Goal: Task Accomplishment & Management: Complete application form

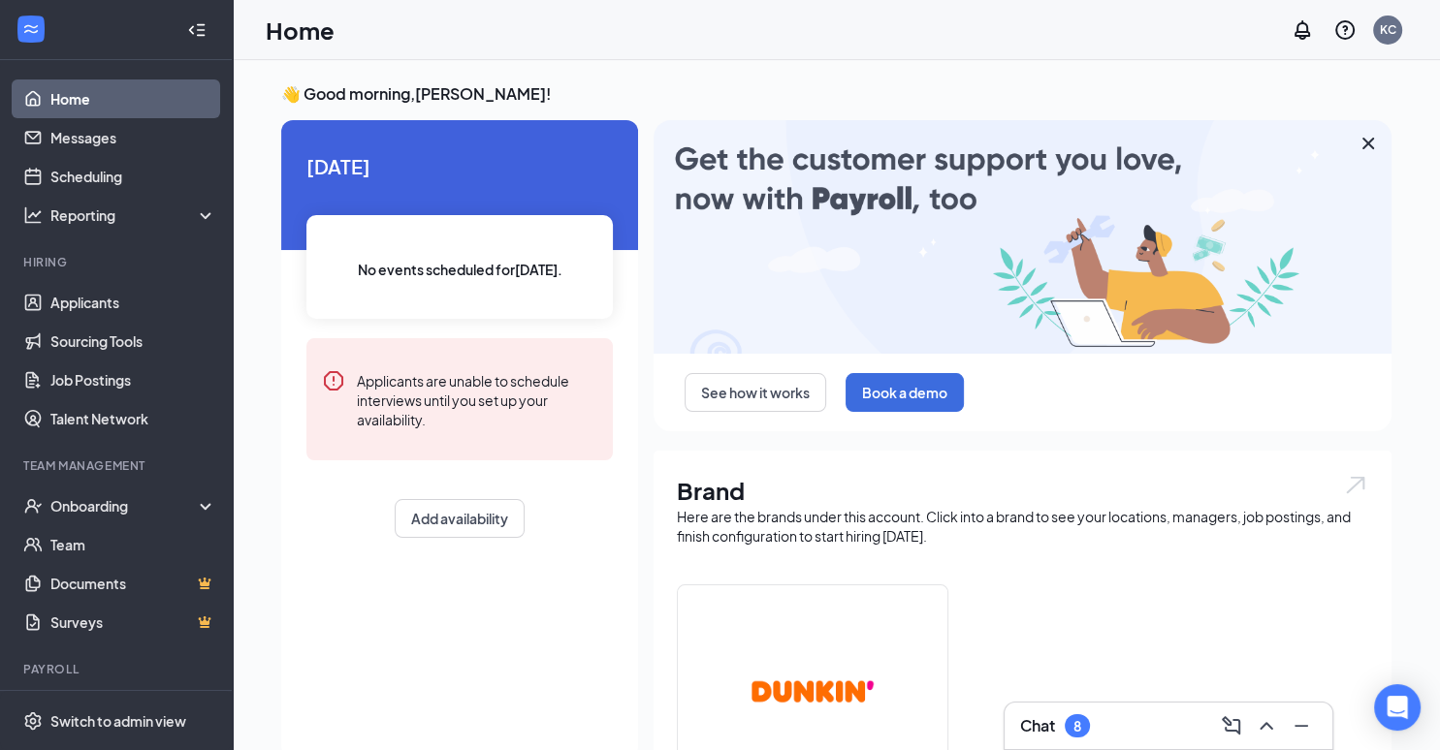
click at [1109, 732] on div "Chat 8" at bounding box center [1168, 726] width 297 height 31
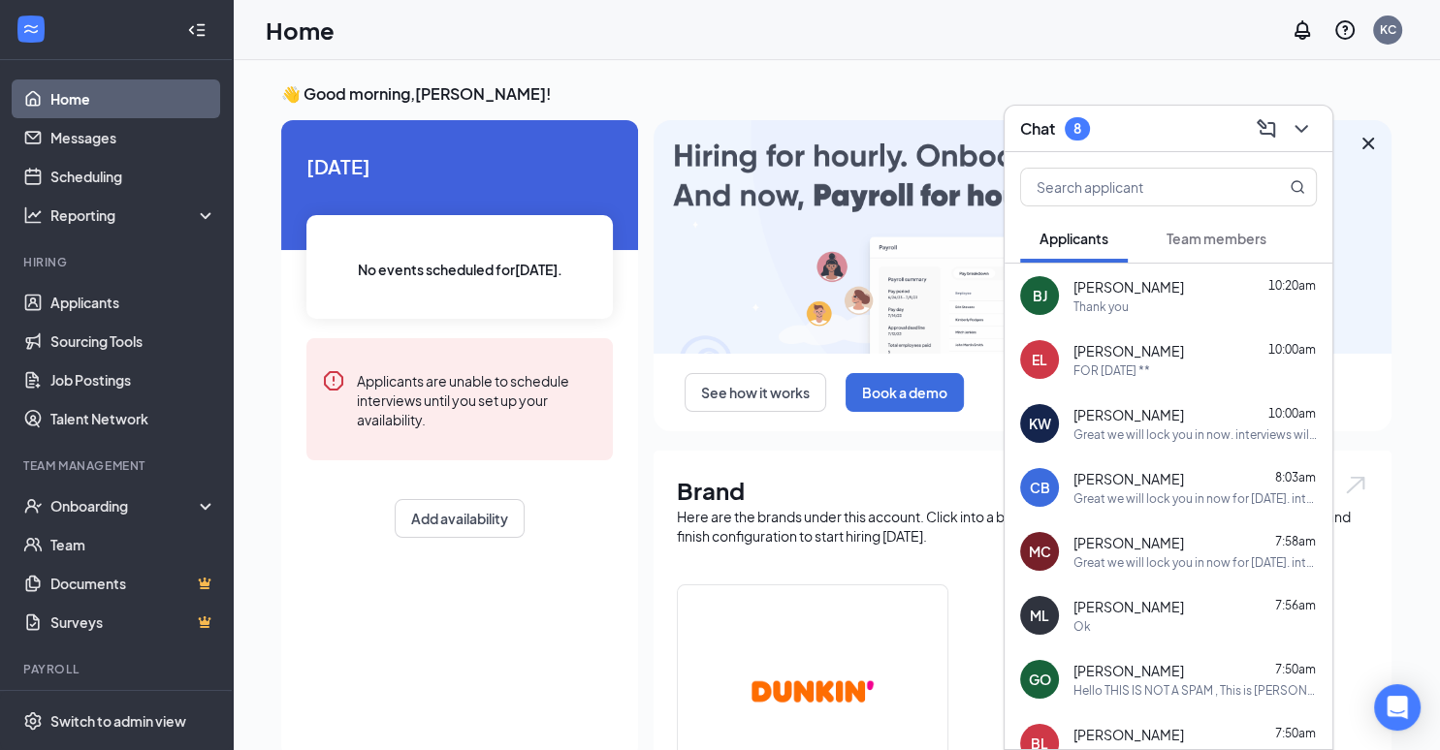
click at [1237, 261] on button "Team members" at bounding box center [1216, 238] width 139 height 48
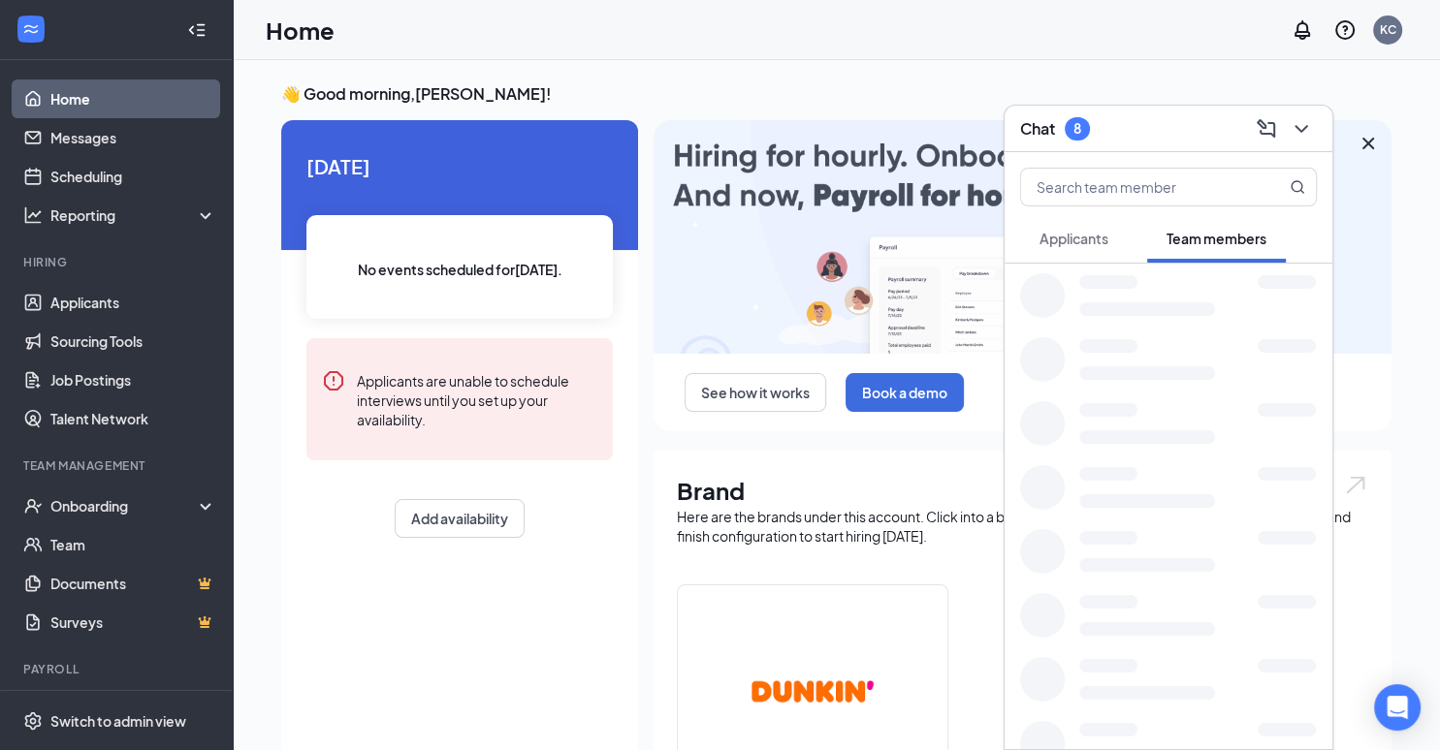
click at [1237, 255] on button "Team members" at bounding box center [1216, 238] width 139 height 48
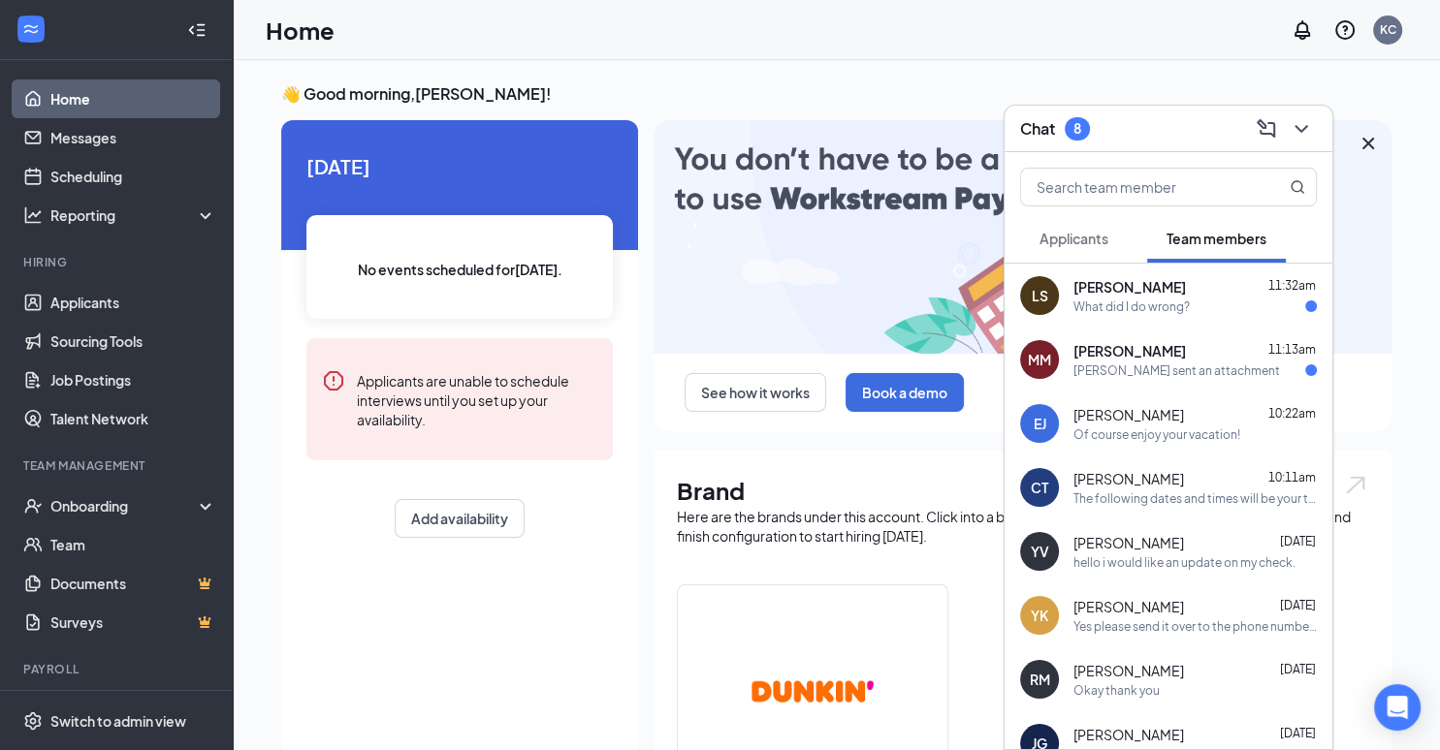
click at [1194, 368] on div "[PERSON_NAME] sent an attachment" at bounding box center [1176, 371] width 206 height 16
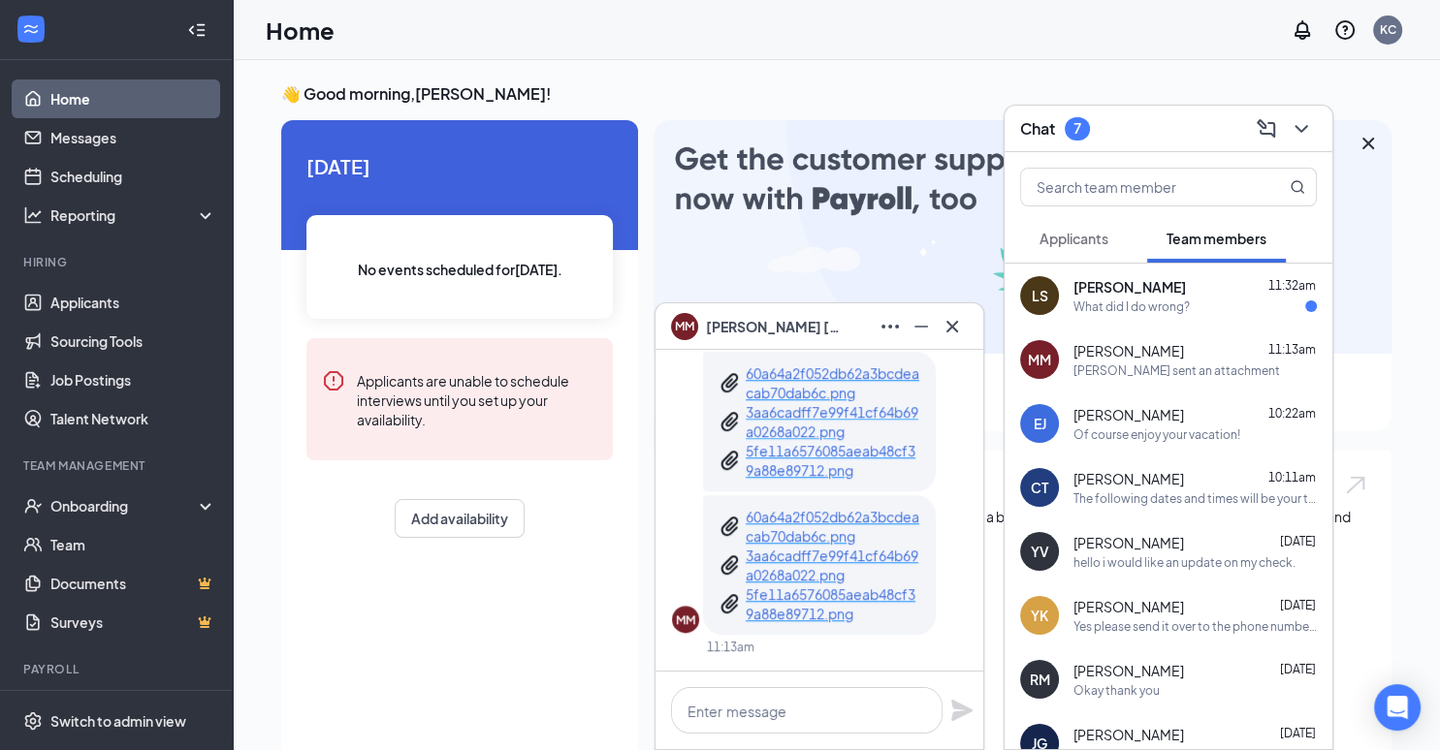
click at [819, 409] on p "3aa6cadff7e99f41cf64b69a0268a022.png" at bounding box center [832, 421] width 174 height 39
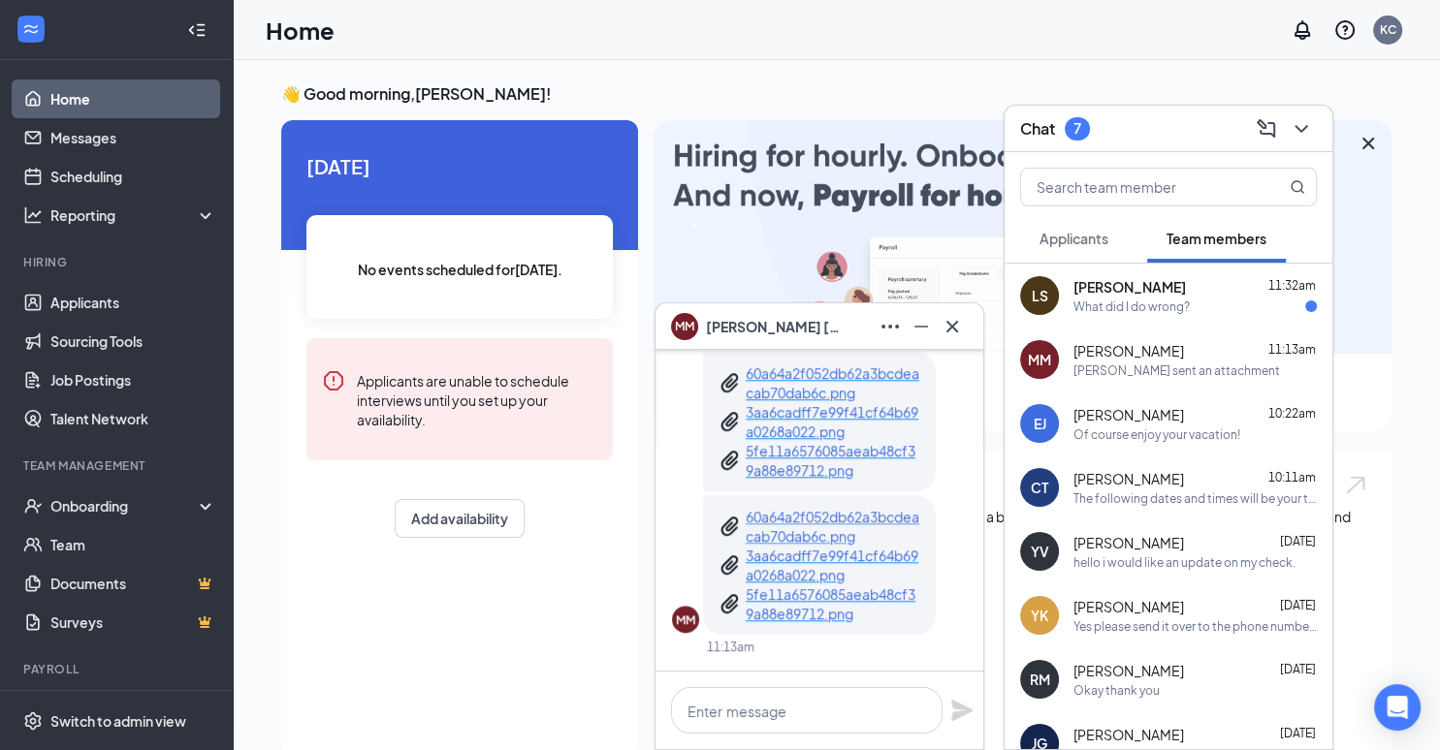
click at [823, 542] on p "60a64a2f052db62a3bcdeacab70dab6c.png" at bounding box center [832, 526] width 174 height 39
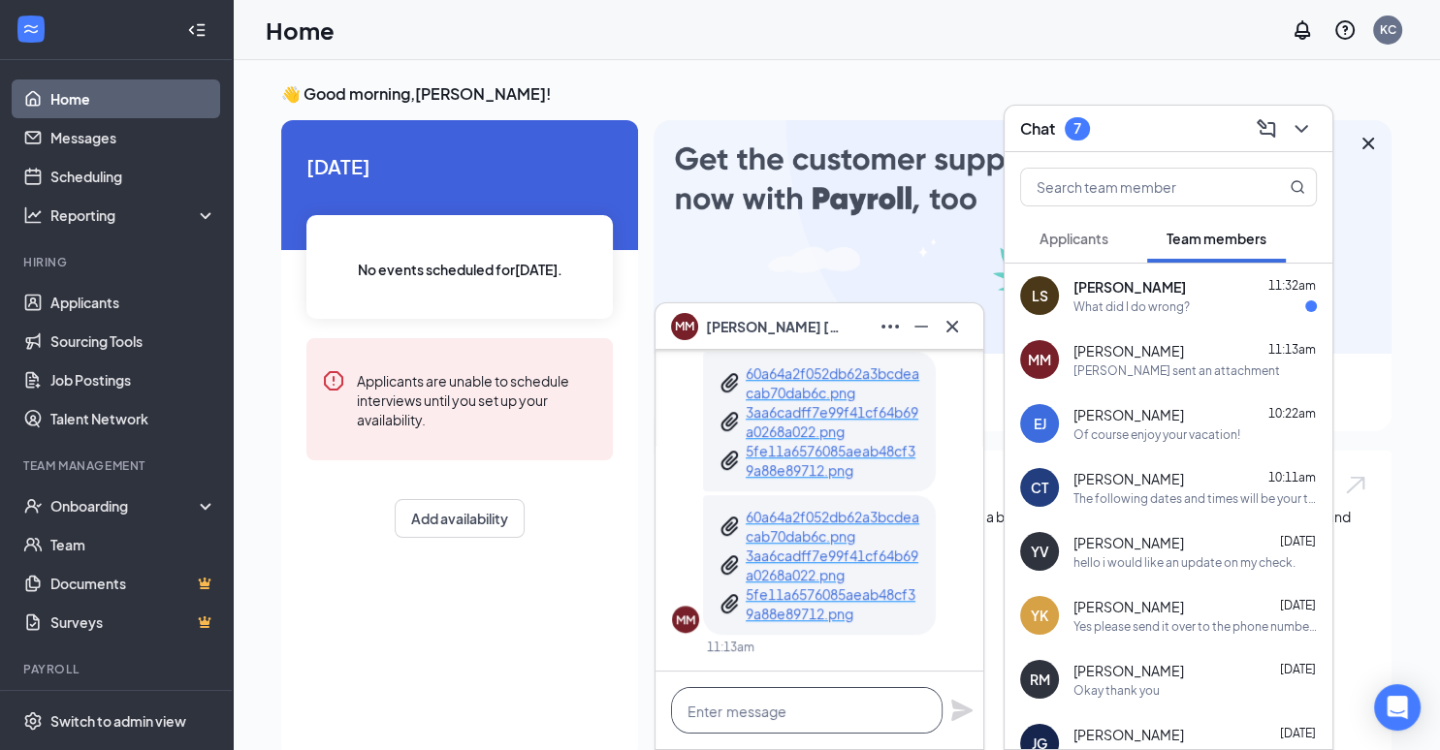
click at [824, 719] on textarea at bounding box center [806, 710] width 271 height 47
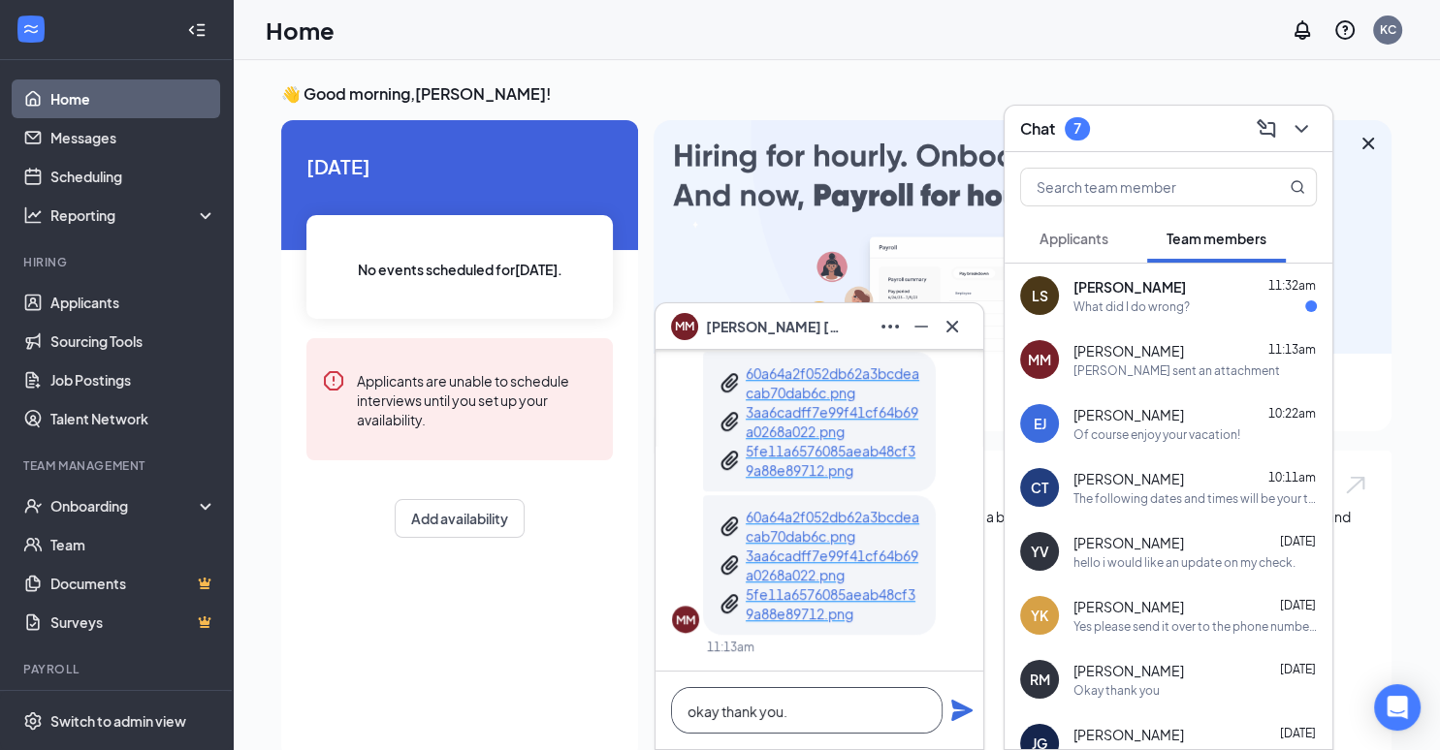
type textarea "okay thank you."
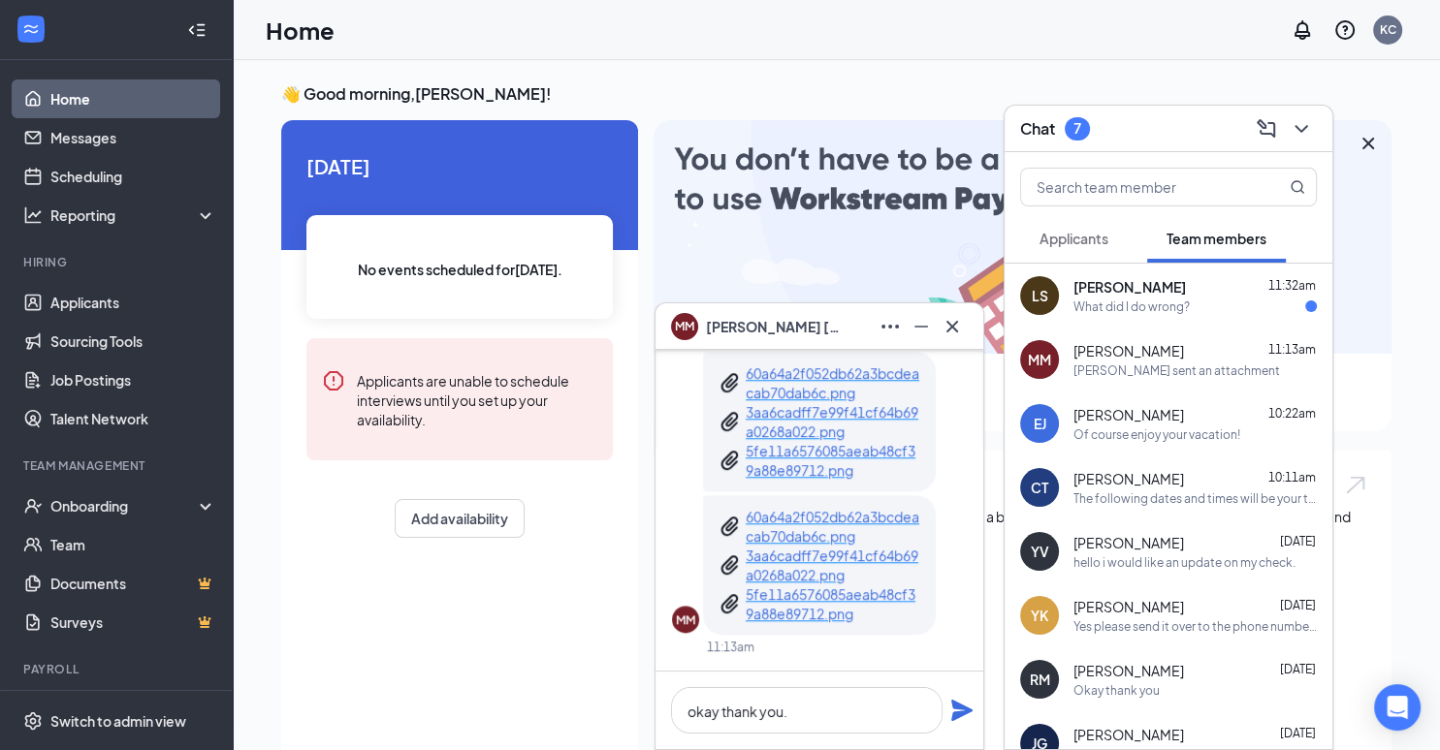
click at [956, 719] on icon "Plane" at bounding box center [961, 710] width 21 height 21
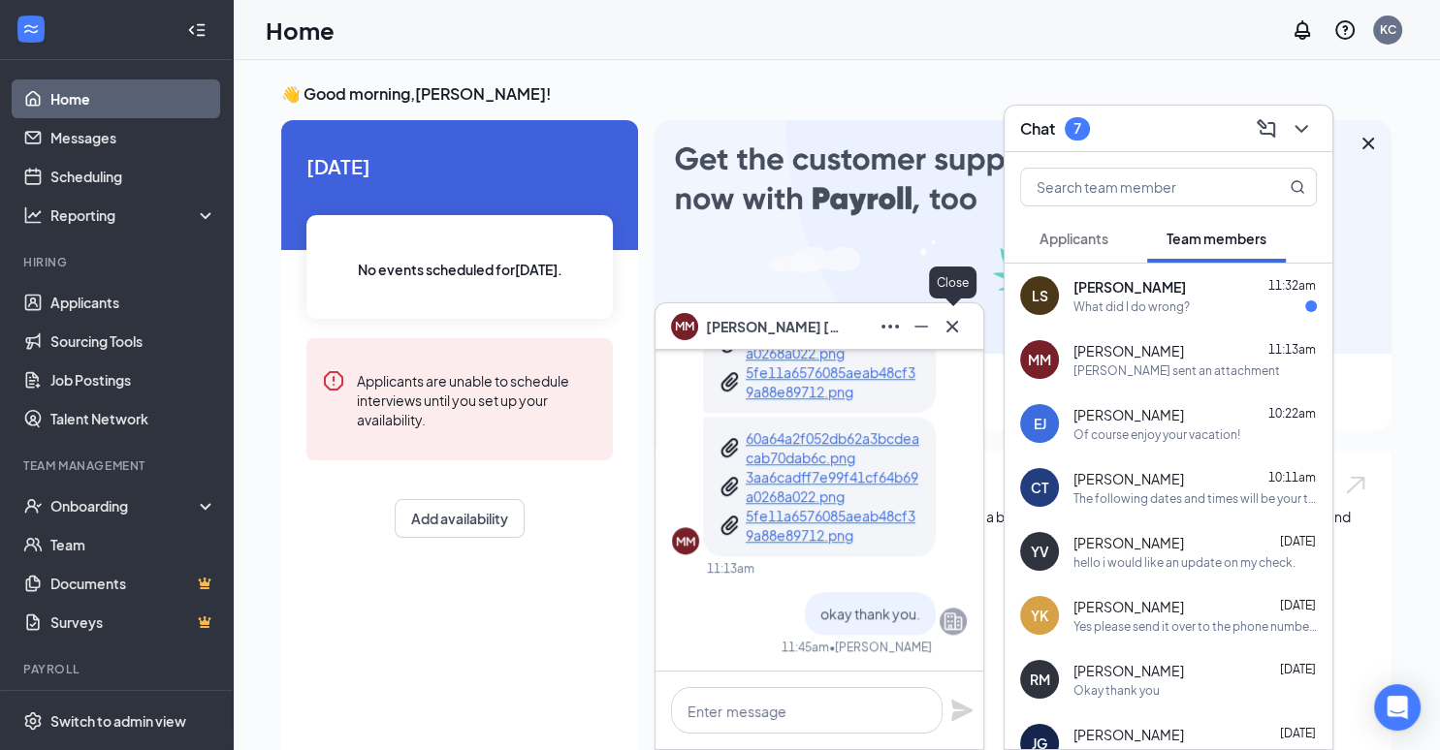
click at [952, 335] on icon "Cross" at bounding box center [951, 326] width 23 height 23
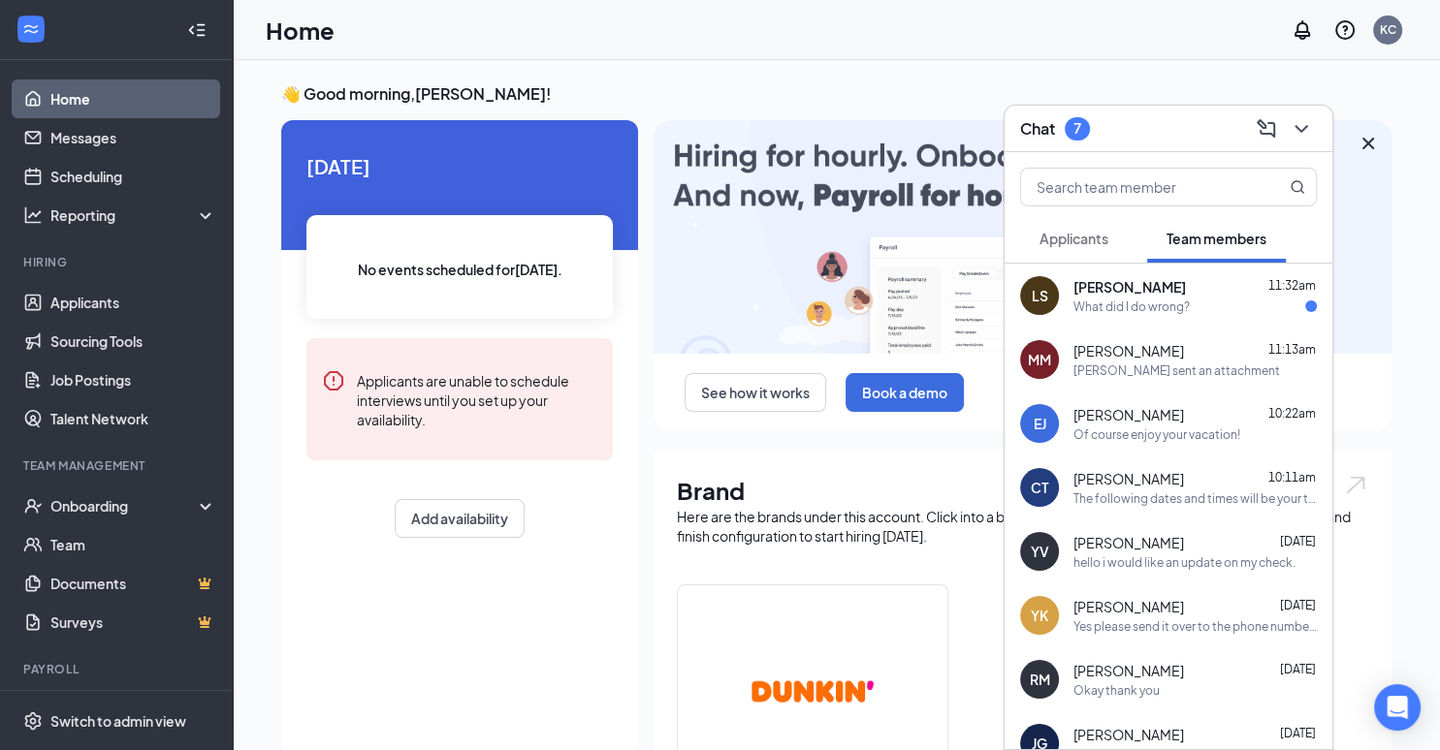
click at [1113, 297] on div "[PERSON_NAME] 11:32am What did I do wrong?" at bounding box center [1194, 296] width 243 height 38
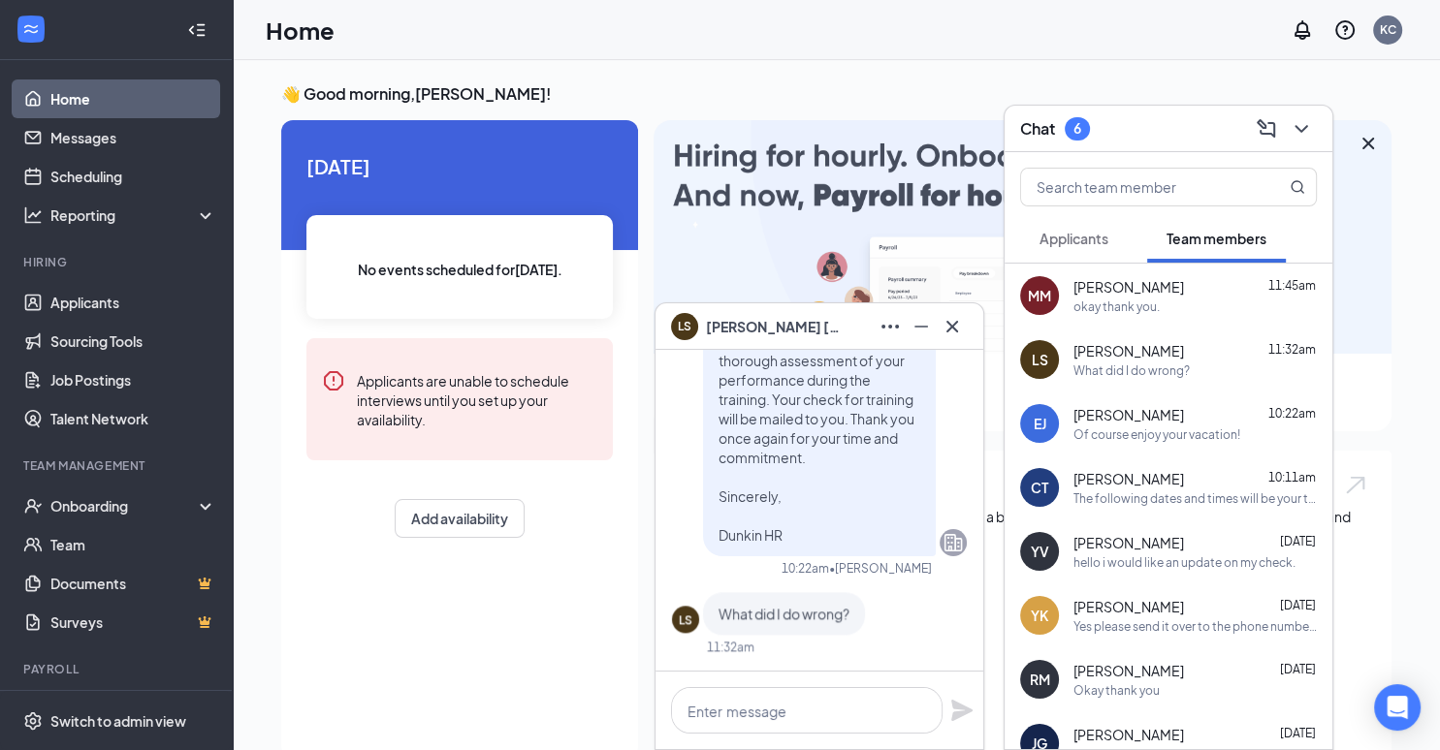
click at [269, 231] on div "👋 Good morning, [PERSON_NAME] ! [DATE] No events scheduled for [DATE] . Applica…" at bounding box center [836, 668] width 1141 height 1171
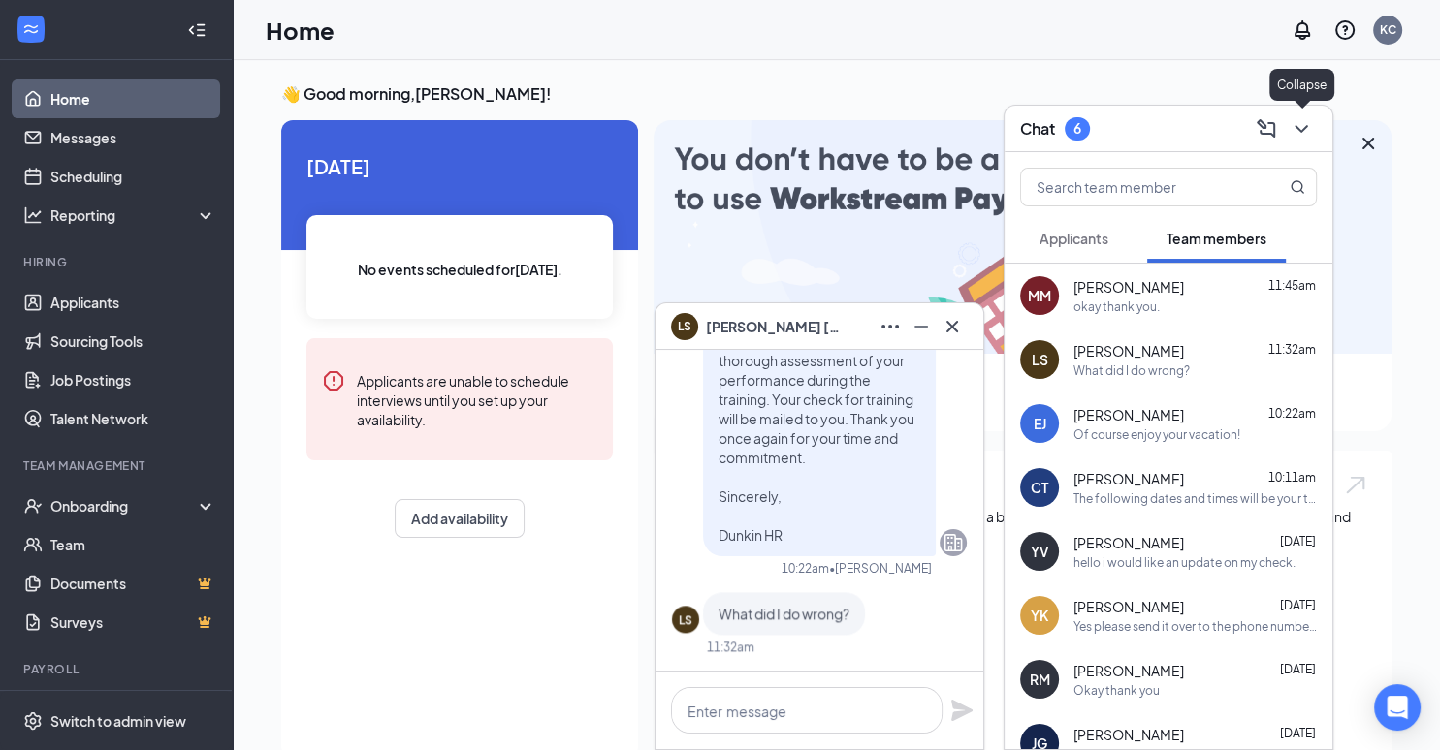
click at [1314, 130] on button at bounding box center [1300, 128] width 31 height 31
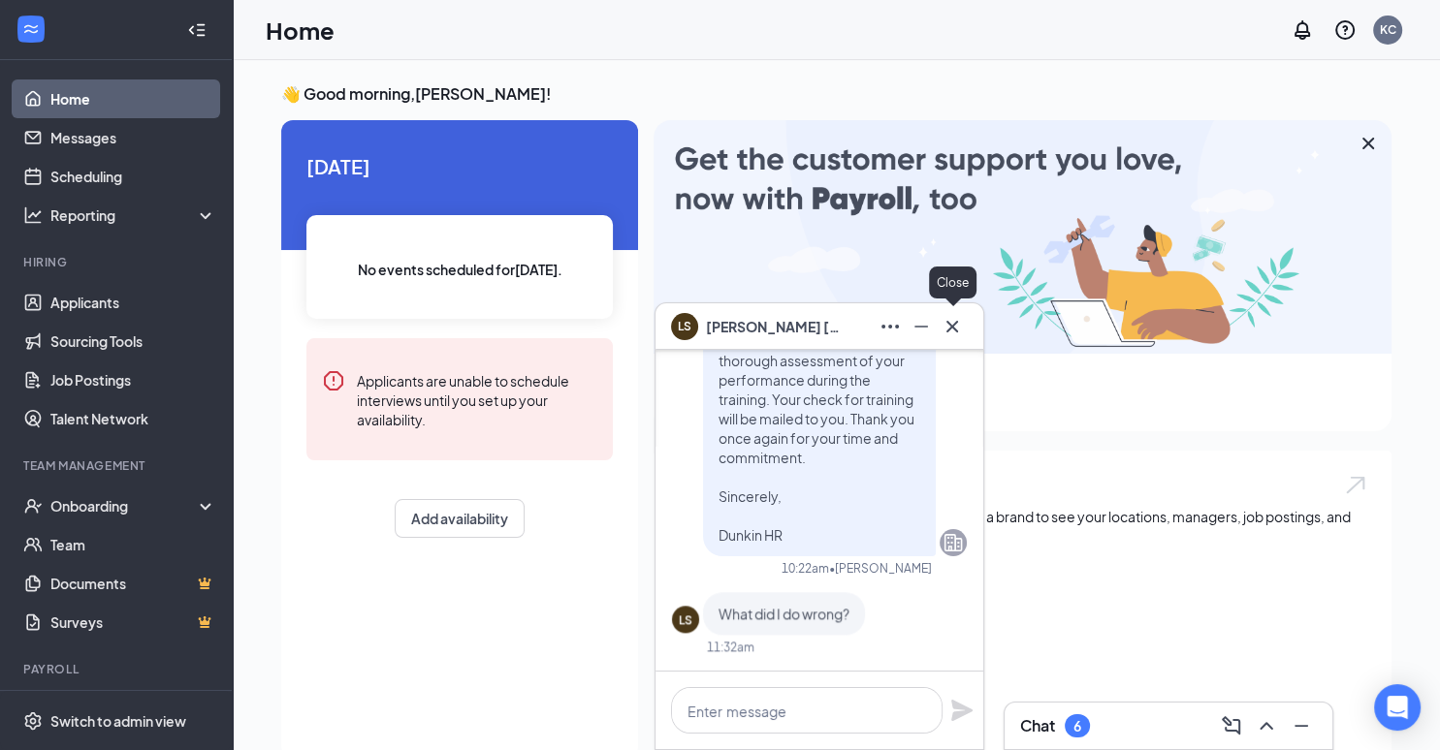
click at [944, 335] on icon "Cross" at bounding box center [951, 326] width 23 height 23
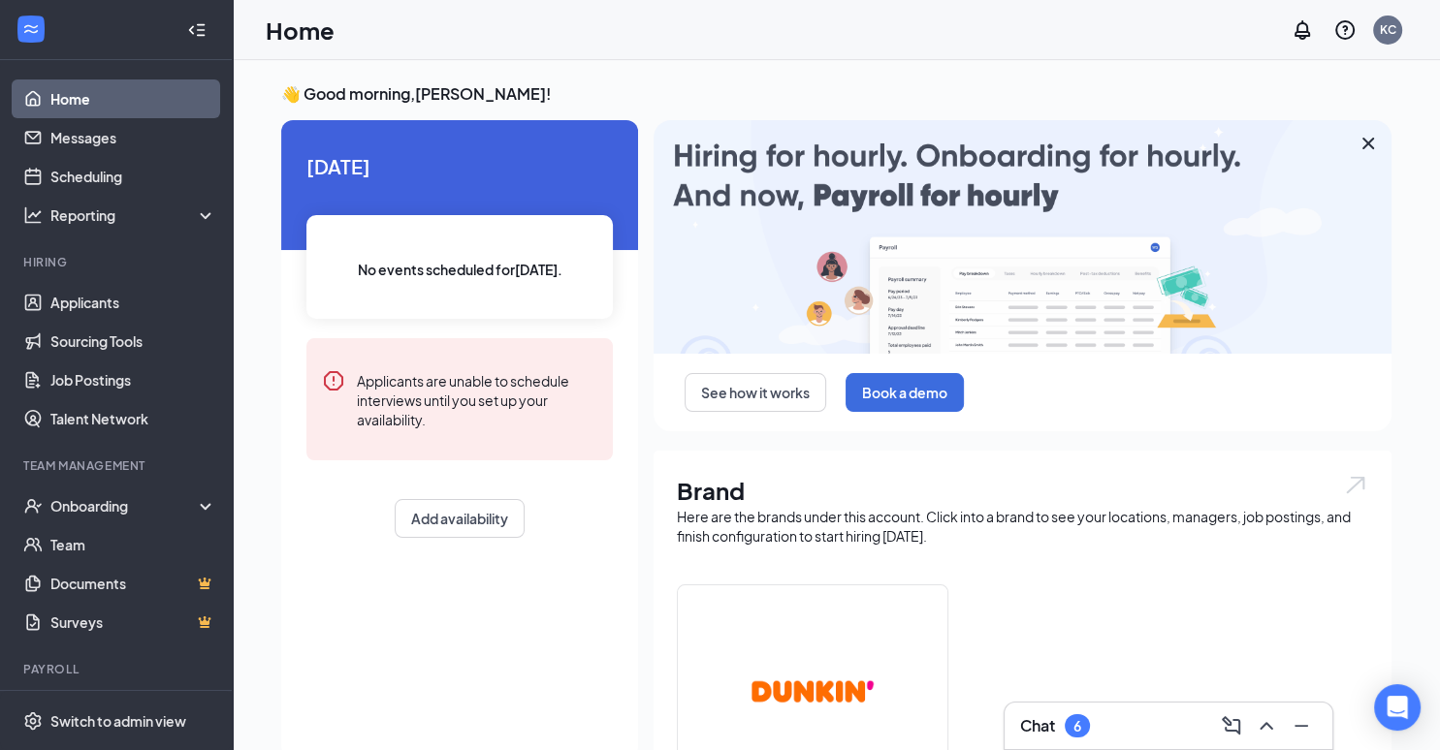
click at [1126, 731] on div "Chat 6" at bounding box center [1168, 726] width 297 height 31
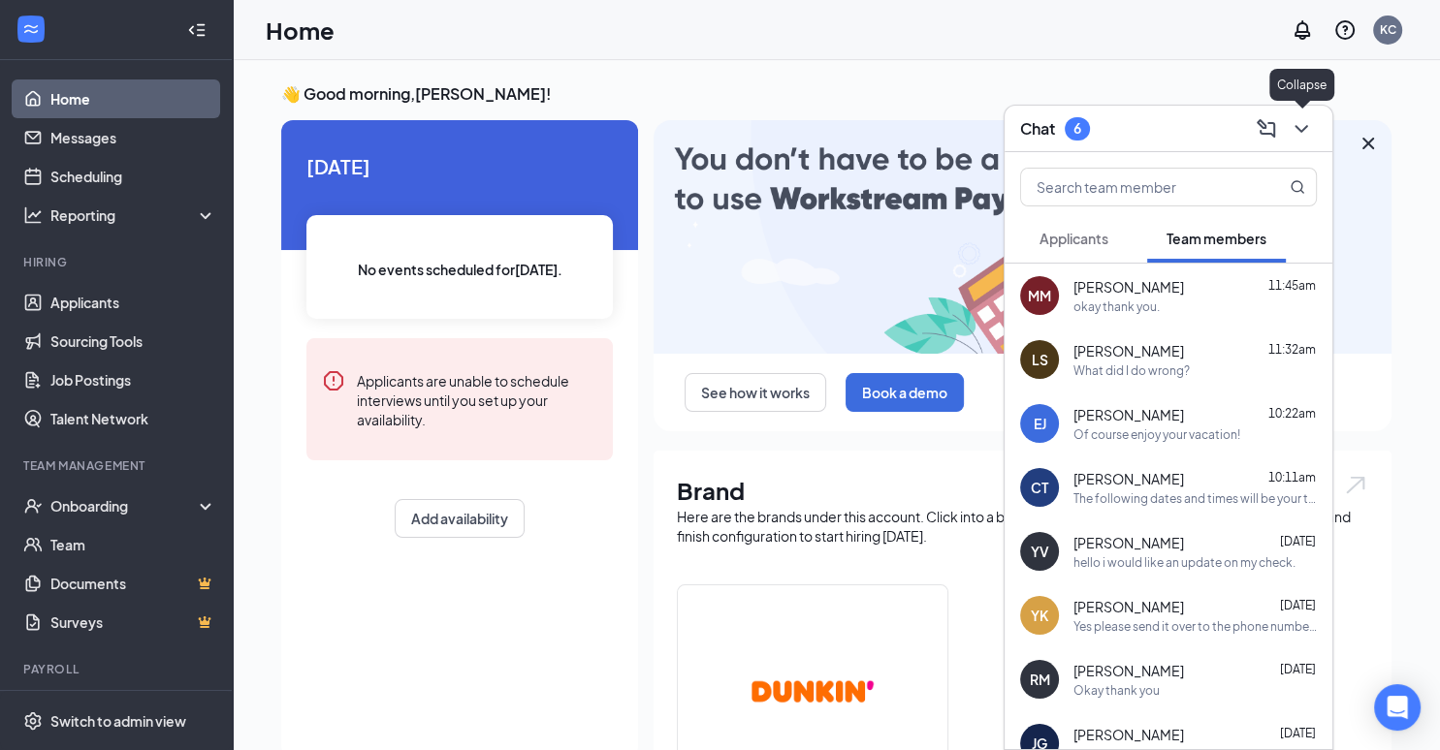
click at [1309, 118] on icon "ChevronDown" at bounding box center [1300, 128] width 23 height 23
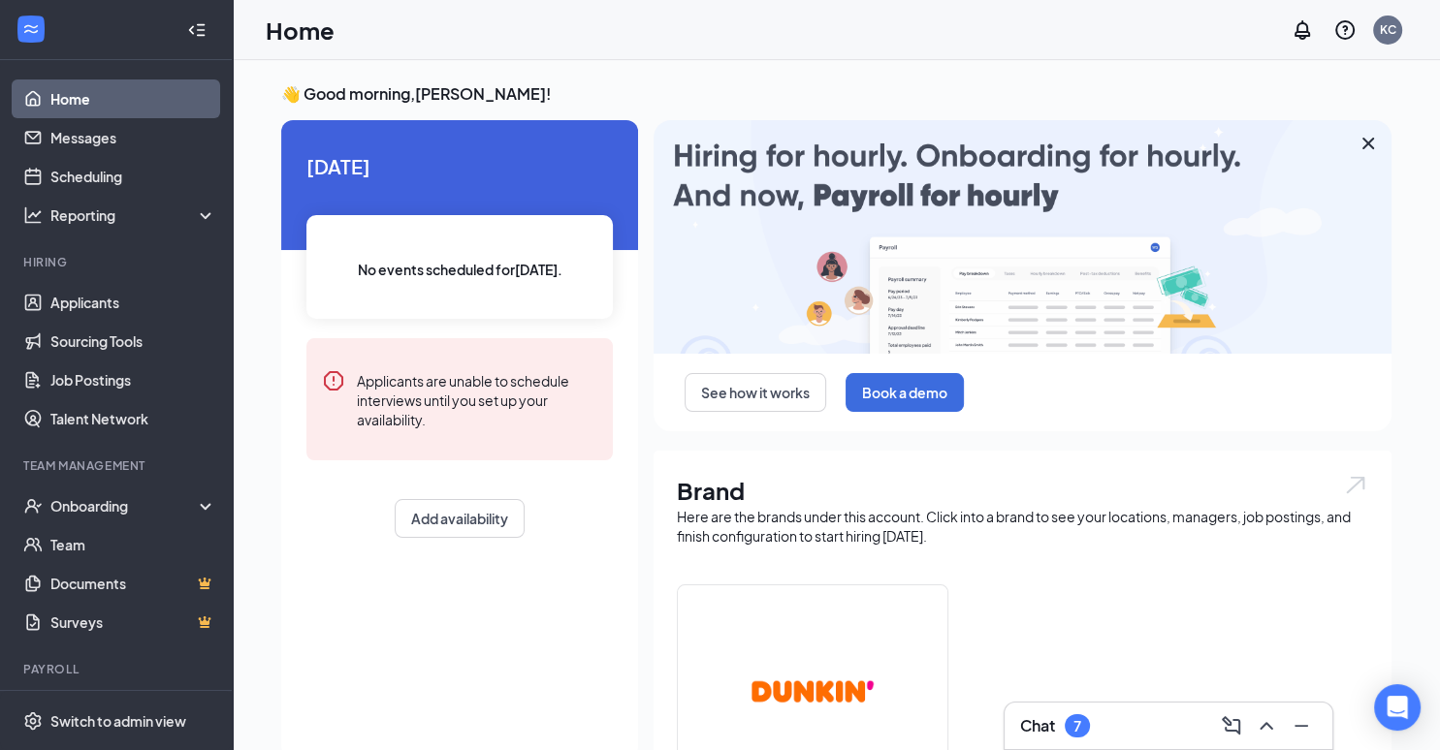
click at [1125, 715] on div "Chat 7" at bounding box center [1168, 726] width 297 height 31
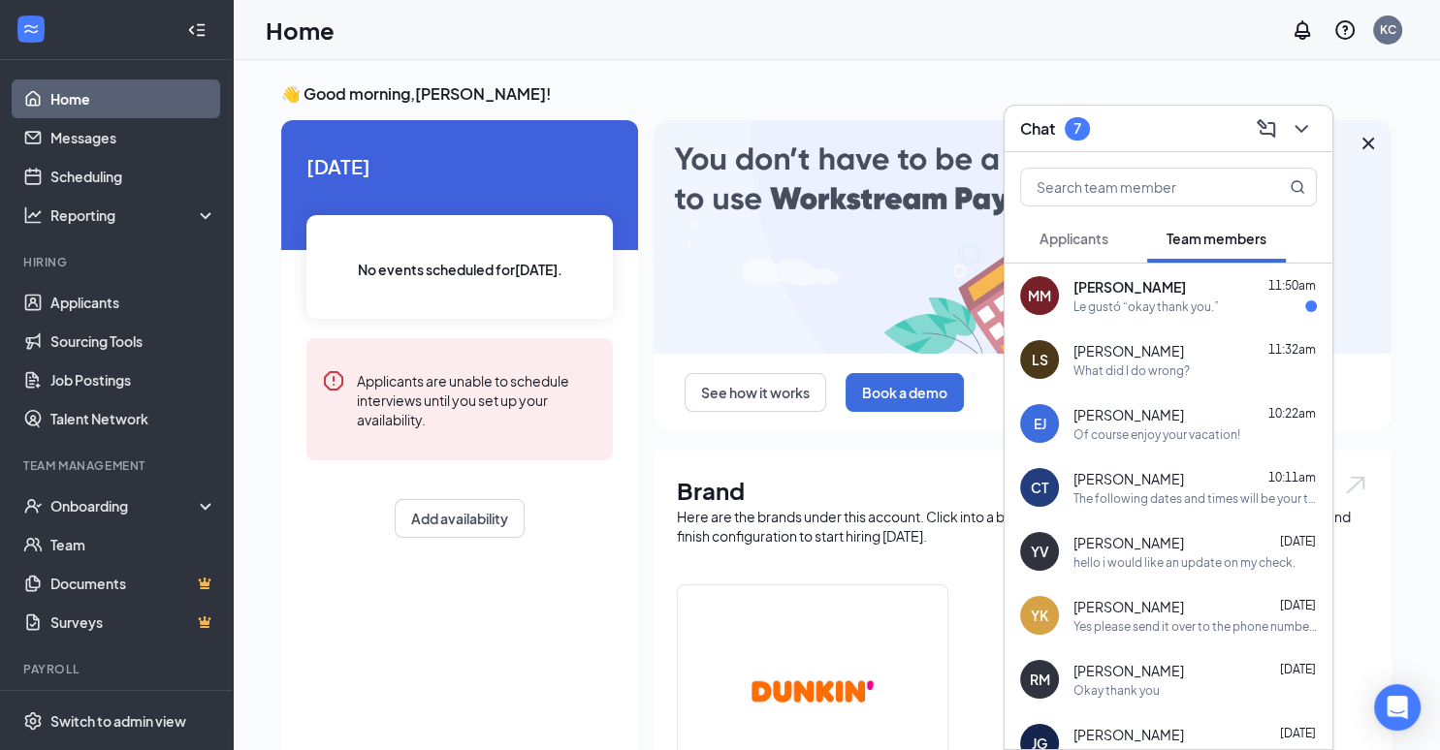
click at [1095, 318] on div "MM [PERSON_NAME] 11:50am Le gustó “okay thank you.”" at bounding box center [1168, 296] width 328 height 64
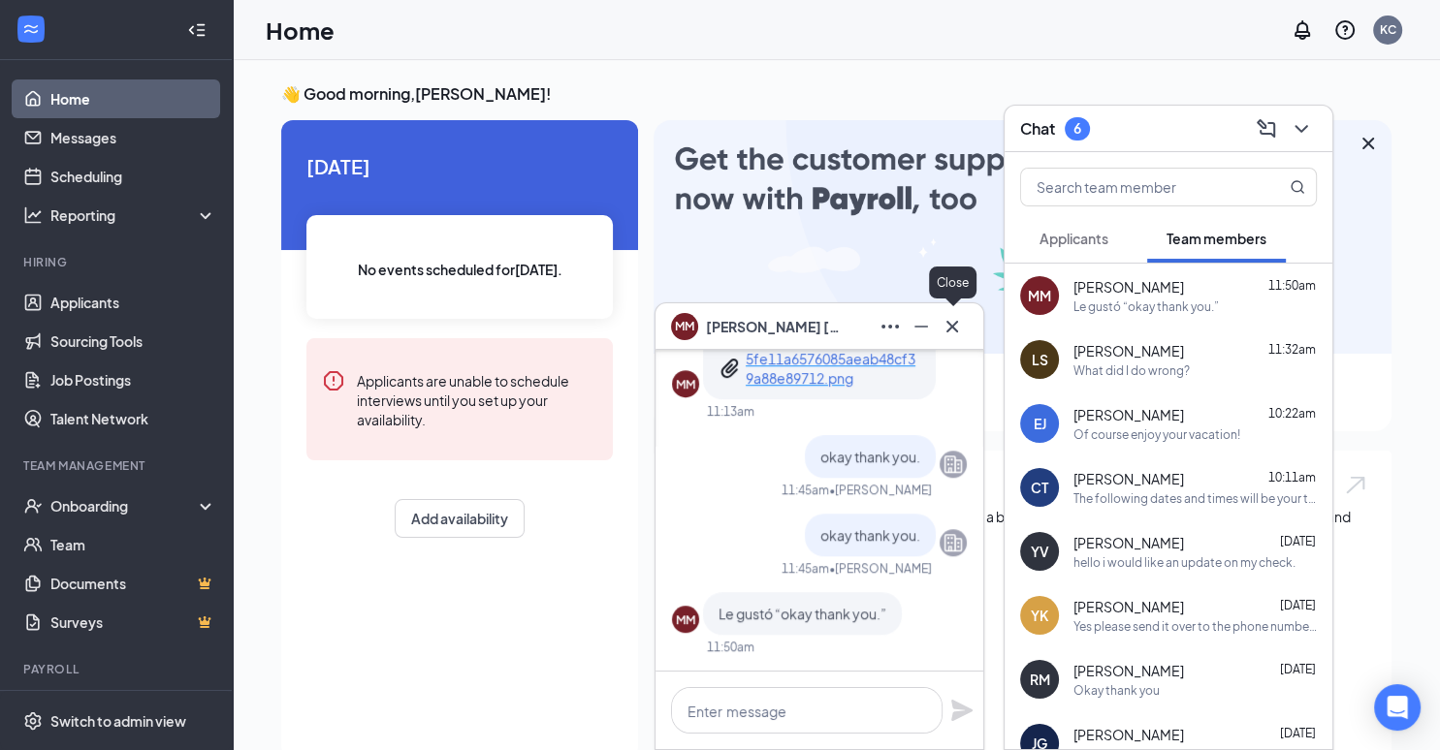
click at [948, 330] on icon "Cross" at bounding box center [952, 326] width 12 height 12
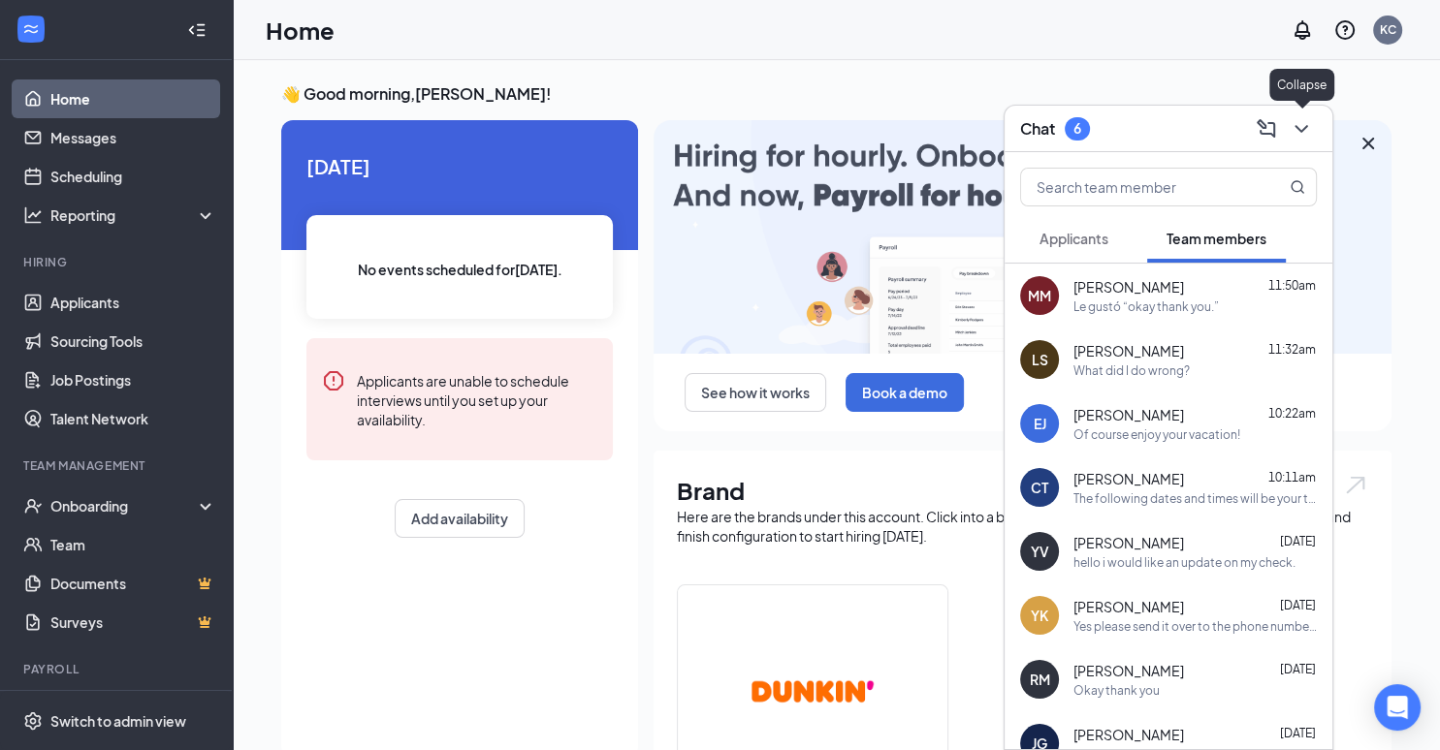
click at [1309, 125] on icon "ChevronDown" at bounding box center [1300, 128] width 23 height 23
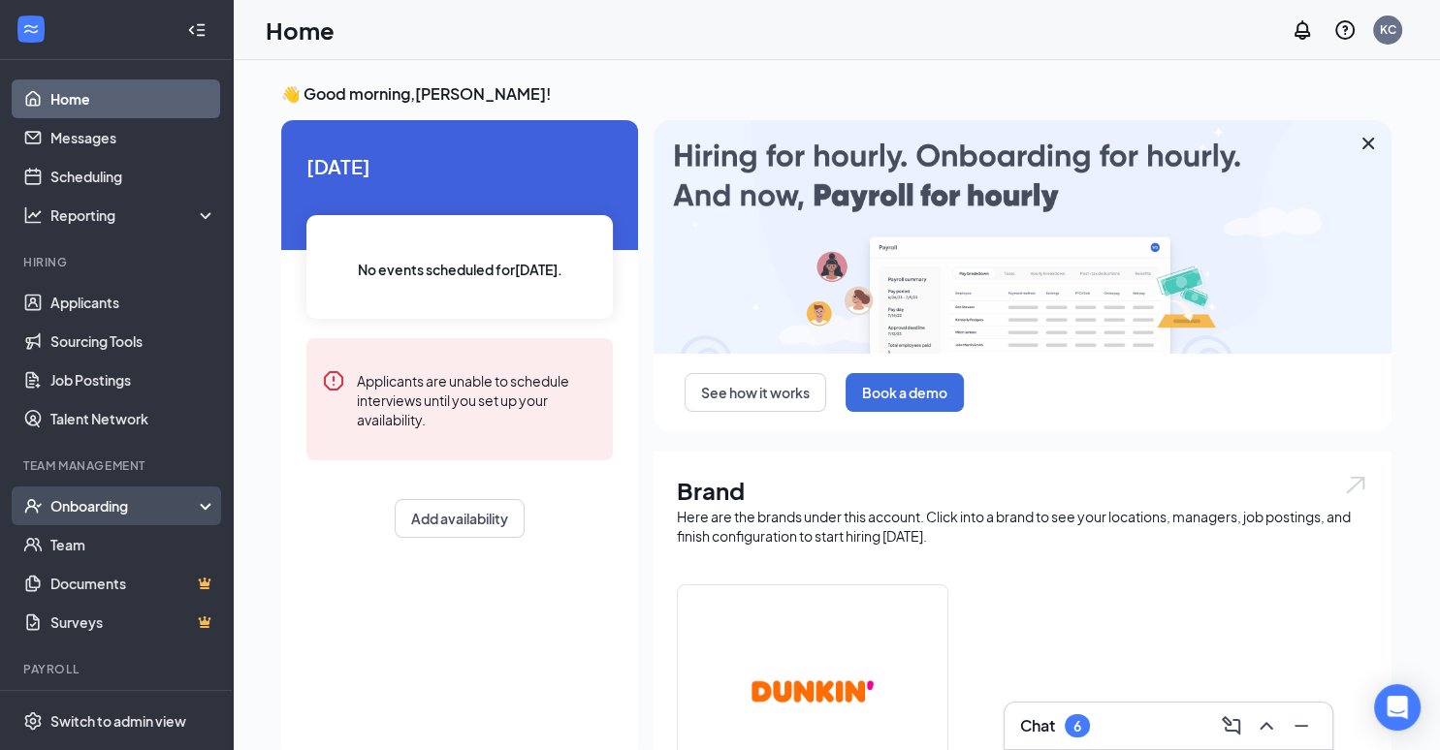
click at [79, 518] on div "Onboarding" at bounding box center [116, 506] width 233 height 39
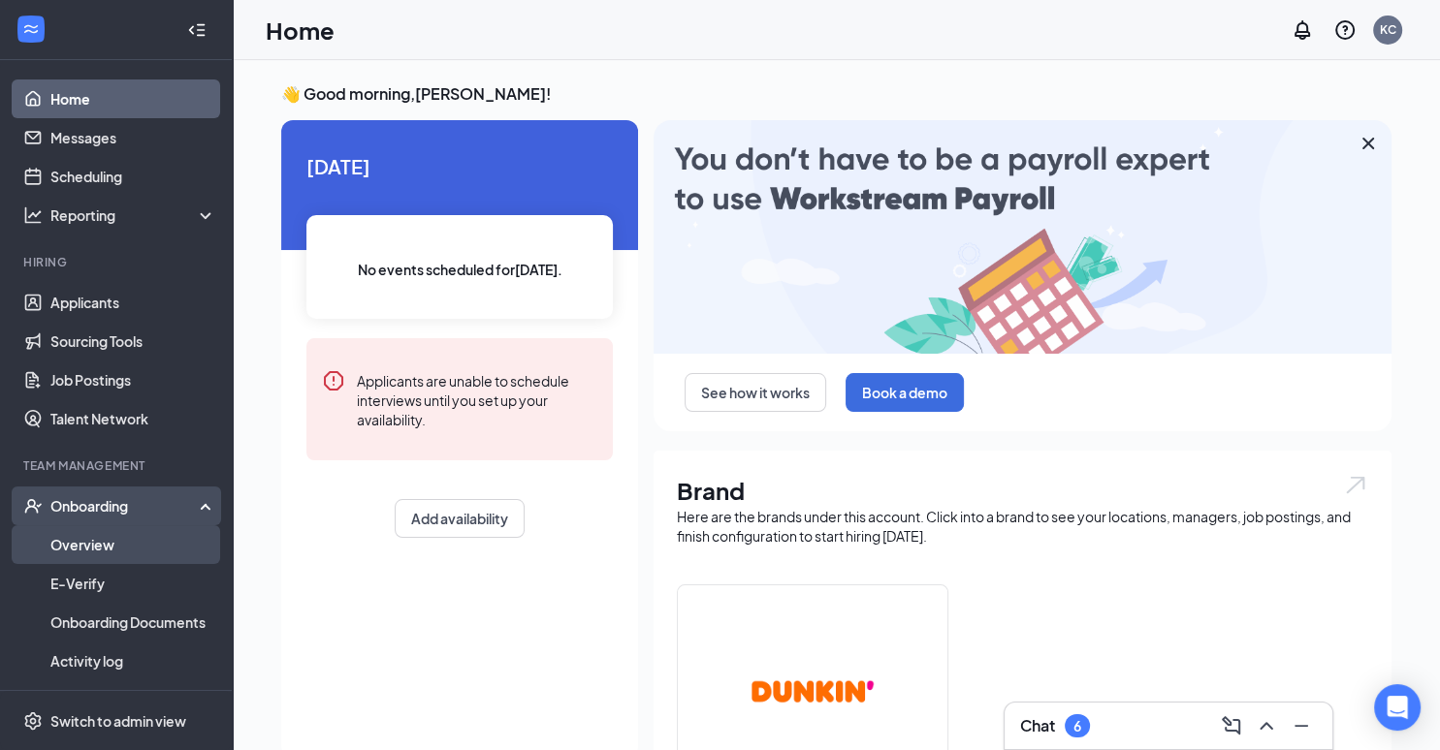
click at [90, 556] on link "Overview" at bounding box center [133, 544] width 166 height 39
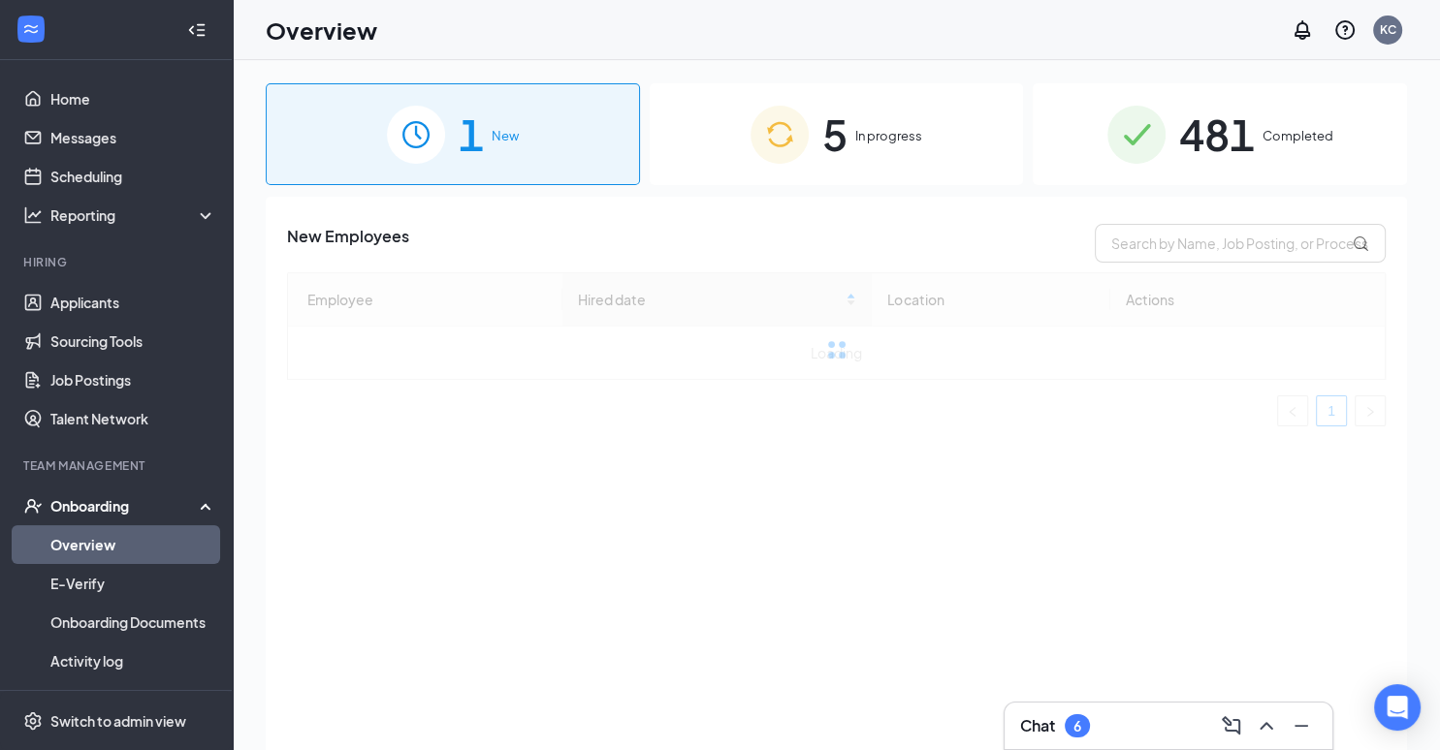
click at [863, 108] on div "5 In progress" at bounding box center [836, 134] width 374 height 102
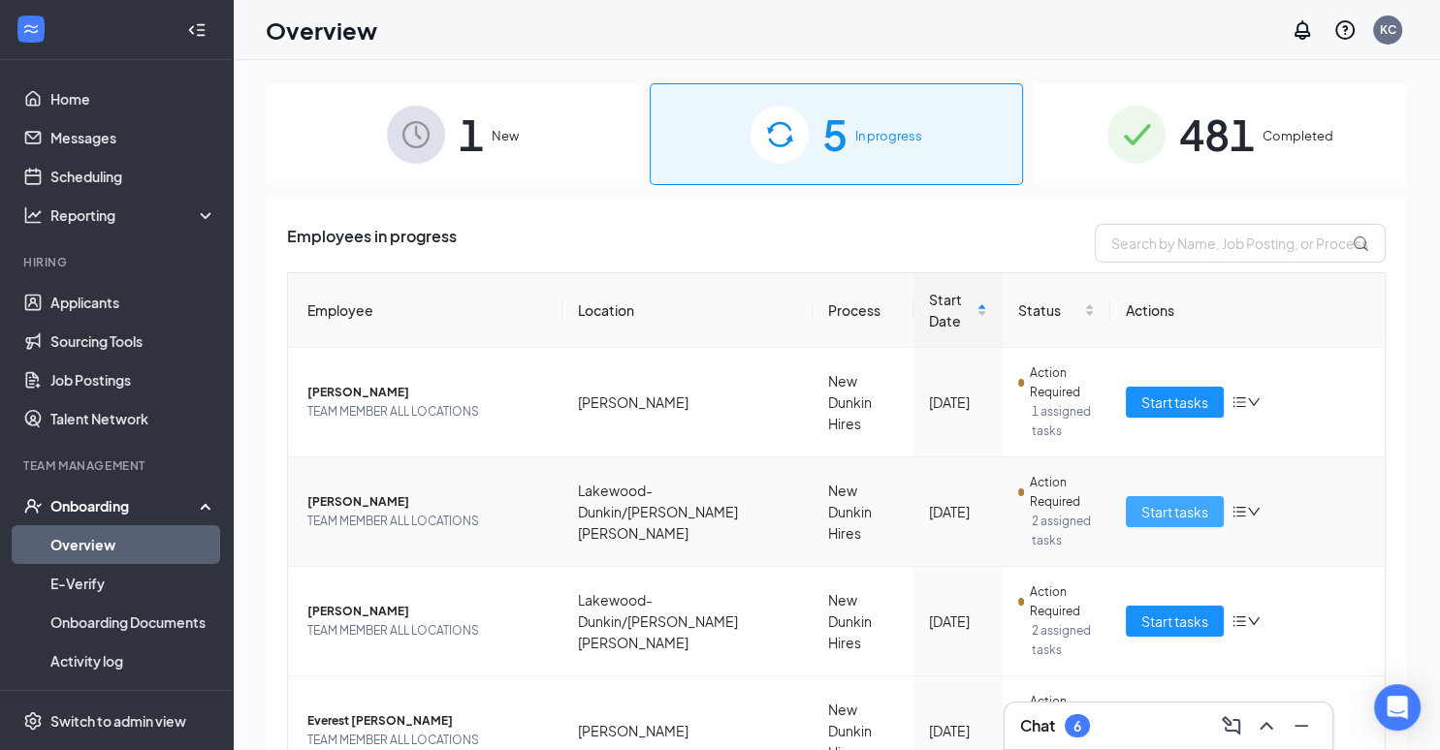
click at [1170, 525] on button "Start tasks" at bounding box center [1174, 511] width 98 height 31
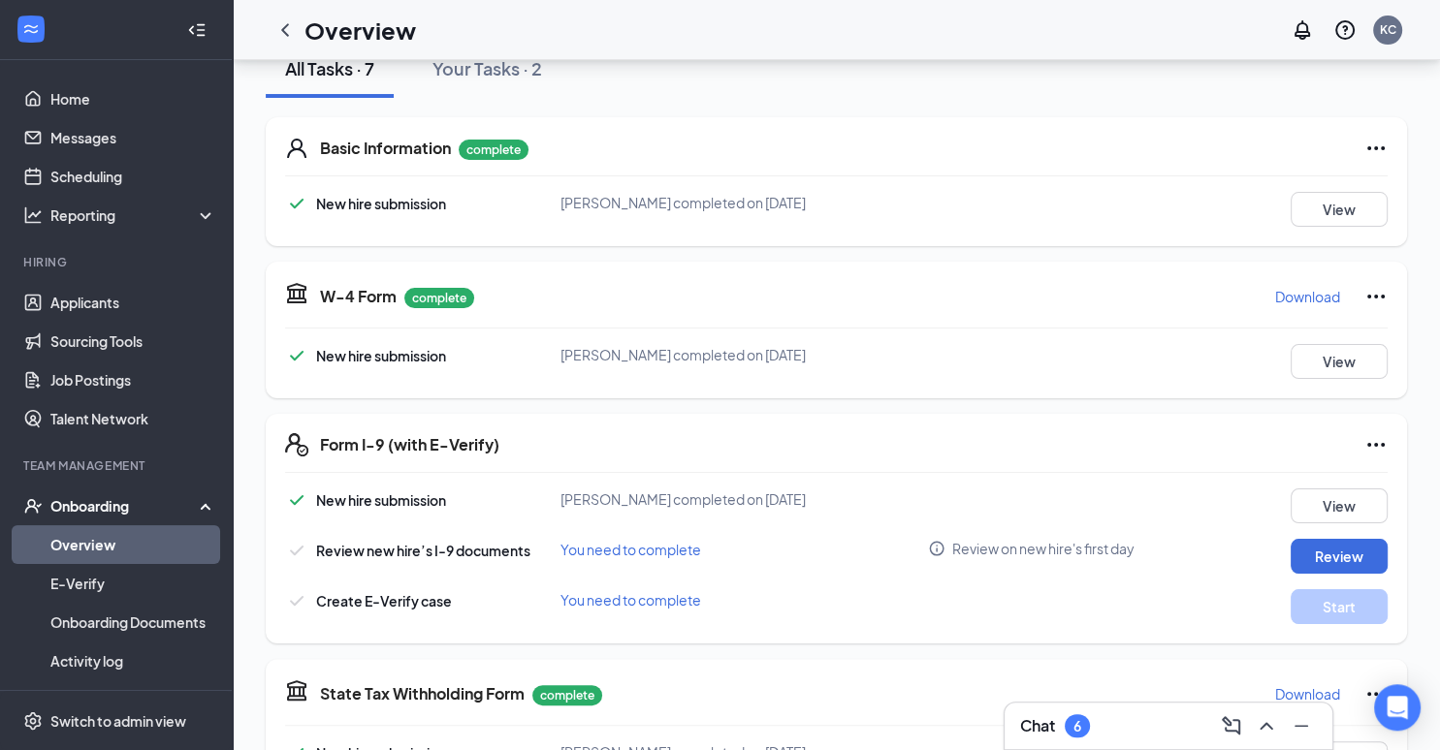
scroll to position [47, 0]
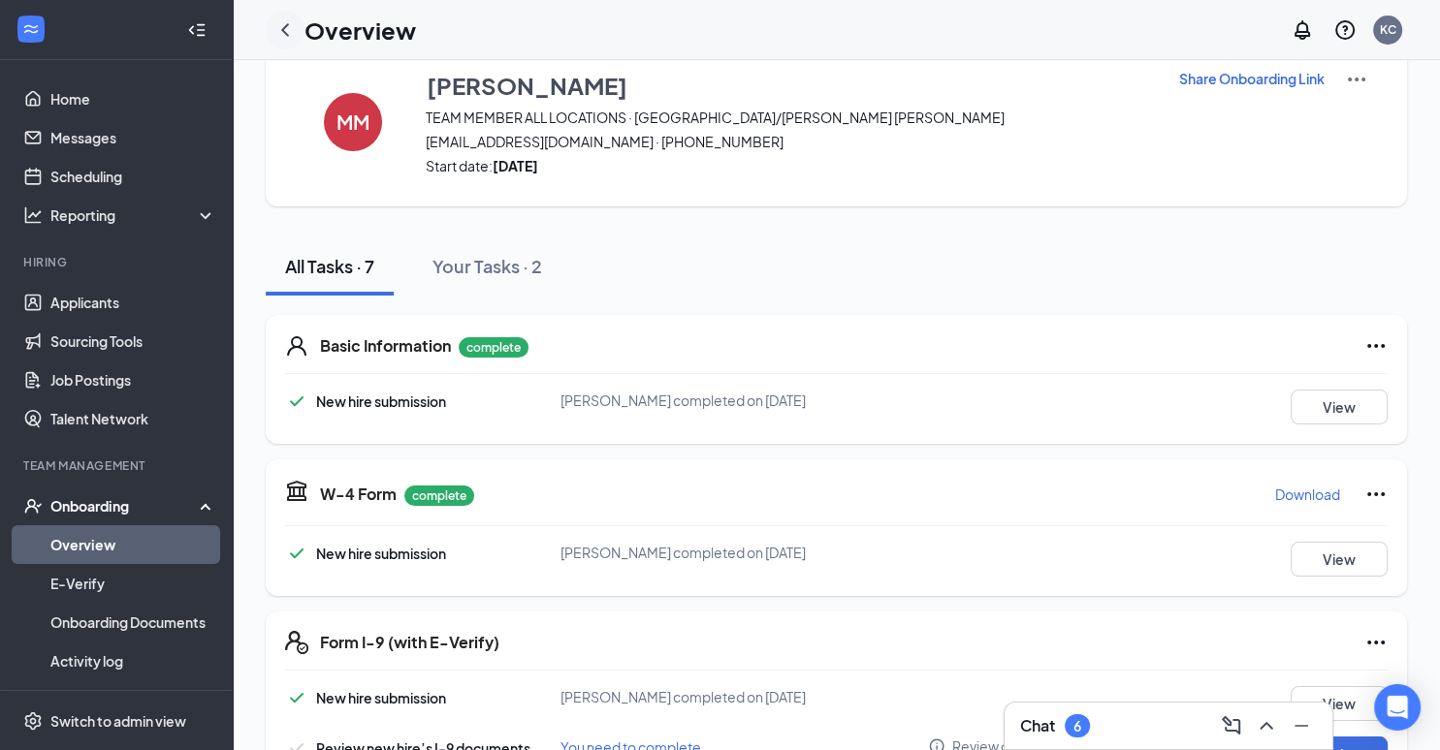
click at [285, 23] on icon "ChevronLeft" at bounding box center [284, 29] width 23 height 23
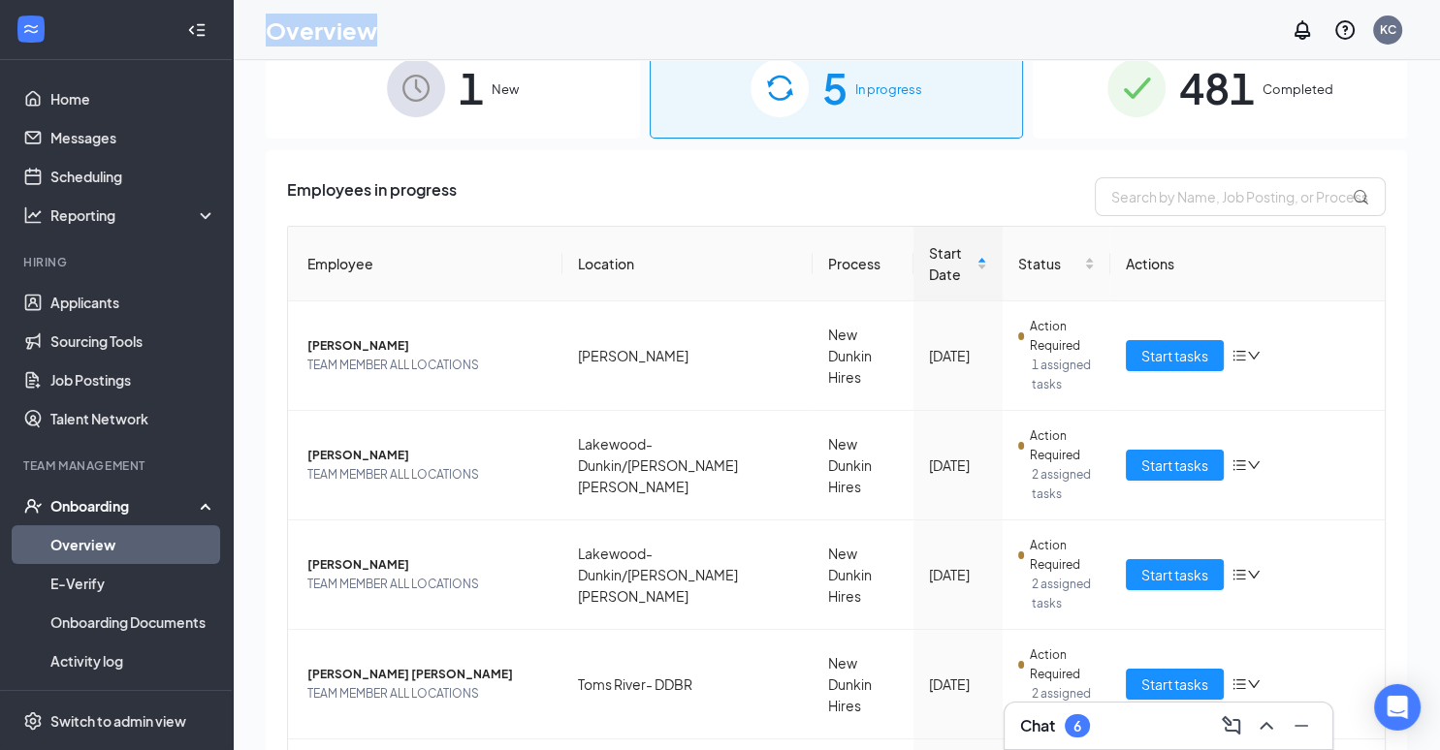
drag, startPoint x: 259, startPoint y: 34, endPoint x: 593, endPoint y: 42, distance: 334.5
click at [593, 42] on div "Overview KC" at bounding box center [836, 30] width 1207 height 60
click at [547, 33] on div "Overview KC" at bounding box center [836, 30] width 1207 height 60
drag, startPoint x: 438, startPoint y: 21, endPoint x: 250, endPoint y: 23, distance: 188.1
click at [250, 23] on div "Overview KC" at bounding box center [836, 30] width 1207 height 60
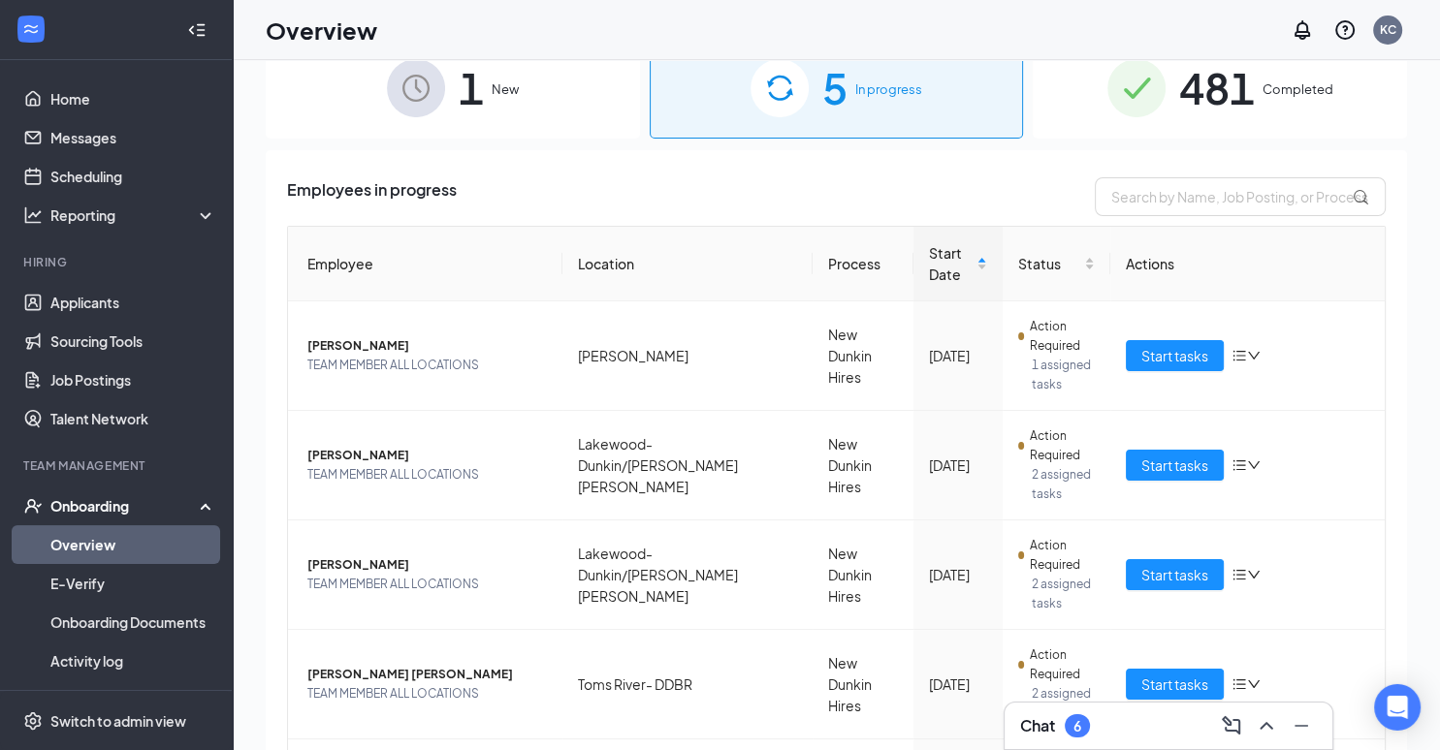
click at [264, 30] on div "Overview KC" at bounding box center [836, 30] width 1207 height 60
drag, startPoint x: 266, startPoint y: 30, endPoint x: 371, endPoint y: 29, distance: 105.7
click at [371, 29] on div "Overview KC" at bounding box center [836, 30] width 1207 height 60
click at [382, 20] on div "Overview KC" at bounding box center [836, 30] width 1207 height 60
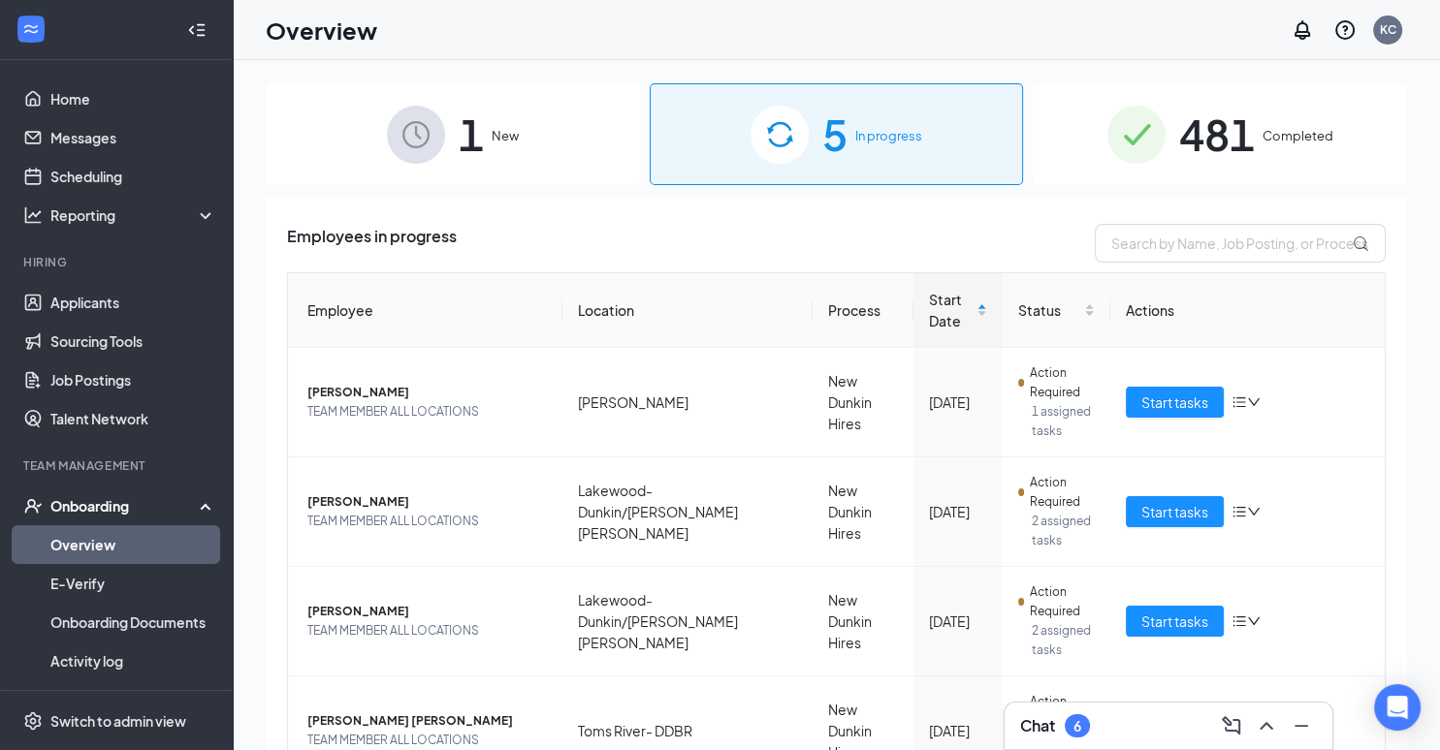
click at [291, 99] on div "1 New" at bounding box center [453, 134] width 374 height 102
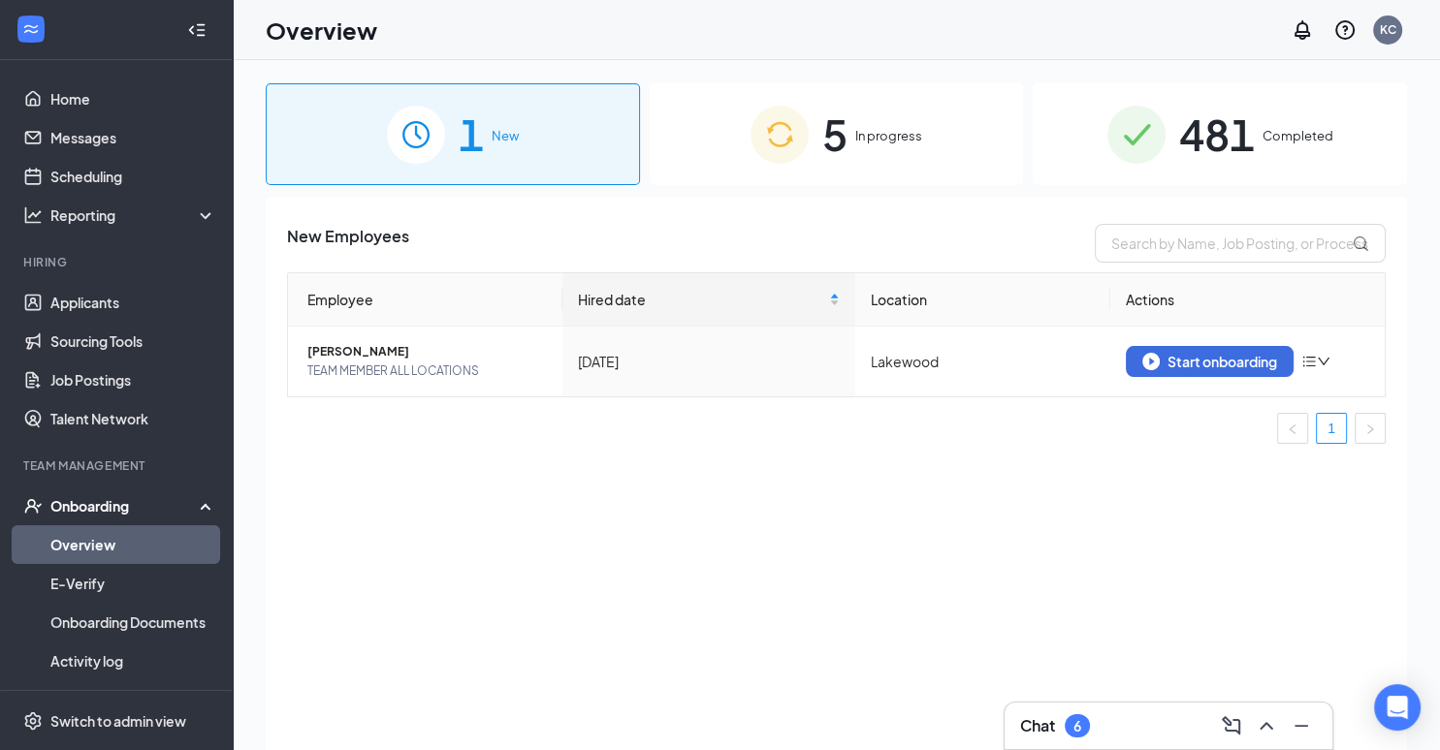
click at [855, 123] on div "5 In progress" at bounding box center [836, 134] width 374 height 102
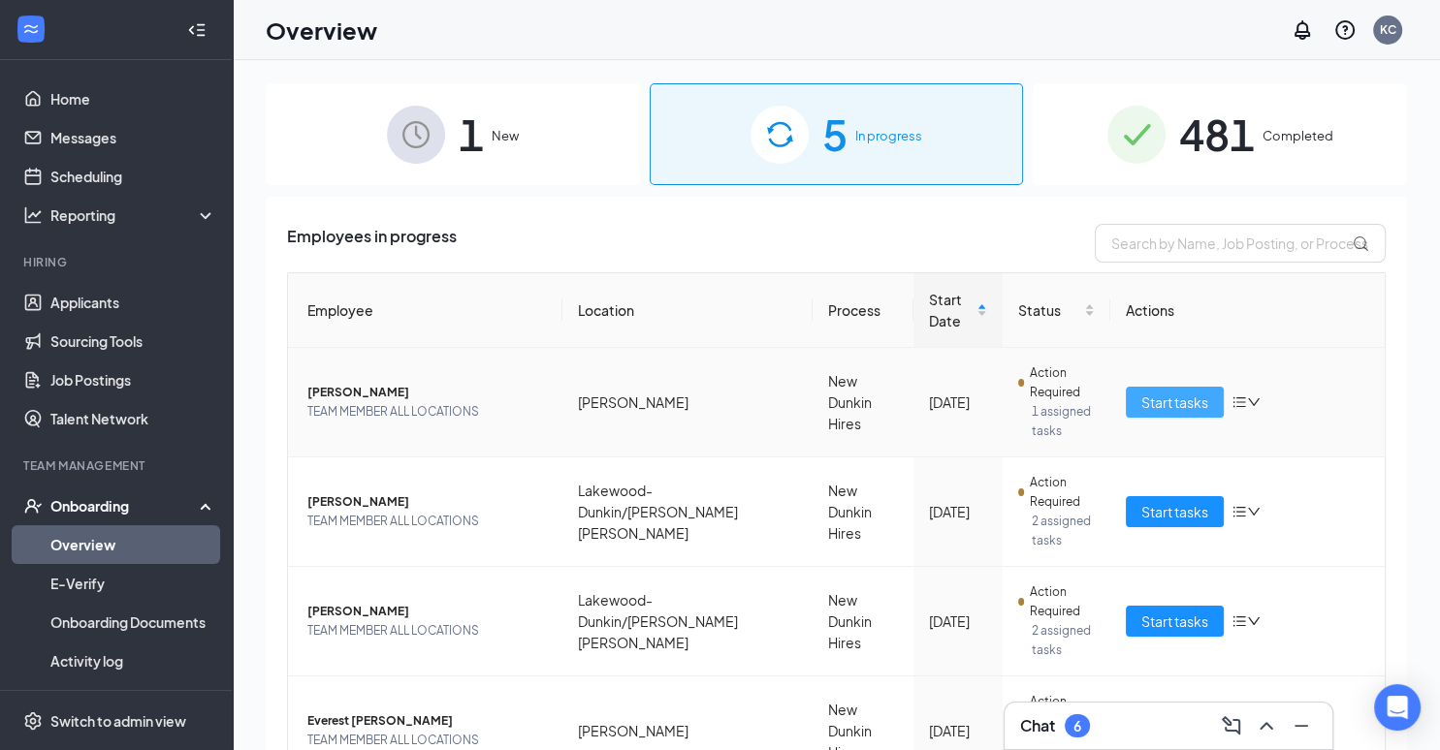
click at [1164, 389] on button "Start tasks" at bounding box center [1174, 402] width 98 height 31
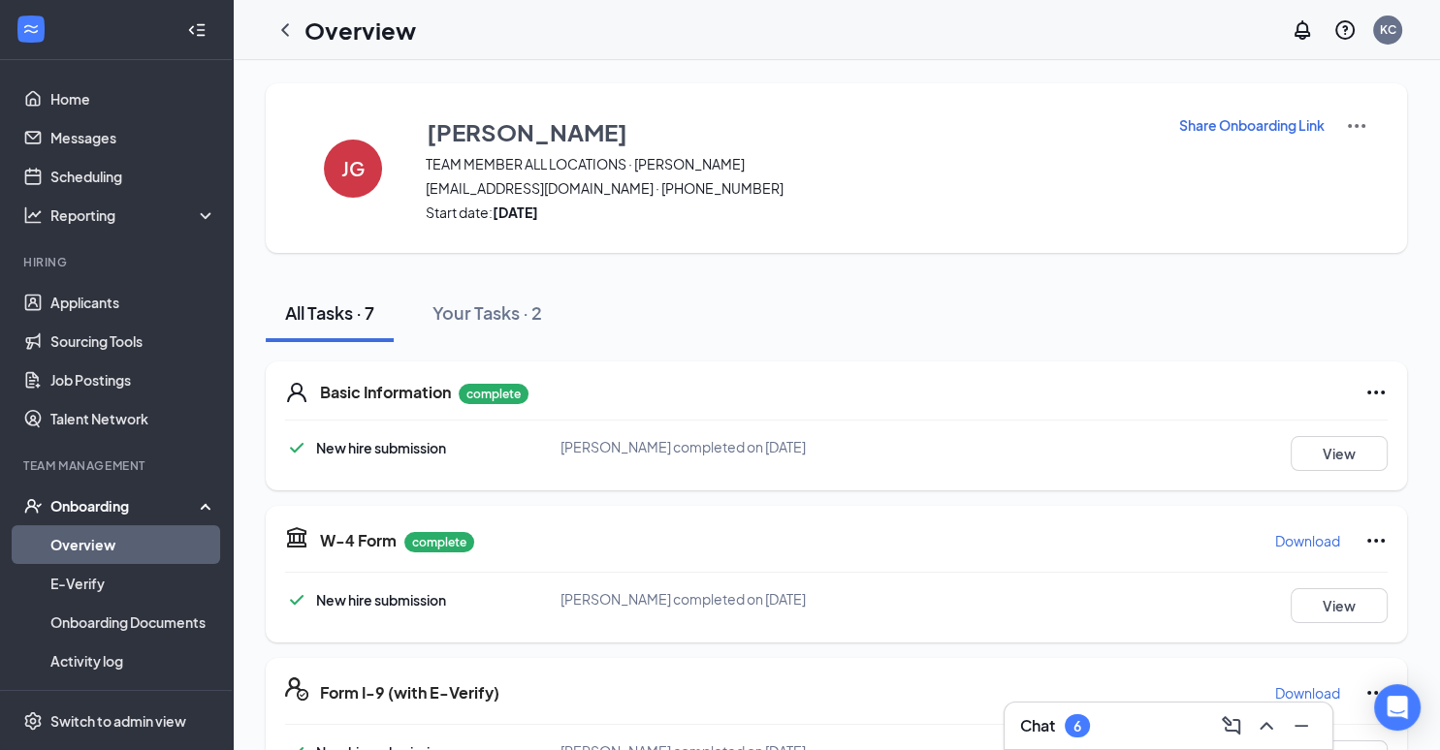
click at [301, 52] on div "Overview KC" at bounding box center [836, 30] width 1207 height 60
click at [289, 23] on icon "ChevronLeft" at bounding box center [284, 29] width 23 height 23
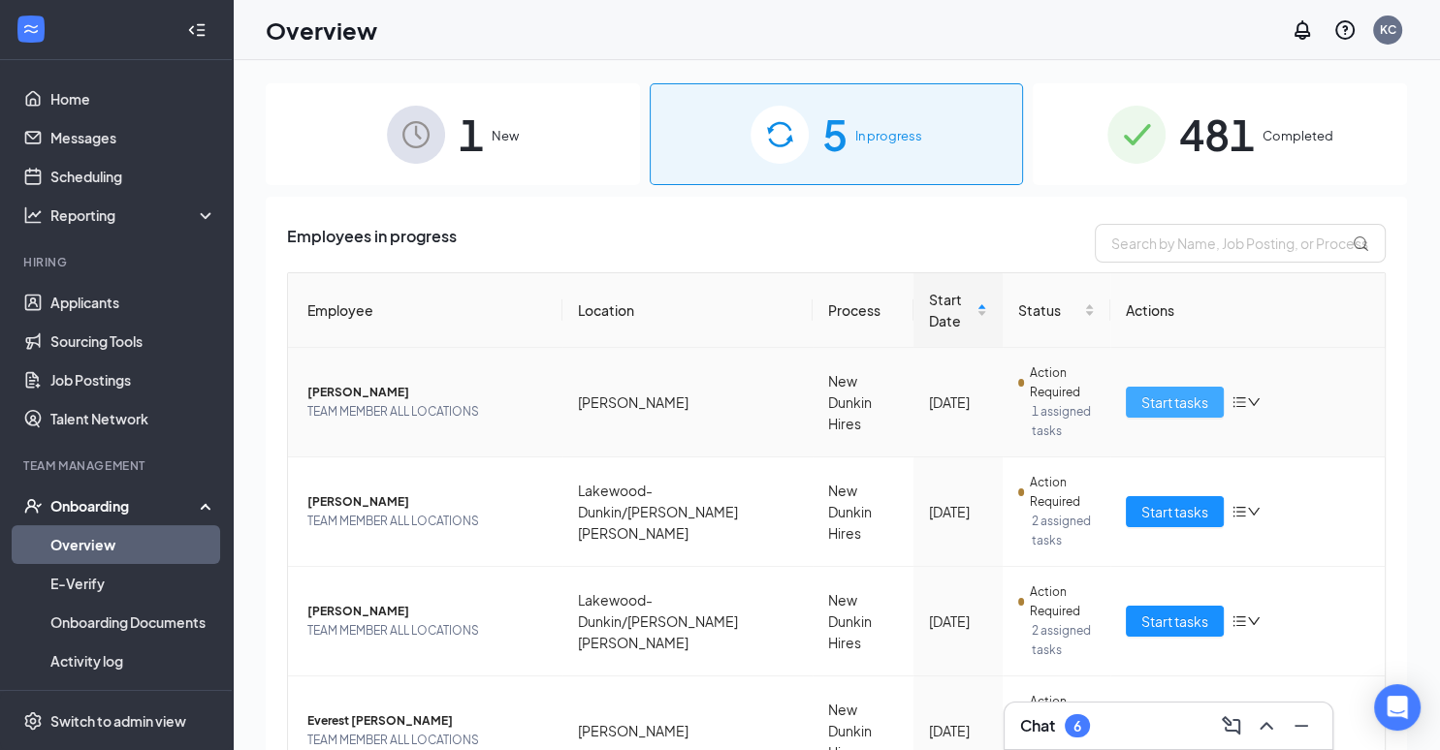
click at [1169, 400] on span "Start tasks" at bounding box center [1174, 402] width 67 height 21
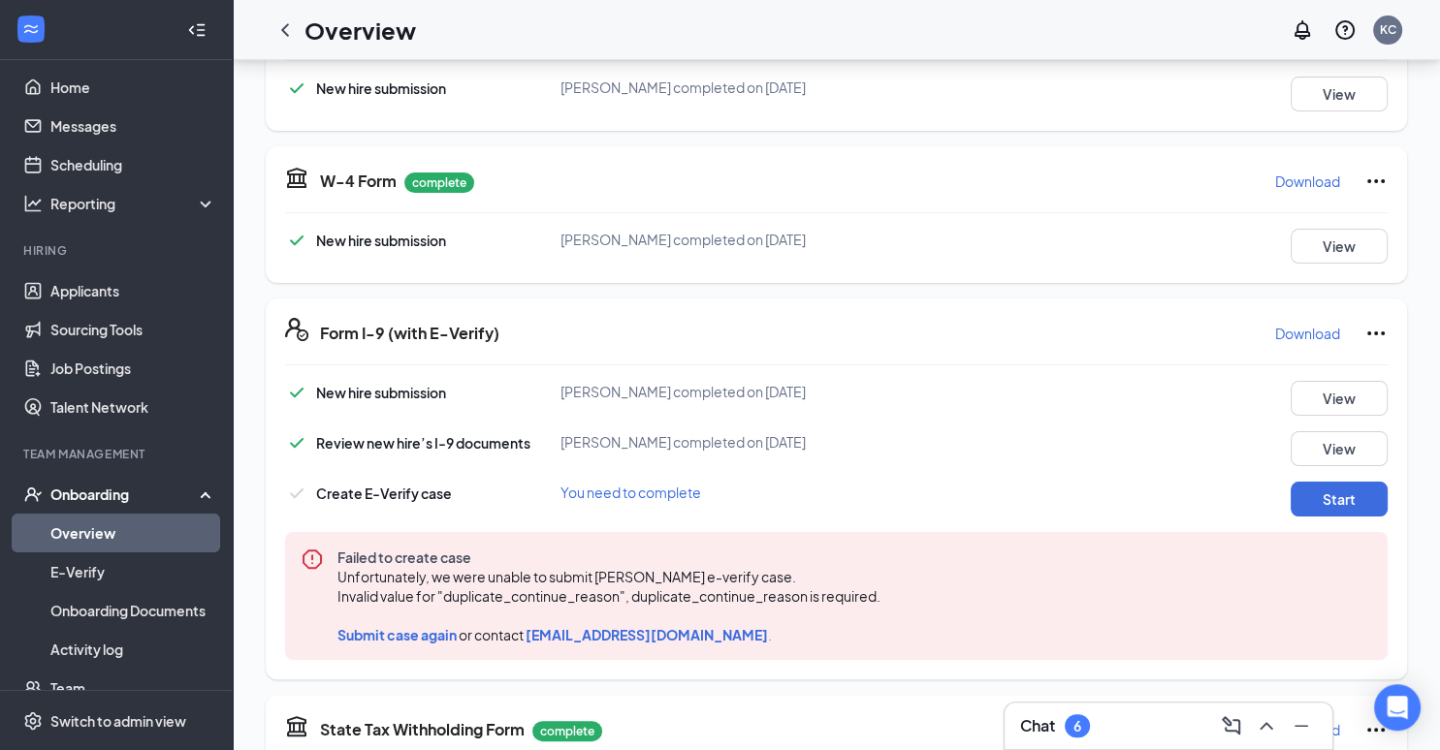
scroll to position [19, 0]
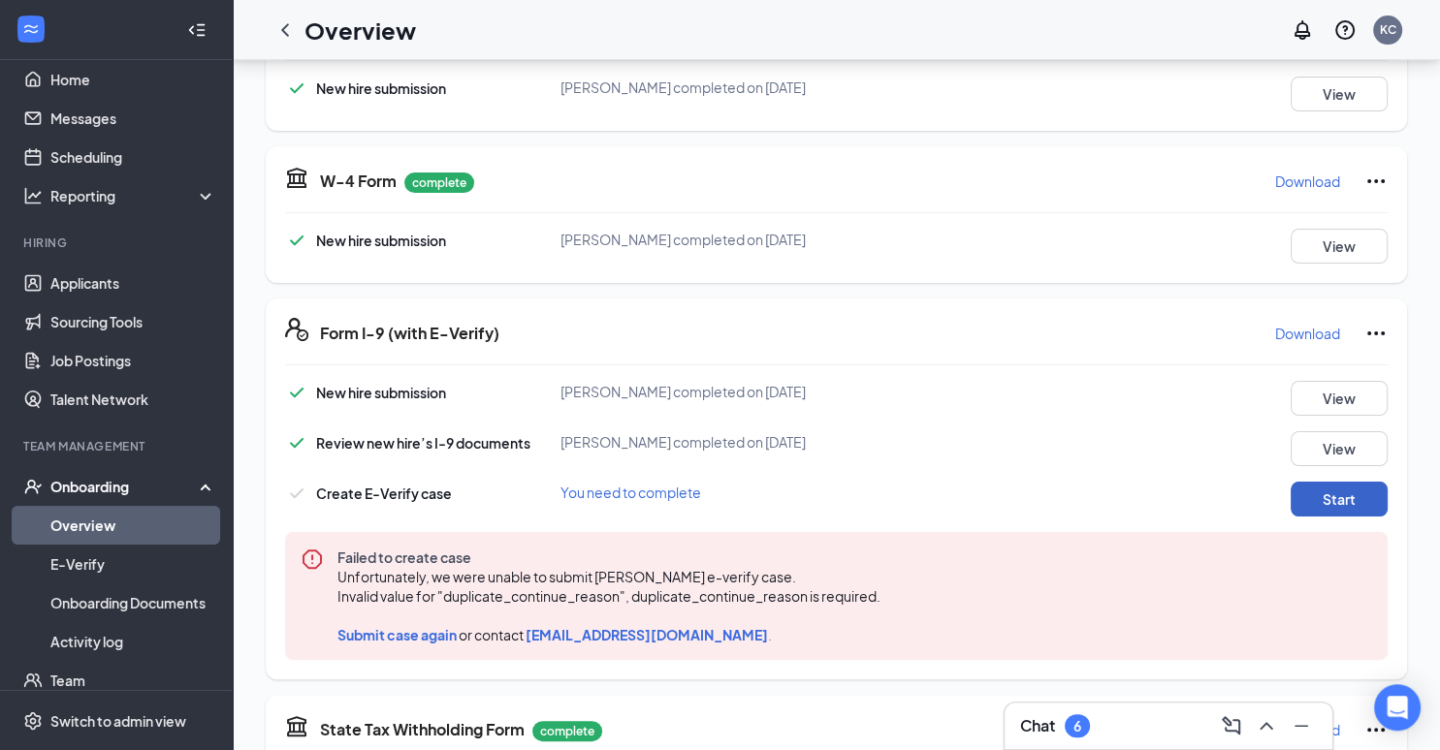
click at [1349, 483] on button "Start" at bounding box center [1338, 499] width 97 height 35
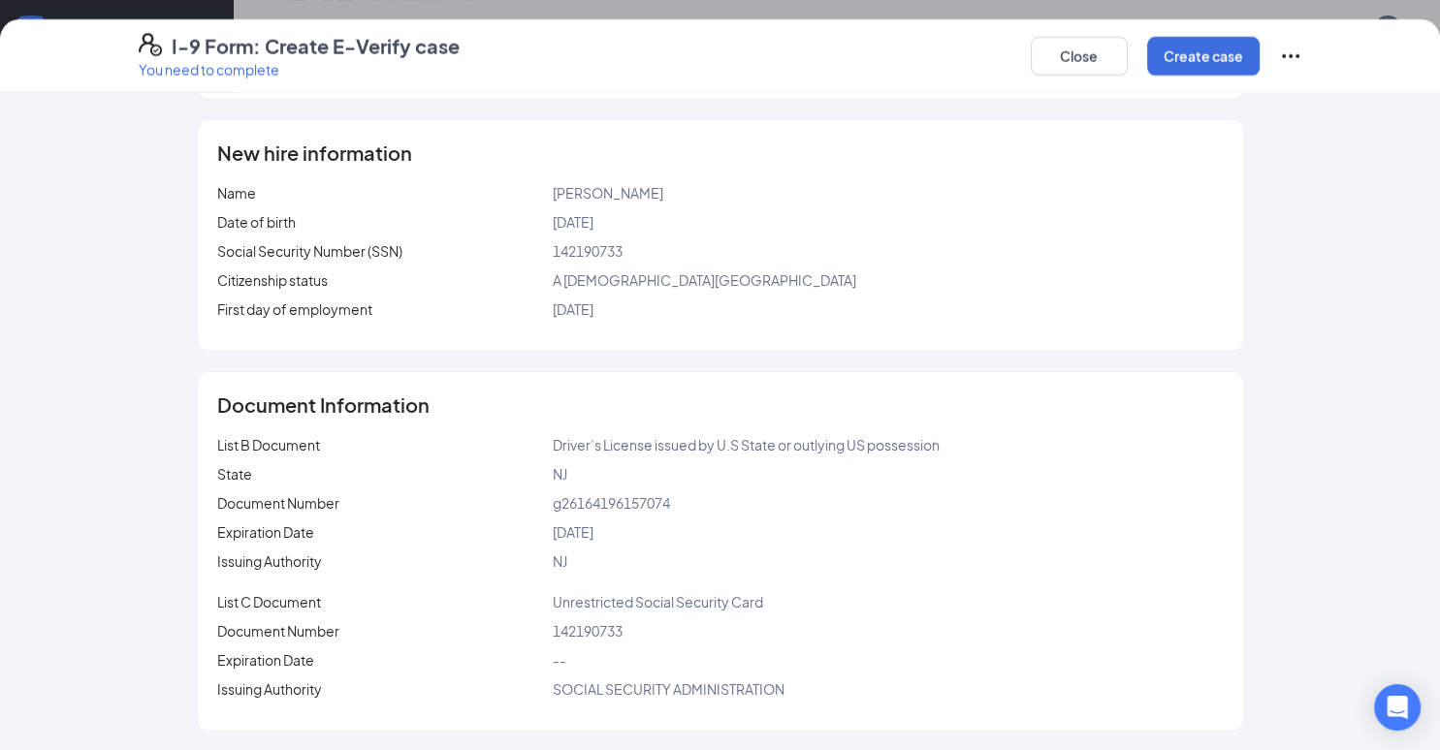
scroll to position [0, 0]
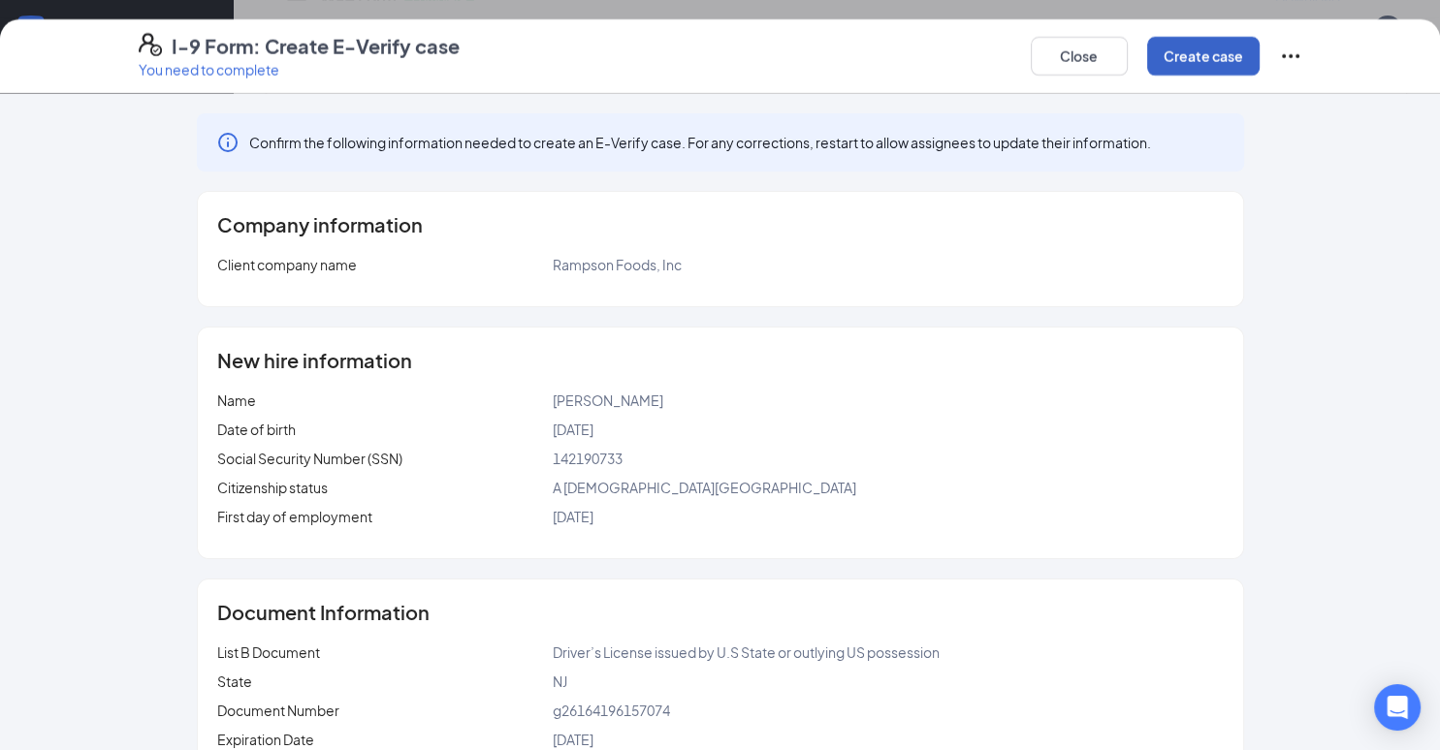
click at [1197, 53] on button "Create case" at bounding box center [1203, 56] width 112 height 39
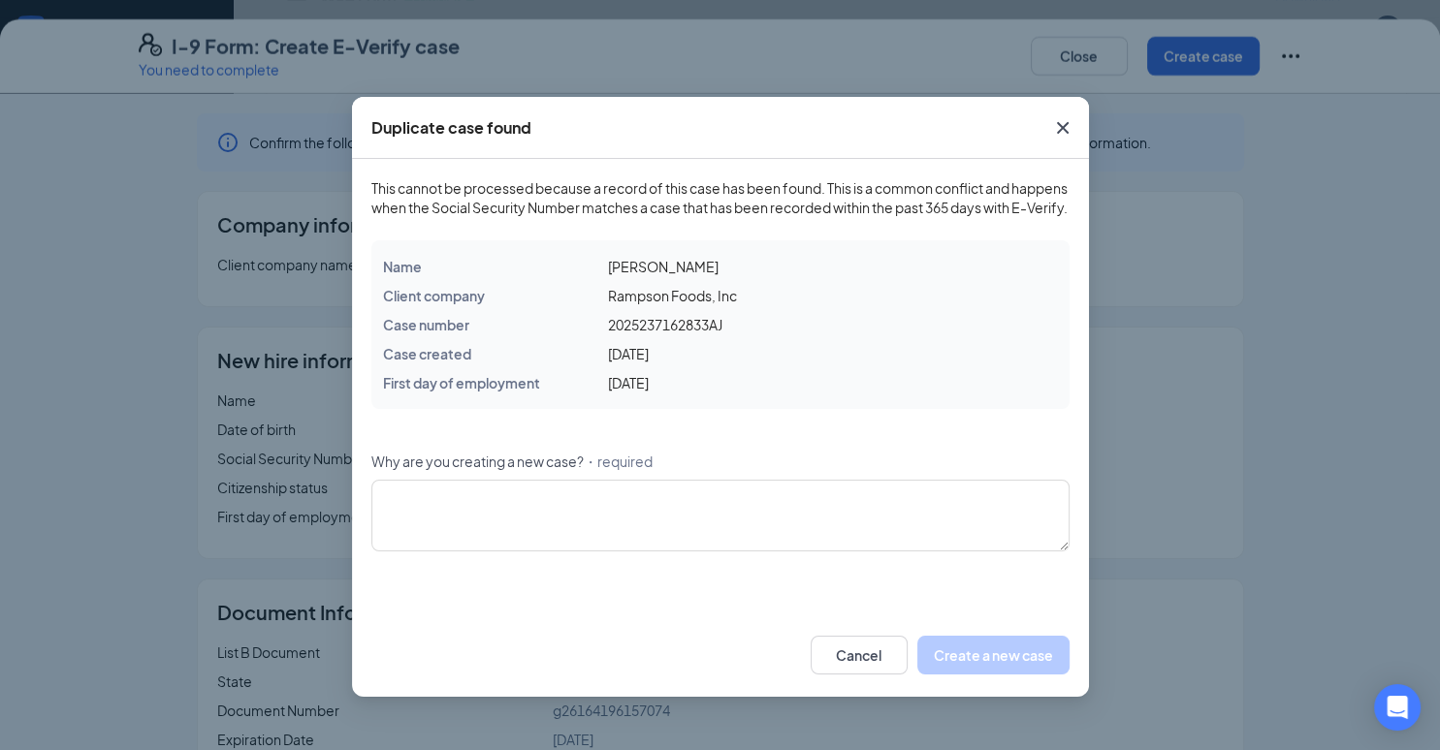
click at [612, 275] on span "[PERSON_NAME]" at bounding box center [662, 266] width 111 height 17
drag, startPoint x: 607, startPoint y: 283, endPoint x: 807, endPoint y: 284, distance: 199.7
click at [807, 281] on div "Name [PERSON_NAME]" at bounding box center [720, 266] width 675 height 29
click at [657, 275] on span "[PERSON_NAME]" at bounding box center [662, 266] width 111 height 17
drag, startPoint x: 601, startPoint y: 286, endPoint x: 808, endPoint y: 281, distance: 207.5
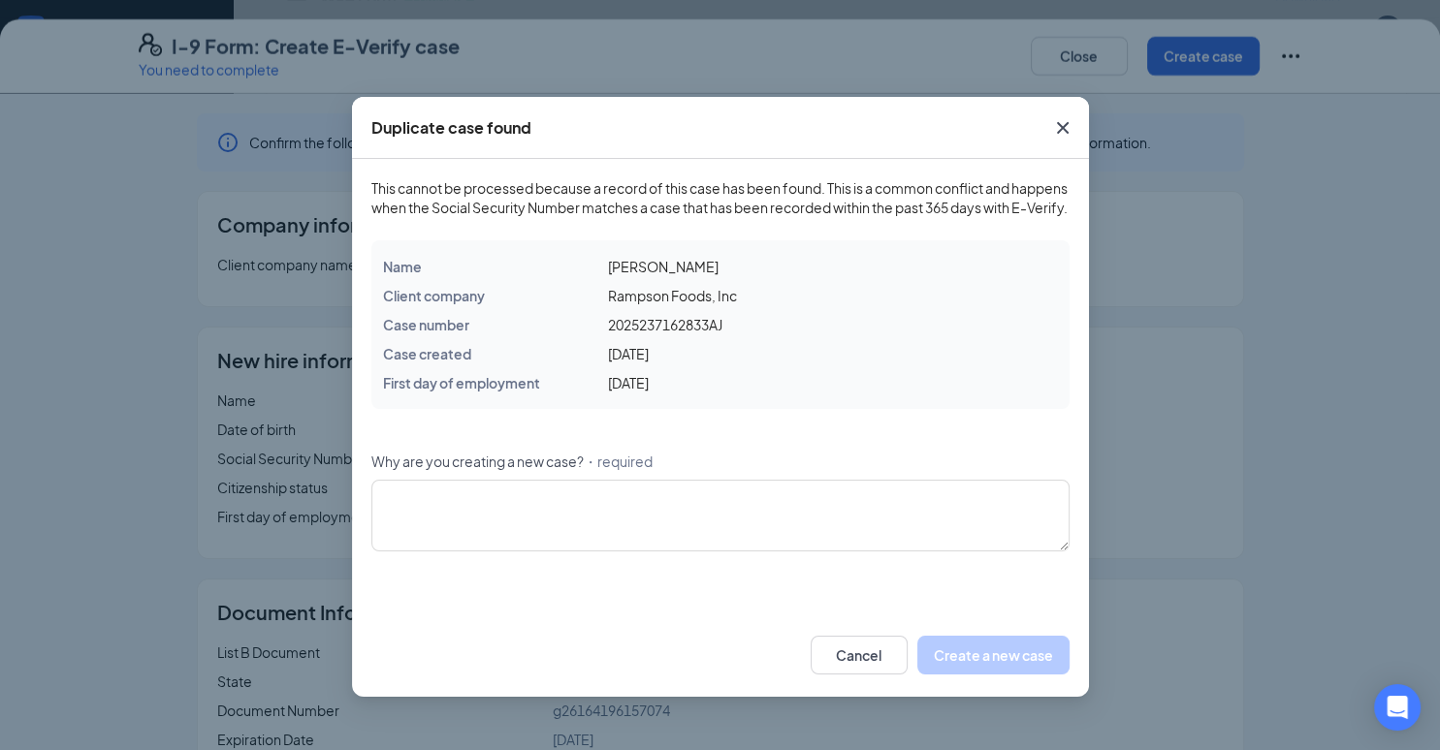
click at [808, 281] on div "Name [PERSON_NAME]" at bounding box center [720, 266] width 675 height 29
copy div "[PERSON_NAME]"
click at [1049, 117] on span "Close" at bounding box center [1062, 128] width 52 height 52
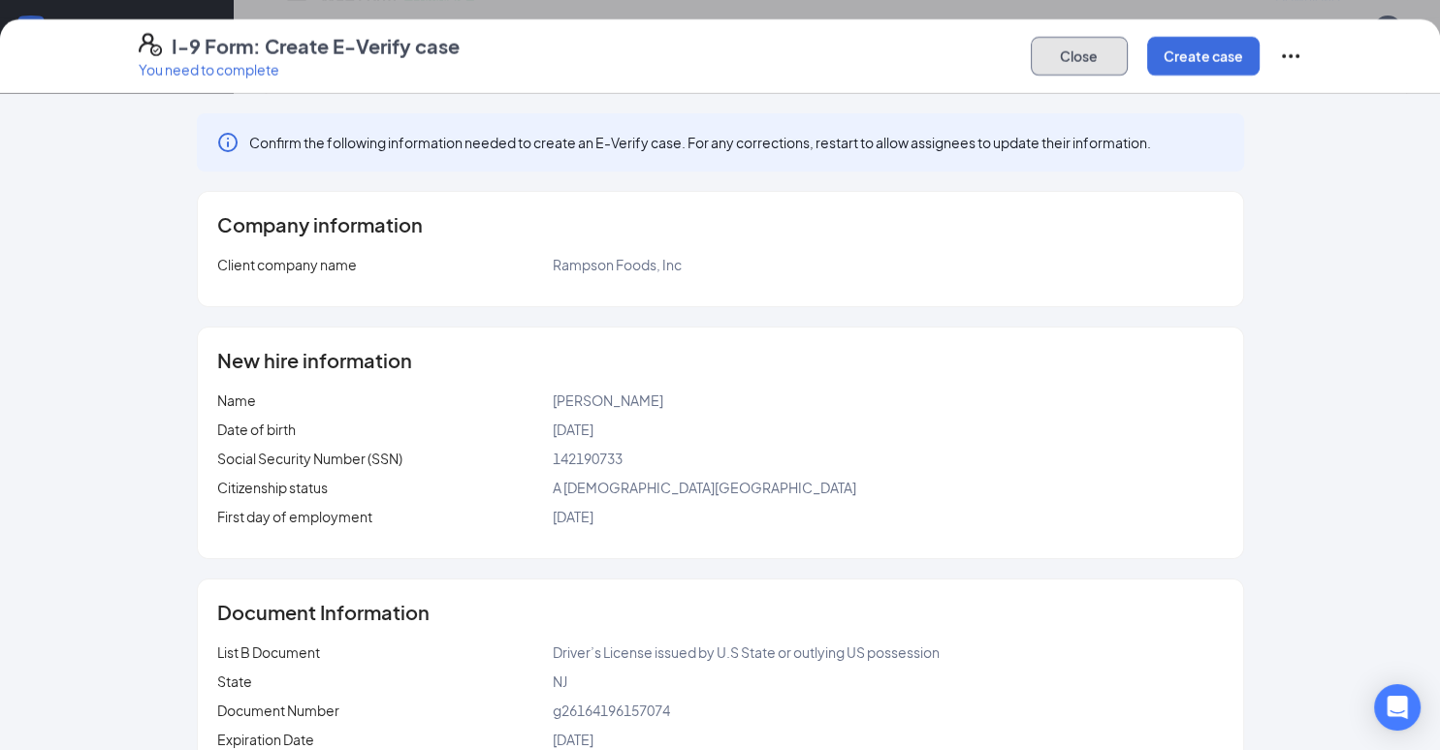
click at [1062, 61] on button "Close" at bounding box center [1078, 56] width 97 height 39
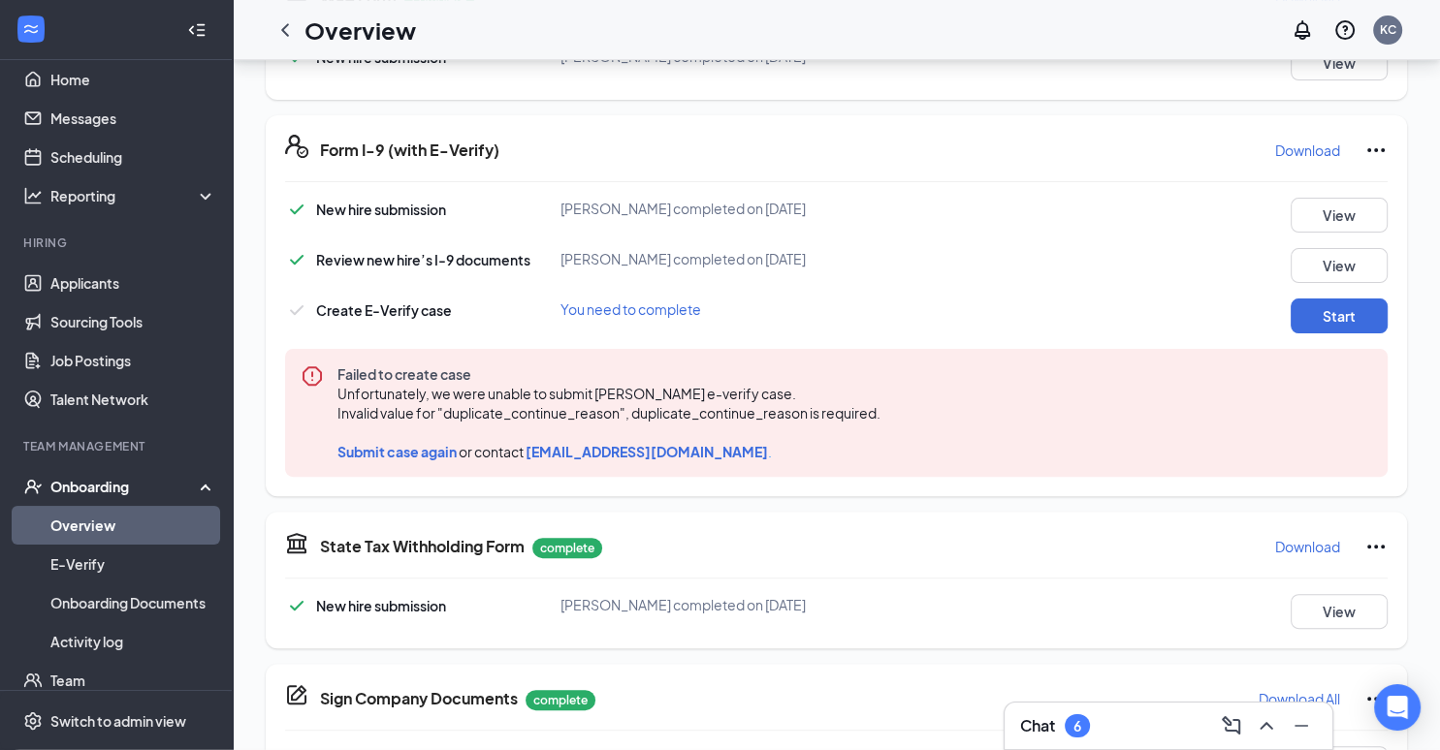
click at [1062, 61] on div "I-9 Form: Create E-Verify case You need to complete Close Create case Confirm t…" at bounding box center [720, 375] width 1440 height 750
click at [81, 500] on div "Onboarding" at bounding box center [116, 486] width 233 height 39
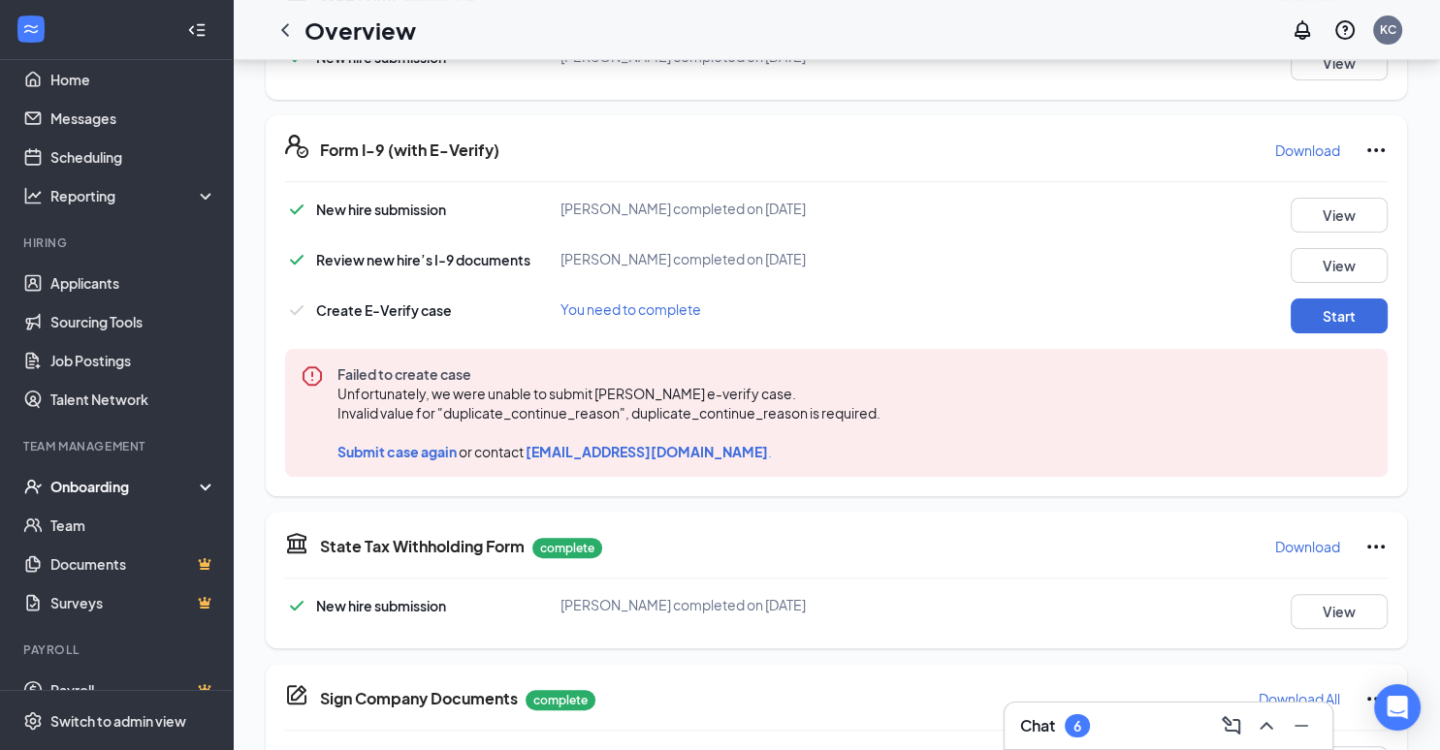
click at [81, 500] on div "Onboarding" at bounding box center [116, 486] width 233 height 39
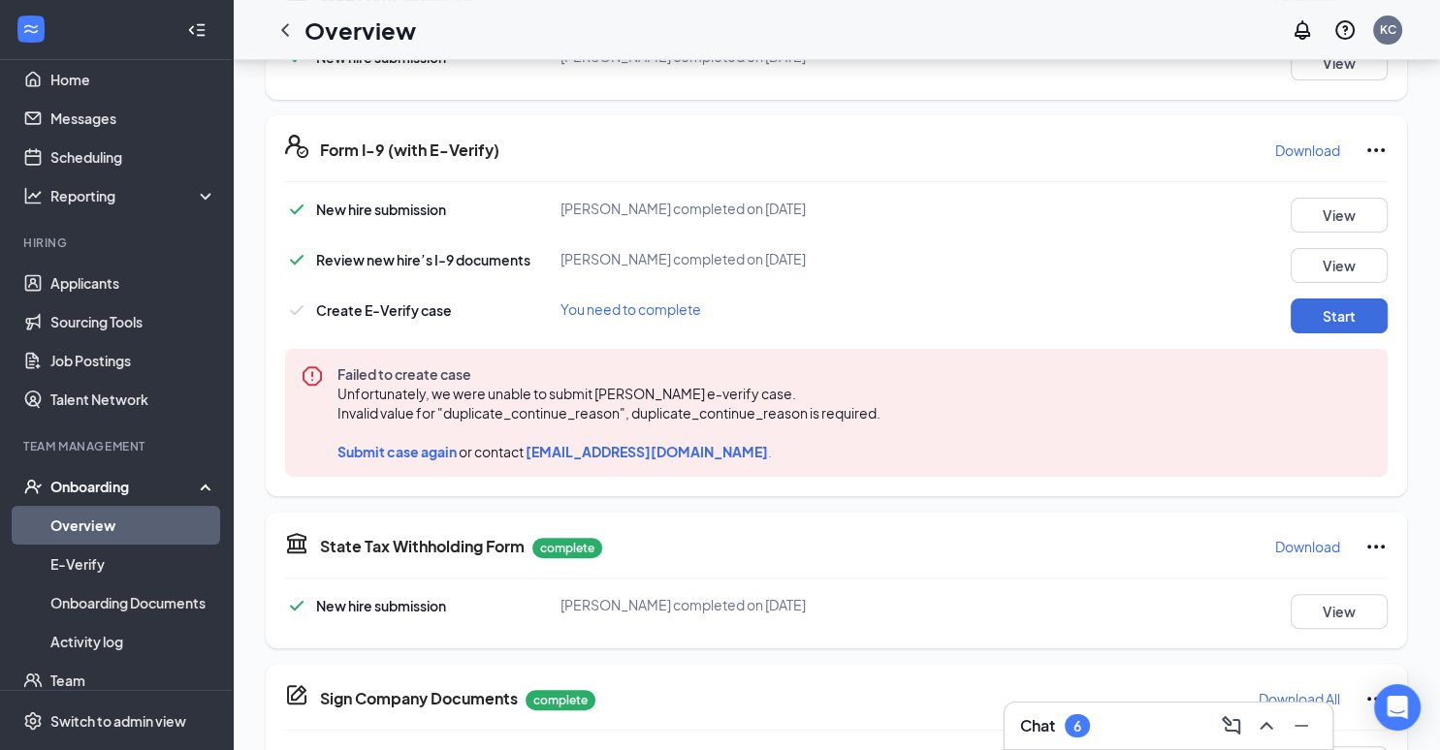
click at [82, 540] on link "Overview" at bounding box center [133, 525] width 166 height 39
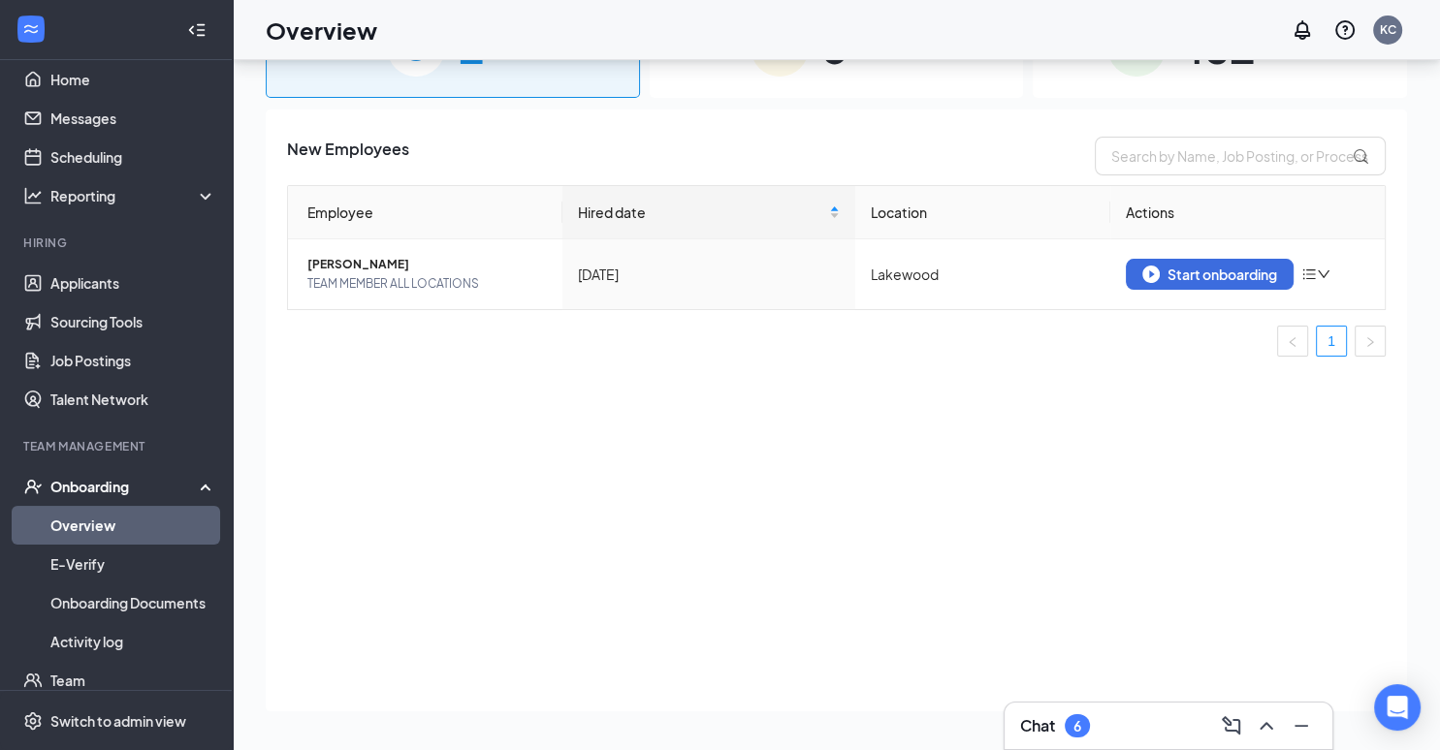
click at [1193, 83] on div "481 Completed" at bounding box center [1219, 47] width 374 height 102
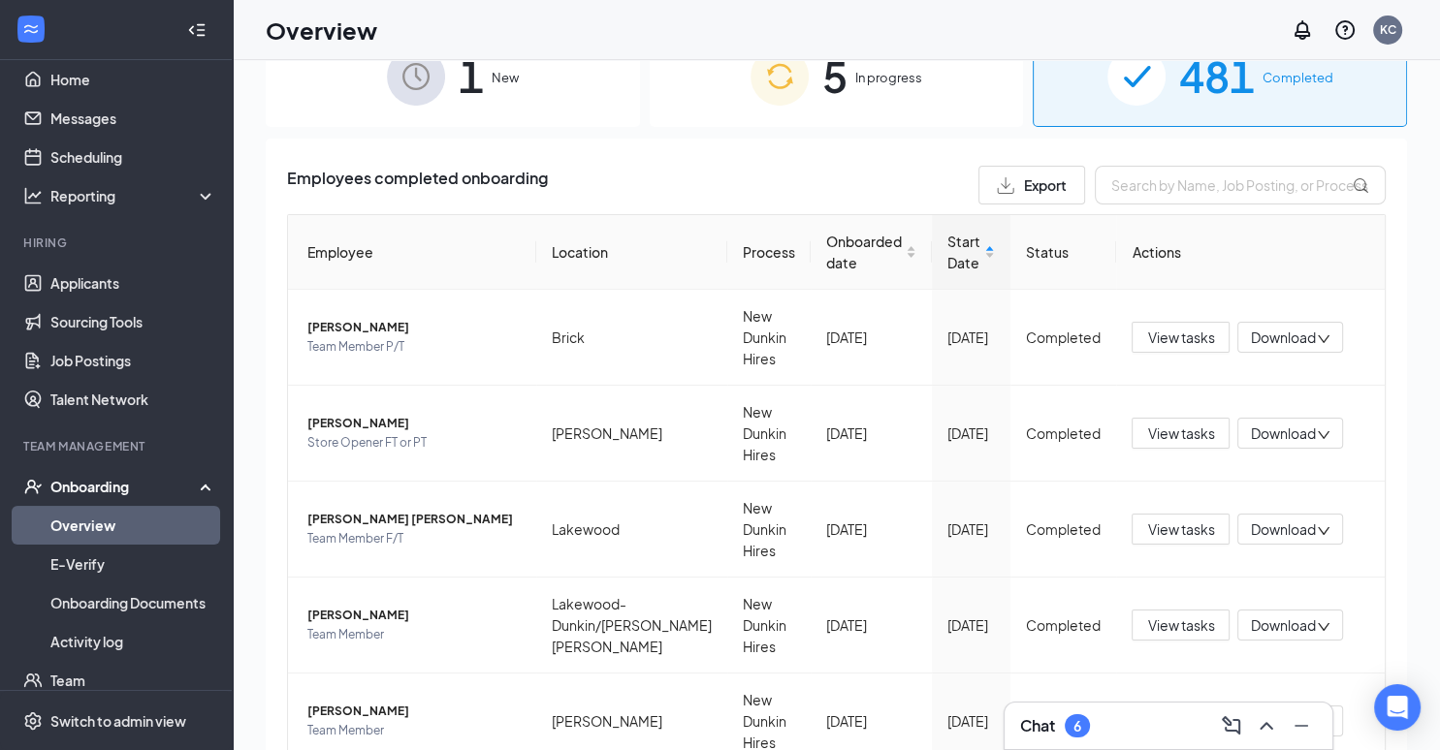
scroll to position [41, 0]
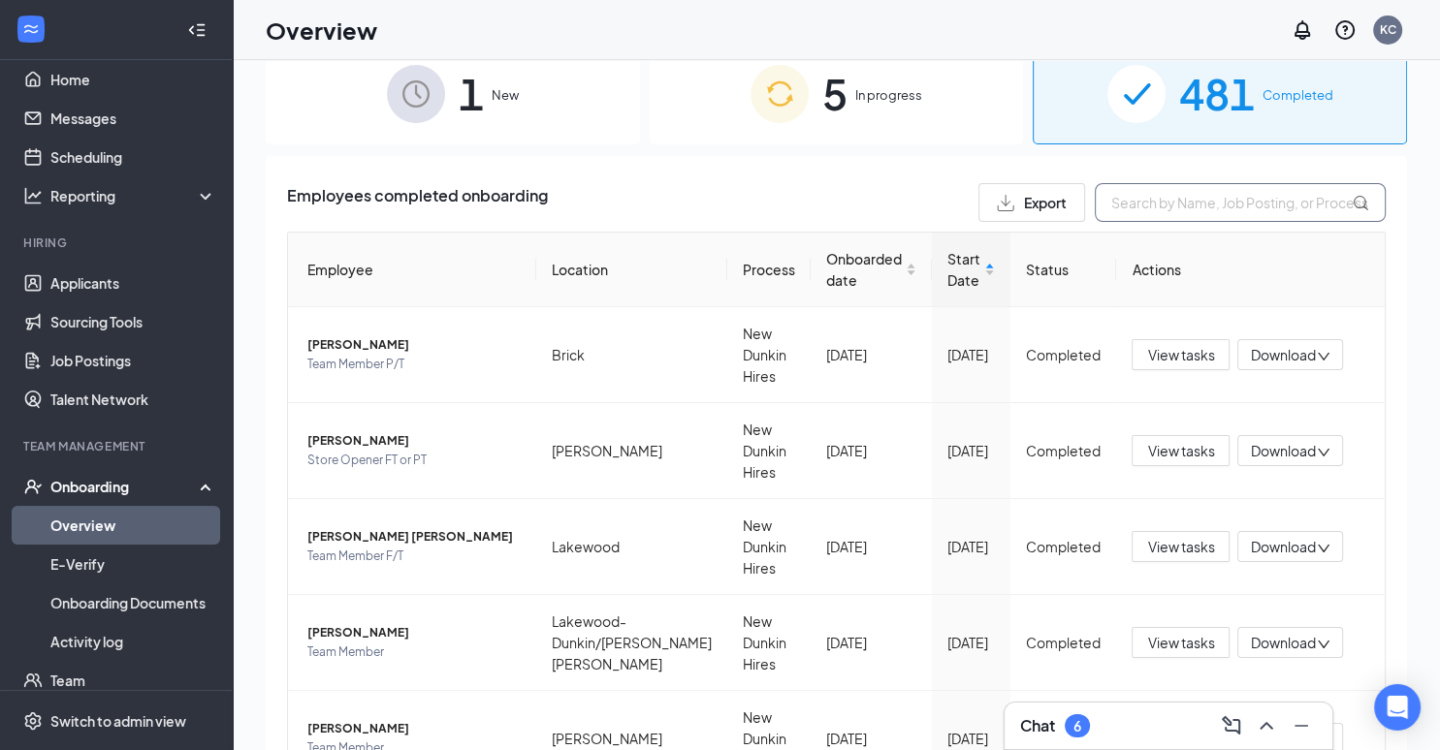
click at [1139, 206] on input "text" at bounding box center [1239, 202] width 291 height 39
paste input "[PERSON_NAME]"
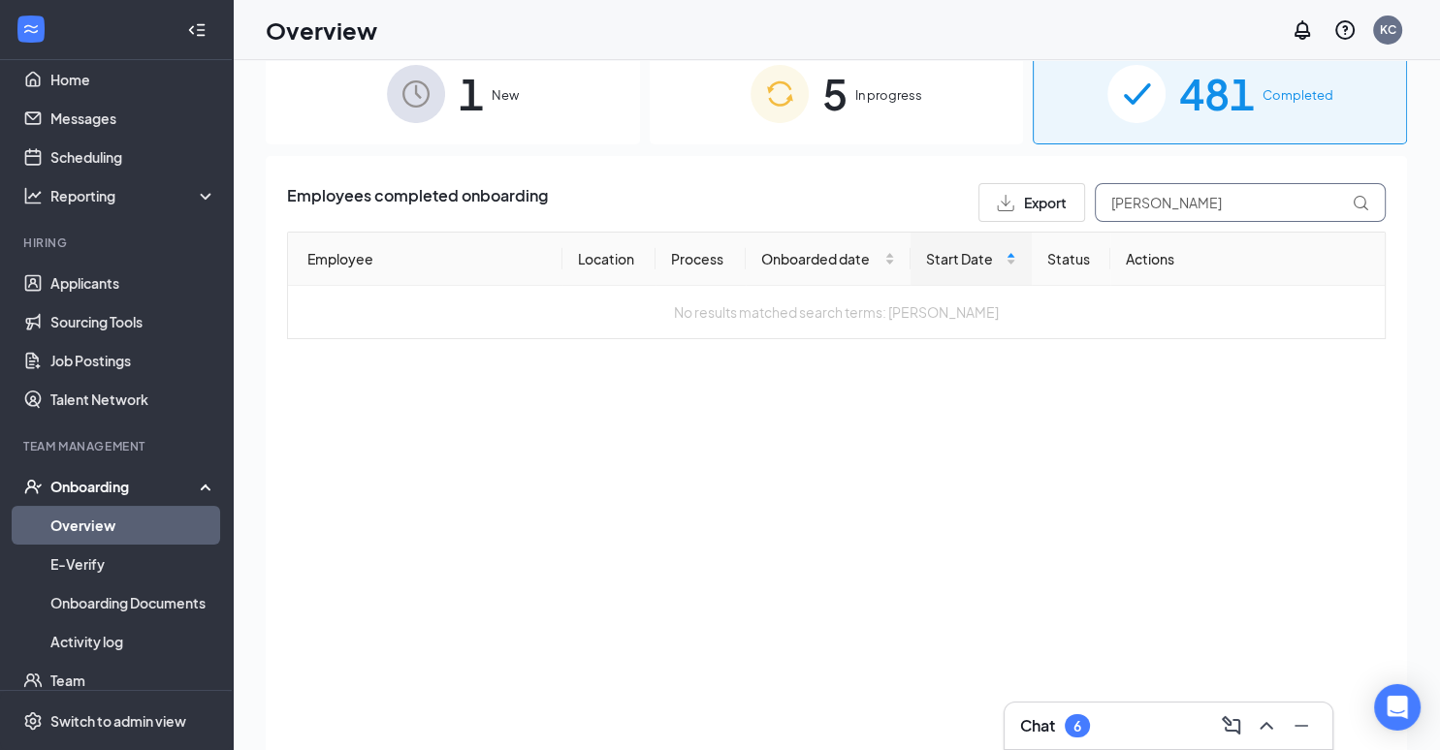
type input "[PERSON_NAME]"
click at [871, 85] on span "In progress" at bounding box center [888, 94] width 67 height 19
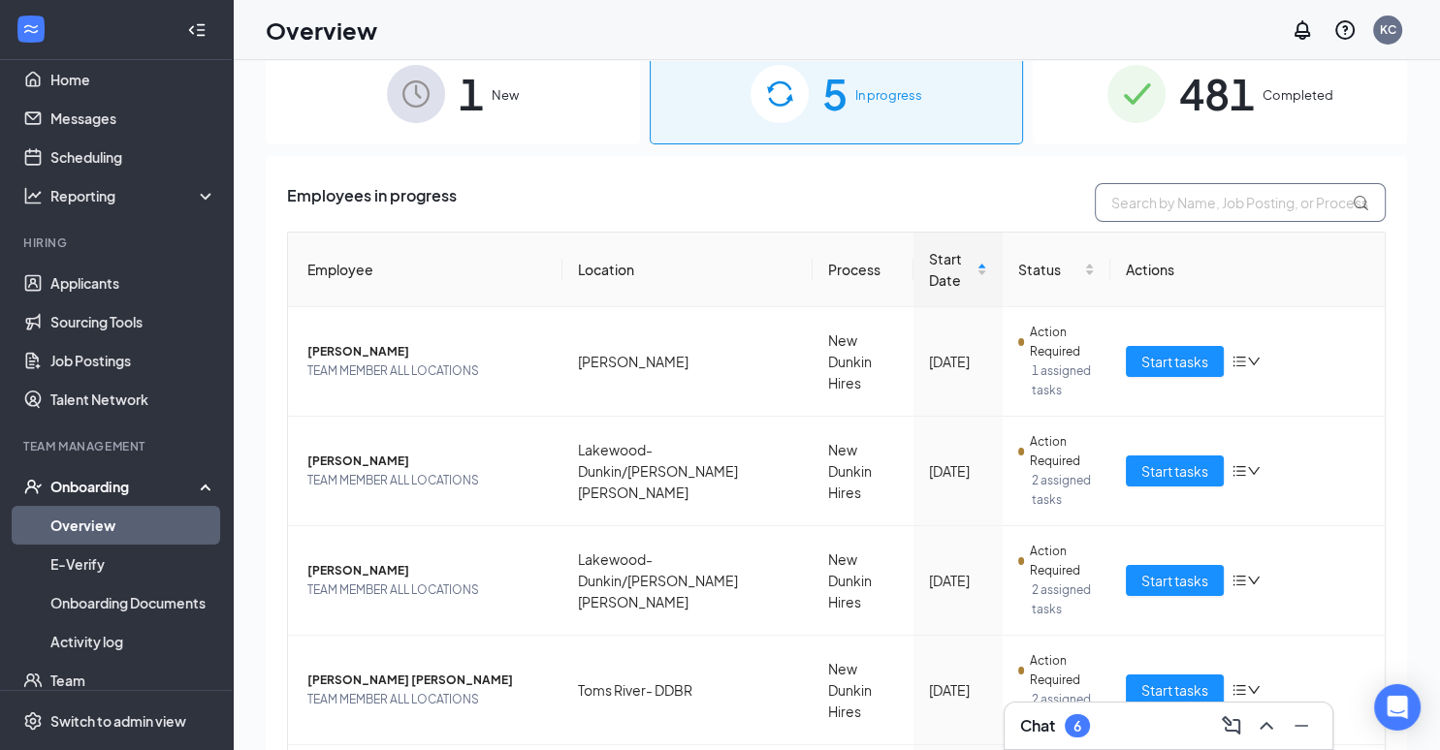
click at [1173, 220] on input "text" at bounding box center [1239, 202] width 291 height 39
paste input "[PERSON_NAME]"
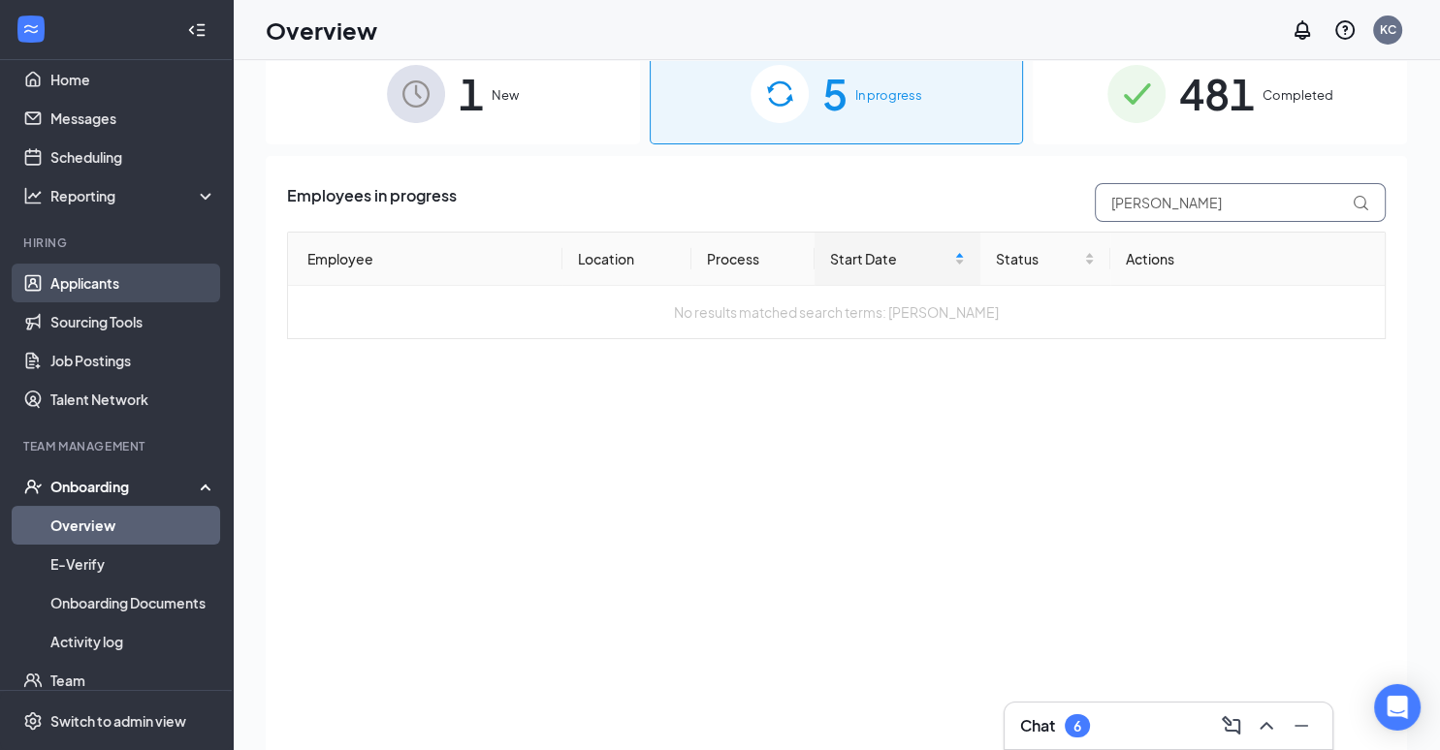
type input "[PERSON_NAME]"
click at [94, 292] on link "Applicants" at bounding box center [133, 283] width 166 height 39
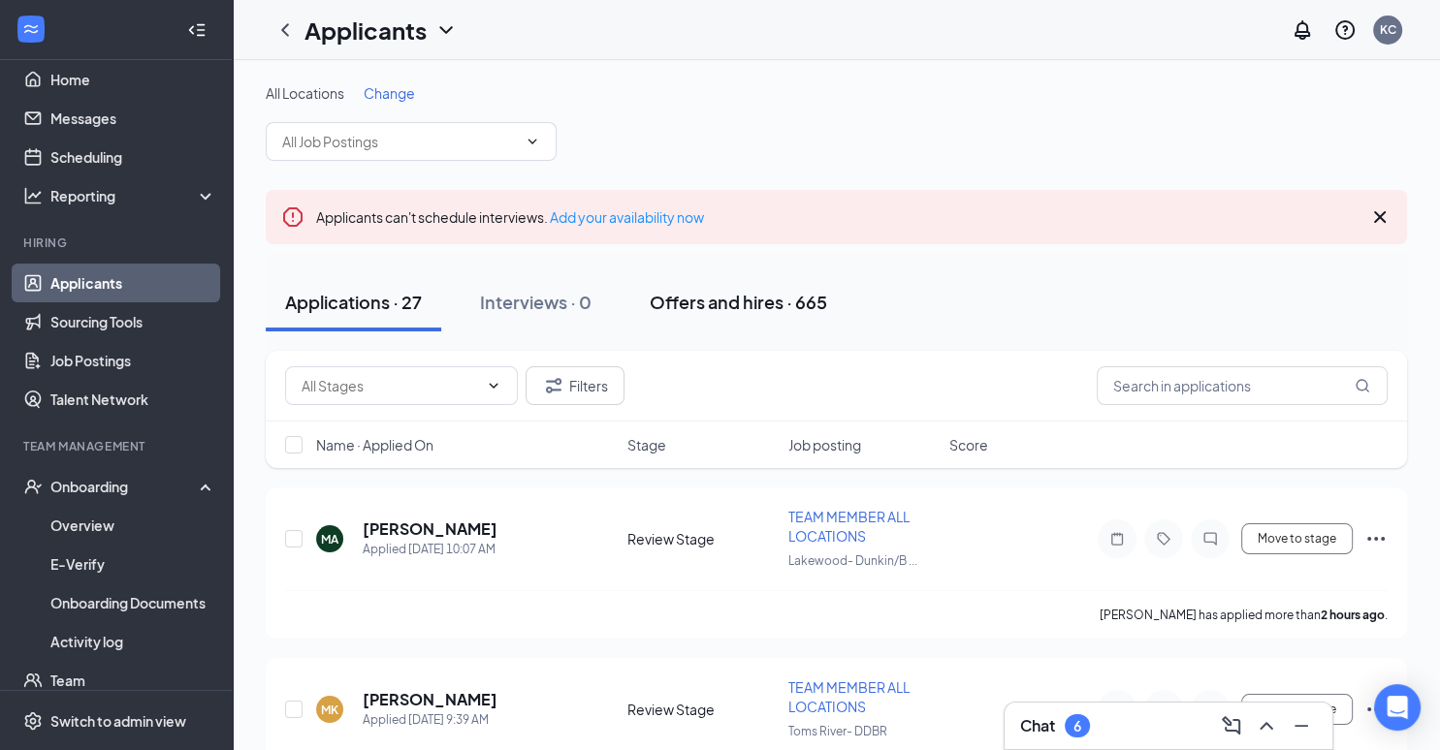
click at [680, 295] on div "Offers and hires · 665" at bounding box center [737, 302] width 177 height 24
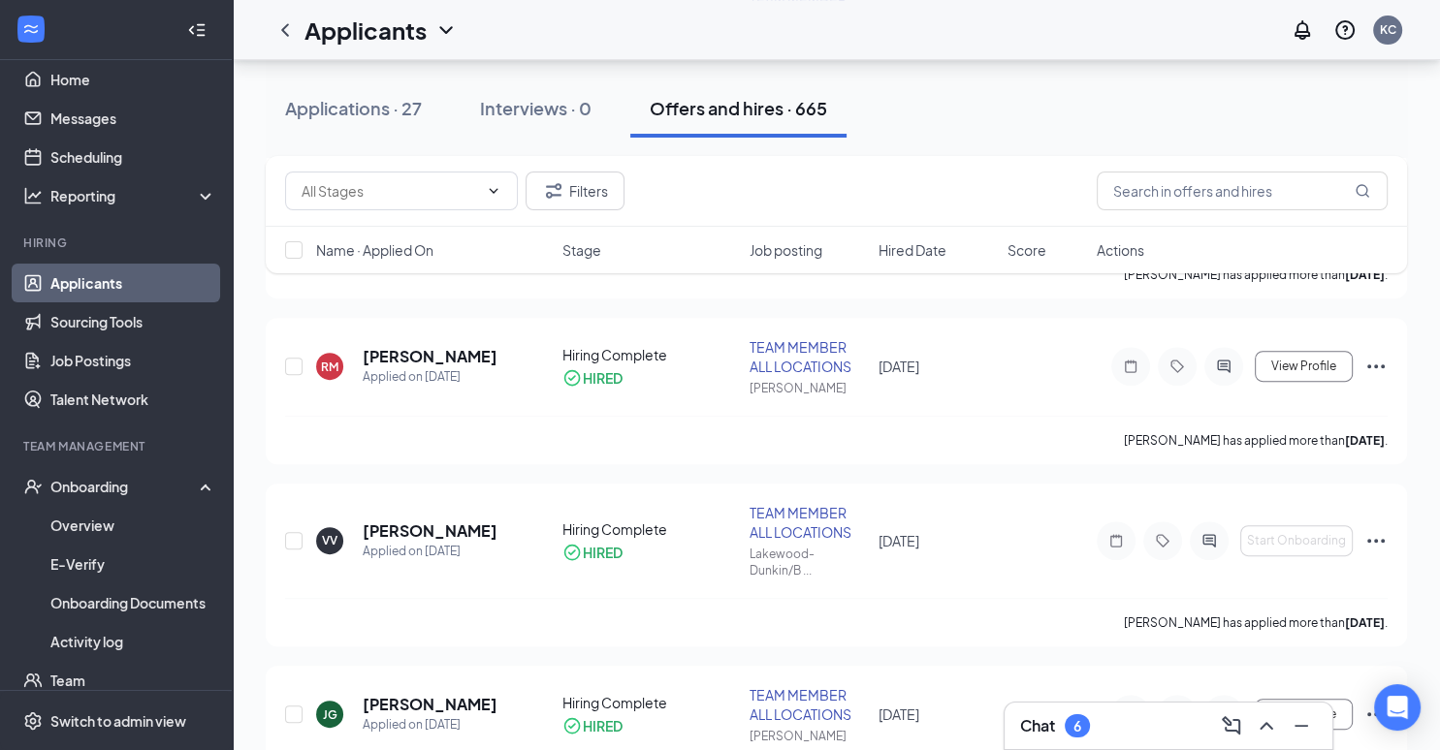
scroll to position [865, 0]
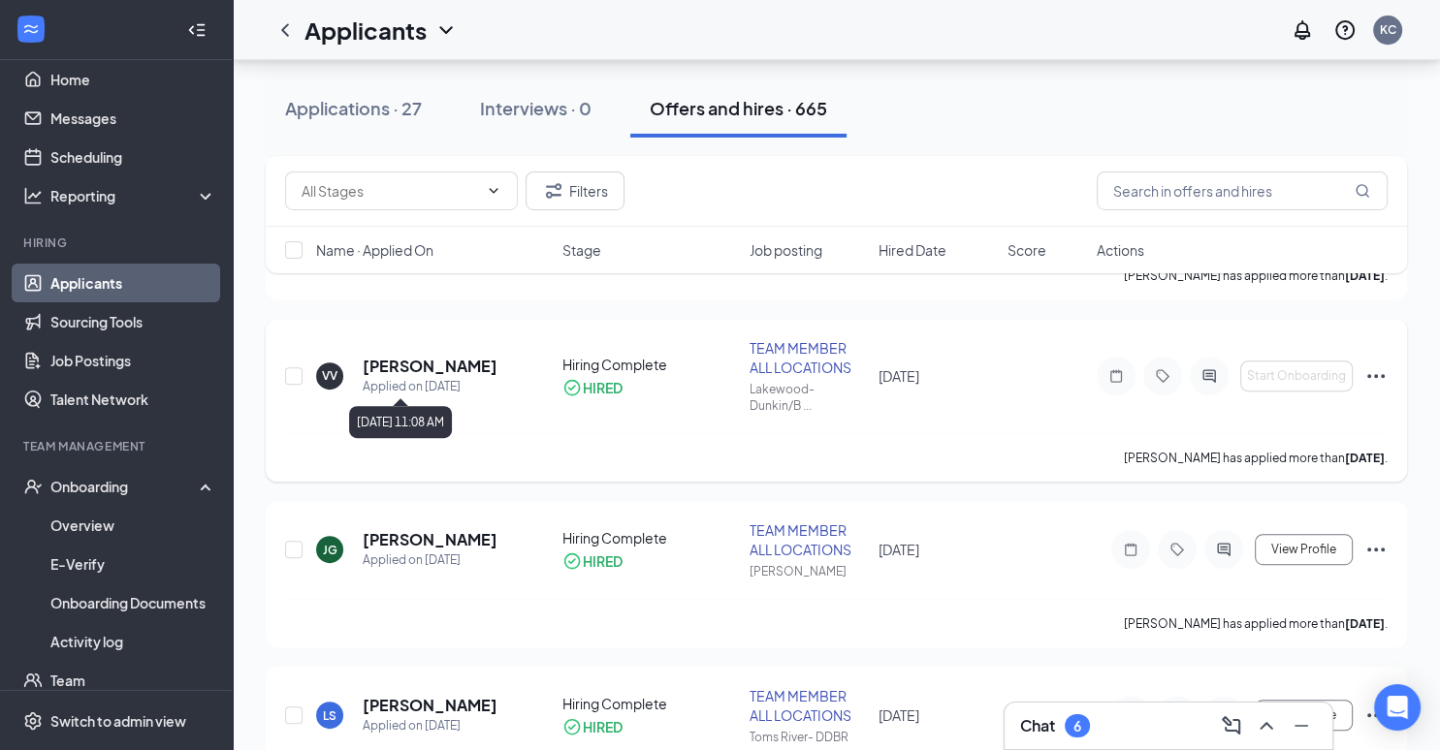
click at [393, 381] on div "Applied on [DATE]" at bounding box center [430, 386] width 135 height 19
click at [416, 537] on h5 "[PERSON_NAME]" at bounding box center [430, 539] width 135 height 21
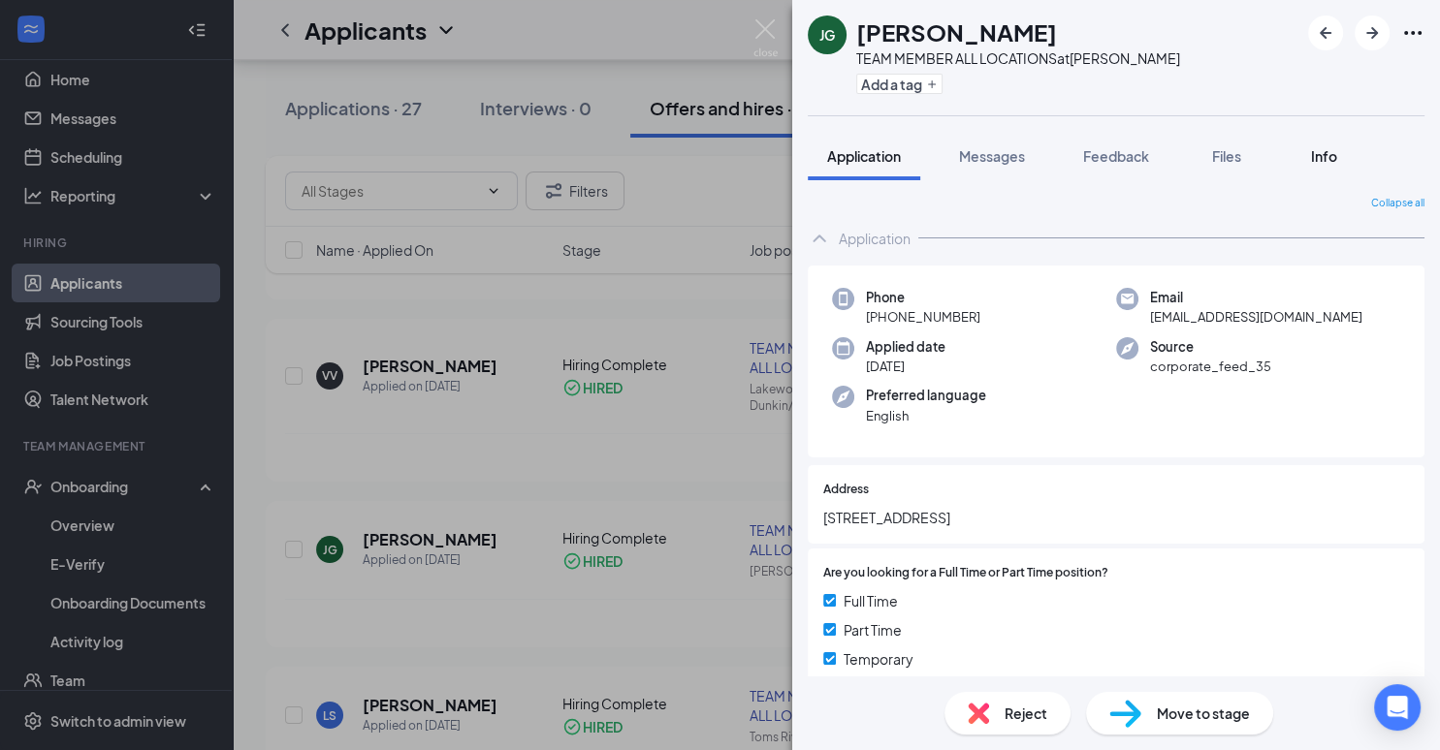
click at [1332, 153] on span "Info" at bounding box center [1324, 155] width 26 height 17
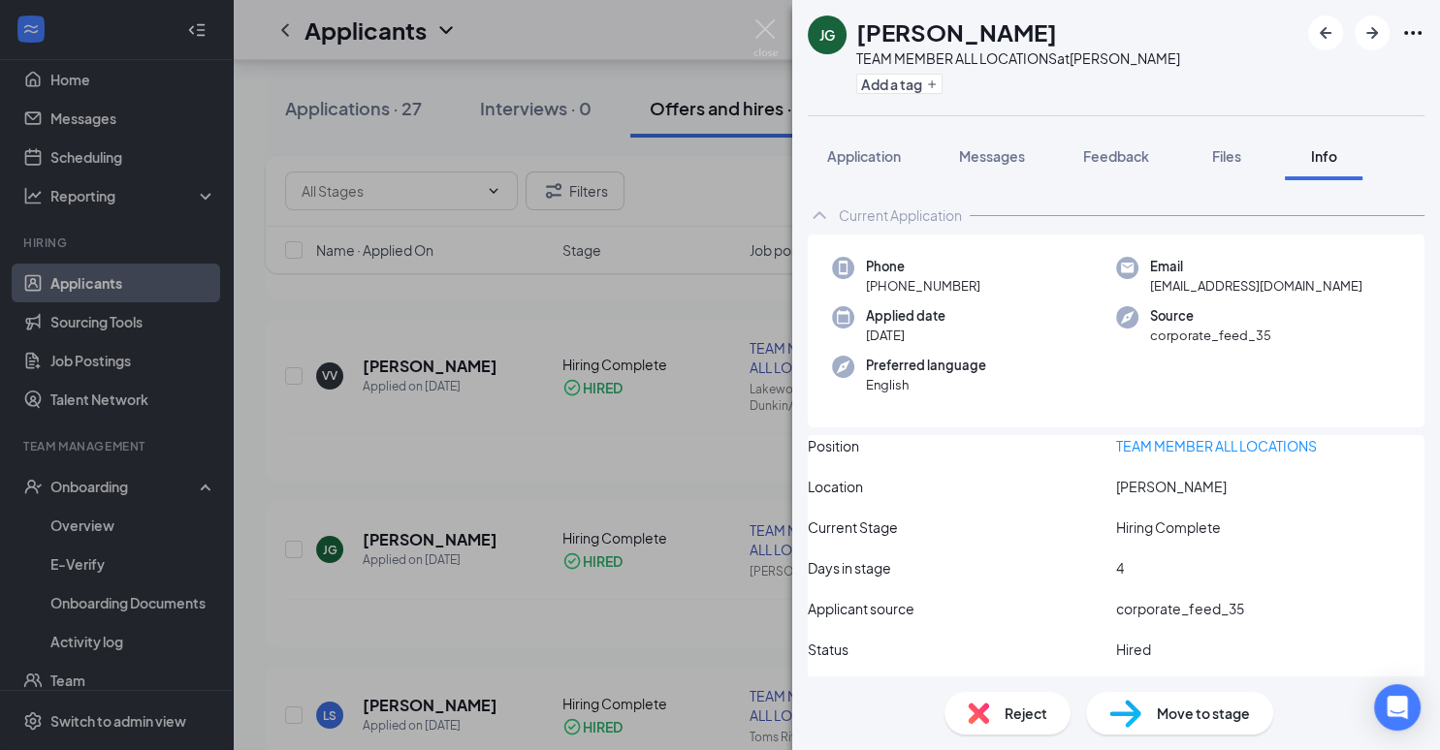
click at [905, 204] on div "Current Application" at bounding box center [1115, 215] width 617 height 39
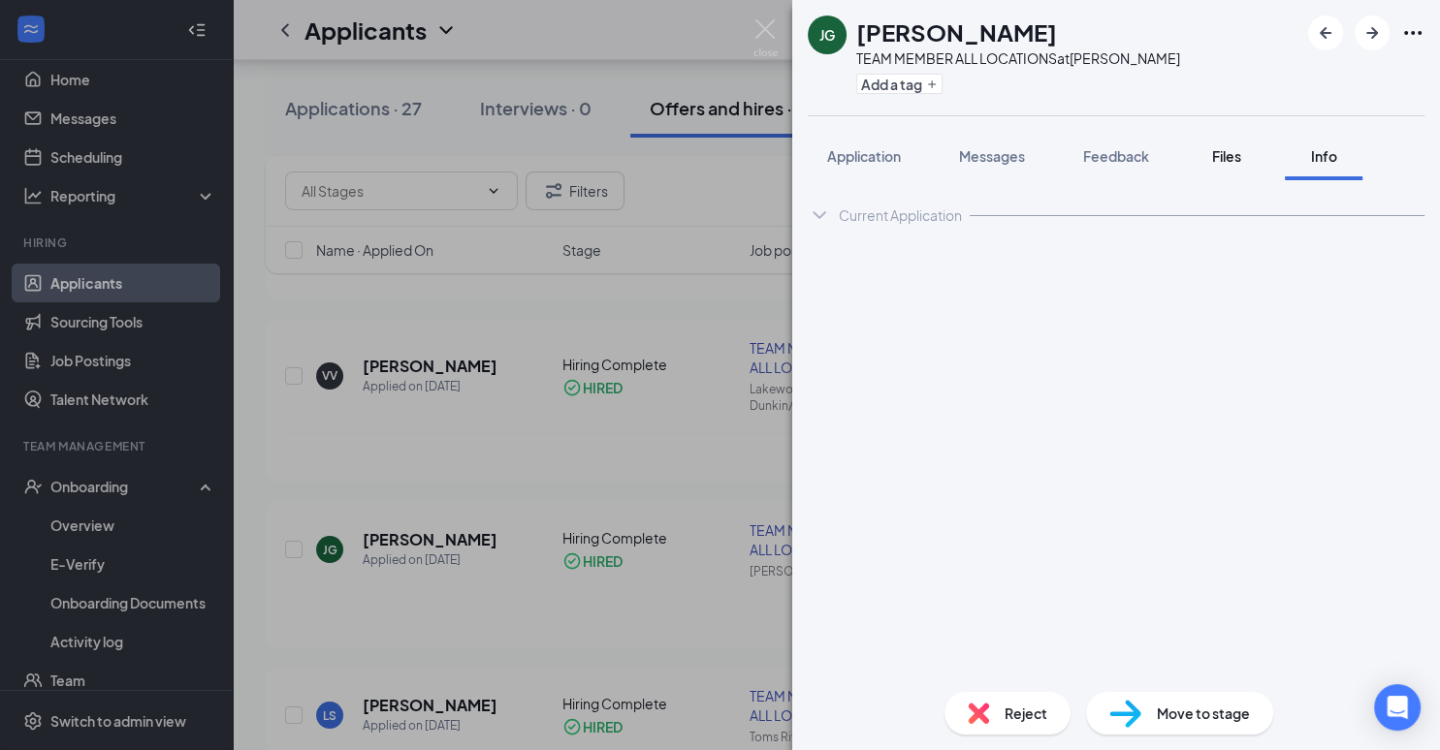
click at [1200, 155] on button "Files" at bounding box center [1226, 156] width 78 height 48
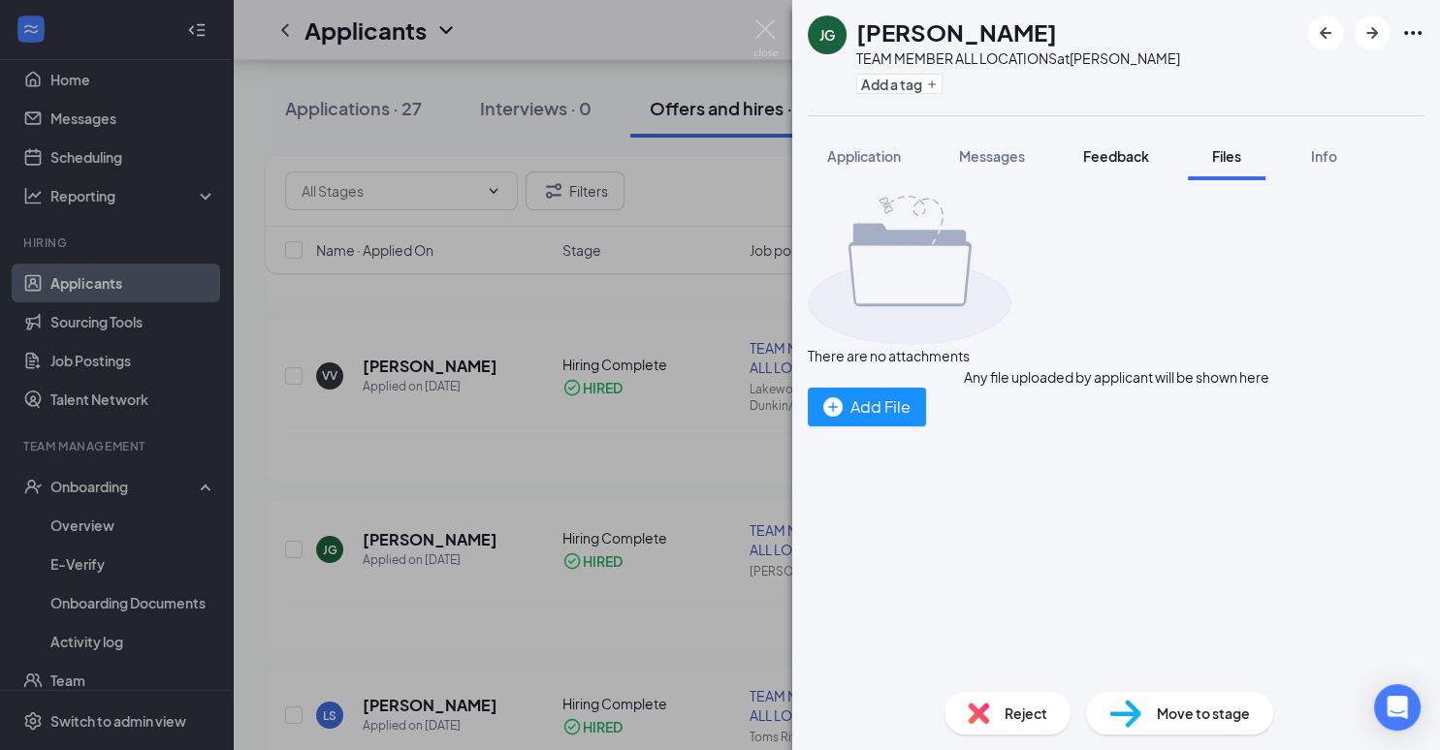
click at [1131, 152] on span "Feedback" at bounding box center [1116, 155] width 66 height 17
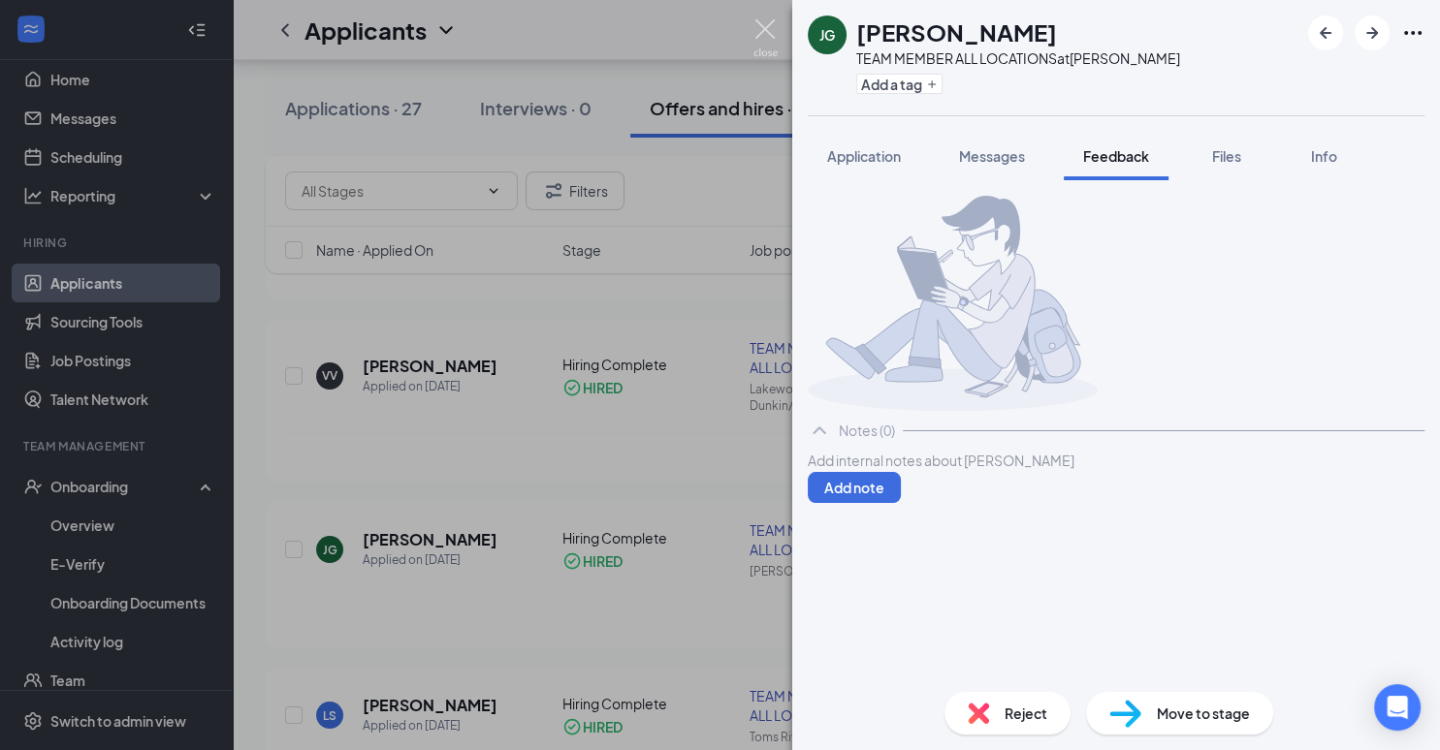
click at [775, 19] on img at bounding box center [765, 38] width 24 height 38
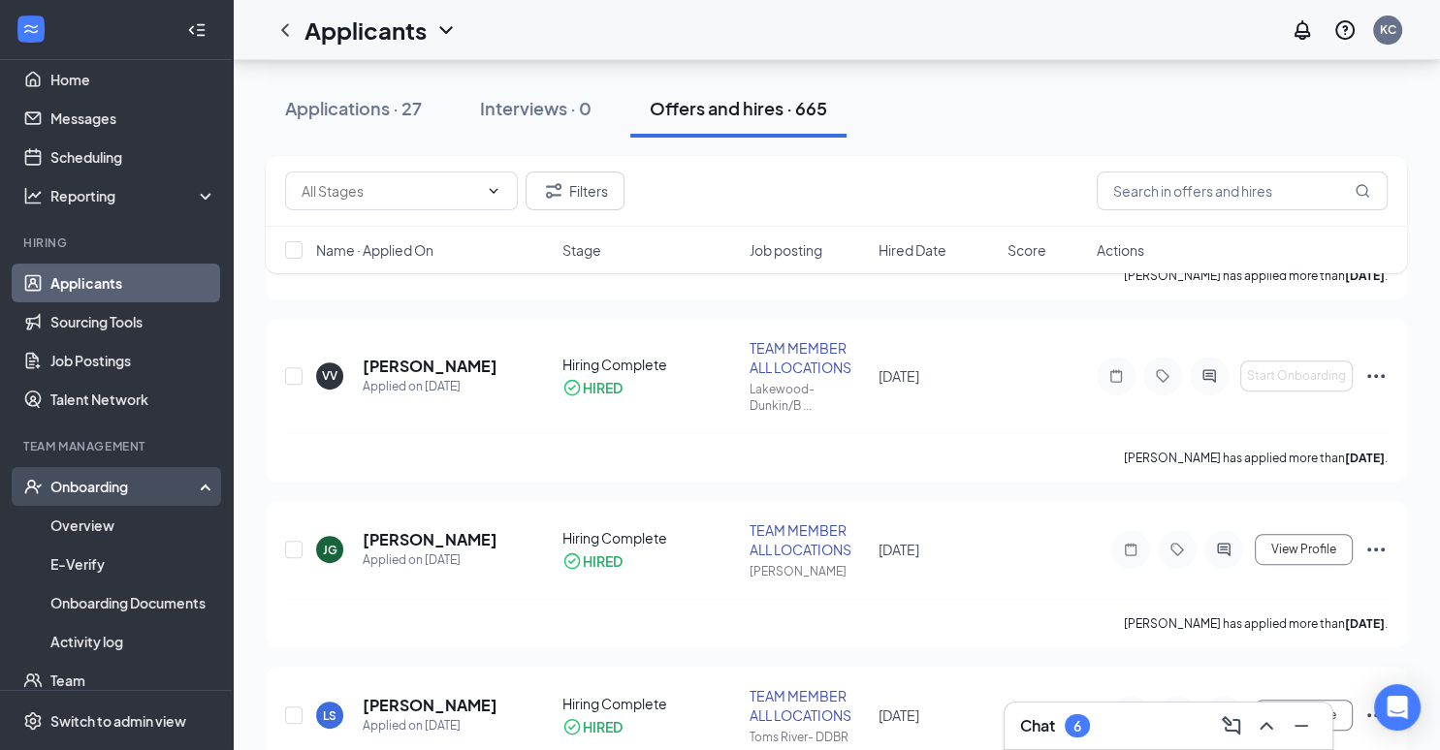
click at [118, 483] on div "Onboarding" at bounding box center [124, 486] width 149 height 19
click at [107, 518] on link "Overview" at bounding box center [133, 525] width 166 height 39
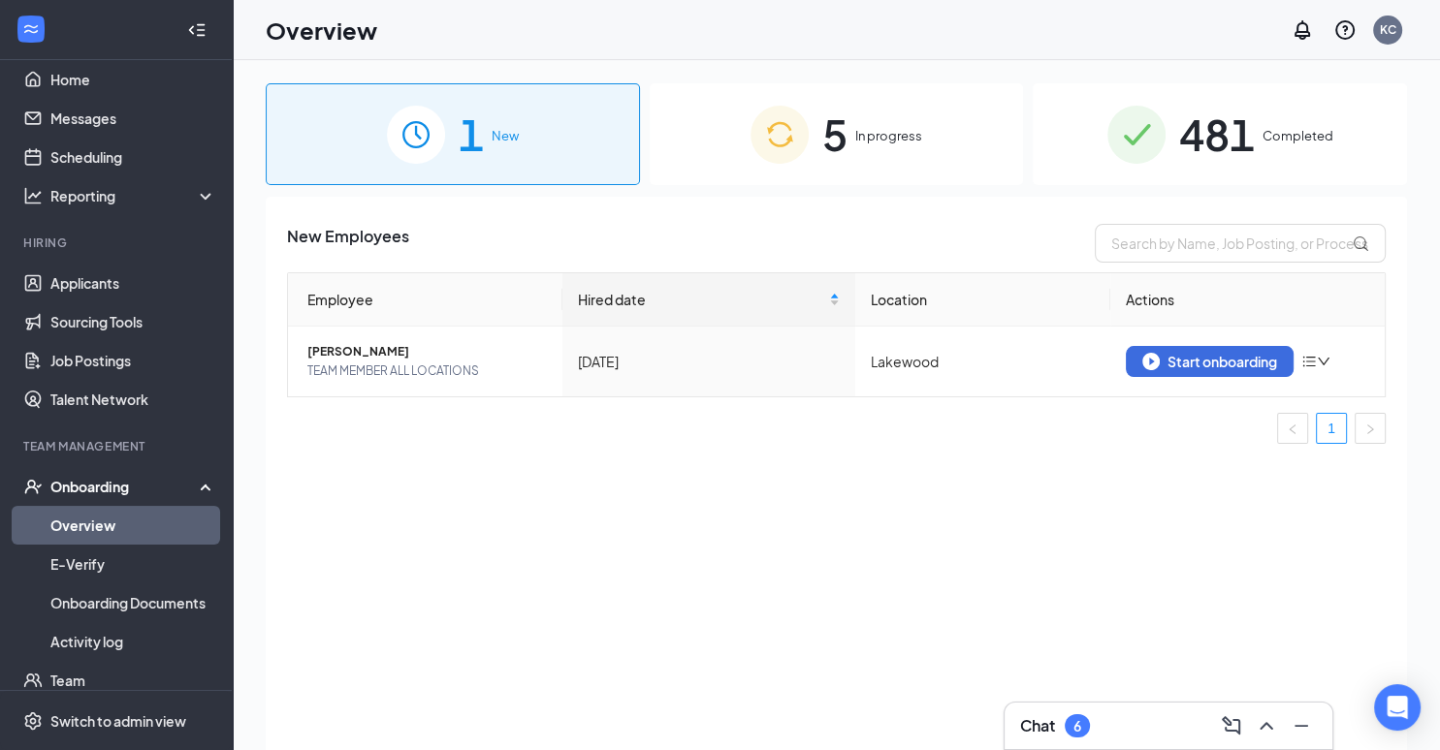
click at [882, 109] on div "5 In progress" at bounding box center [836, 134] width 374 height 102
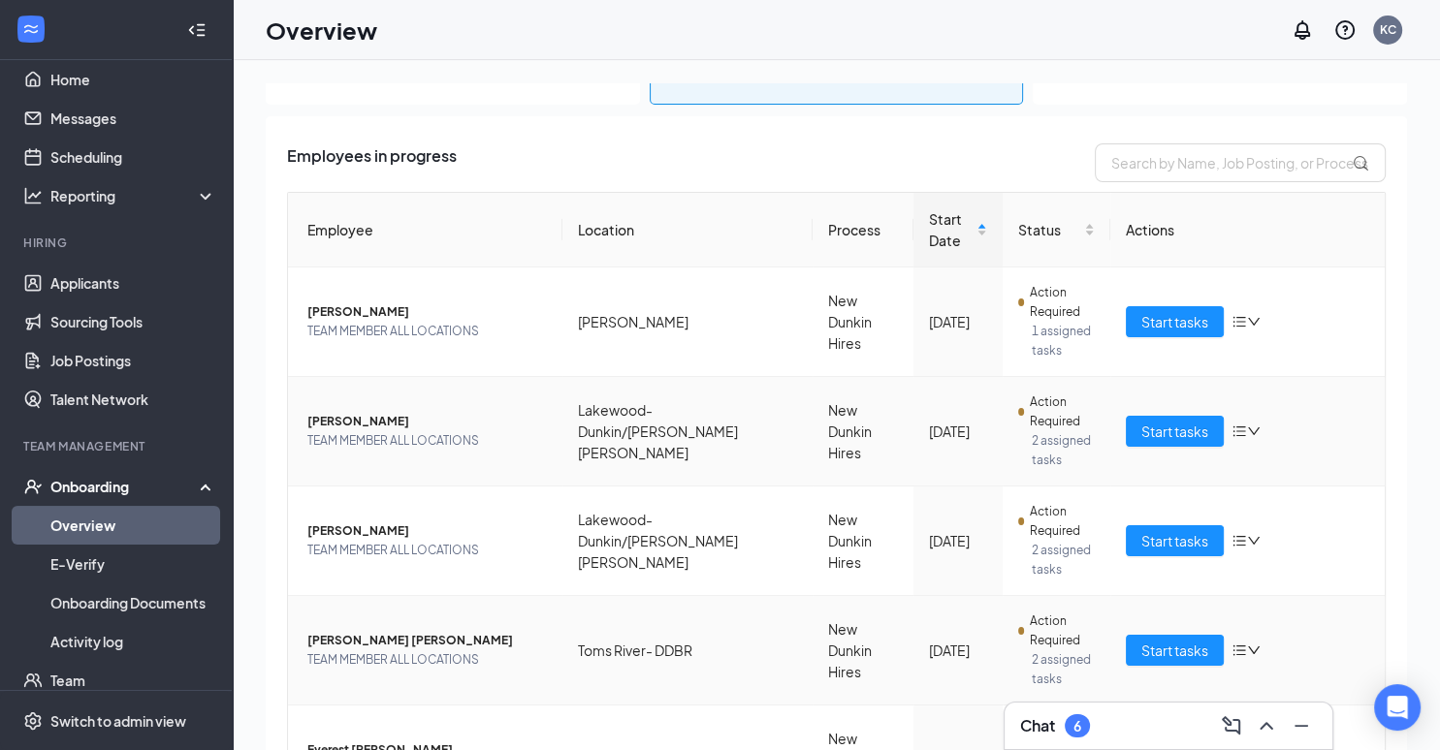
scroll to position [79, 0]
click at [1173, 311] on button "Start tasks" at bounding box center [1174, 322] width 98 height 31
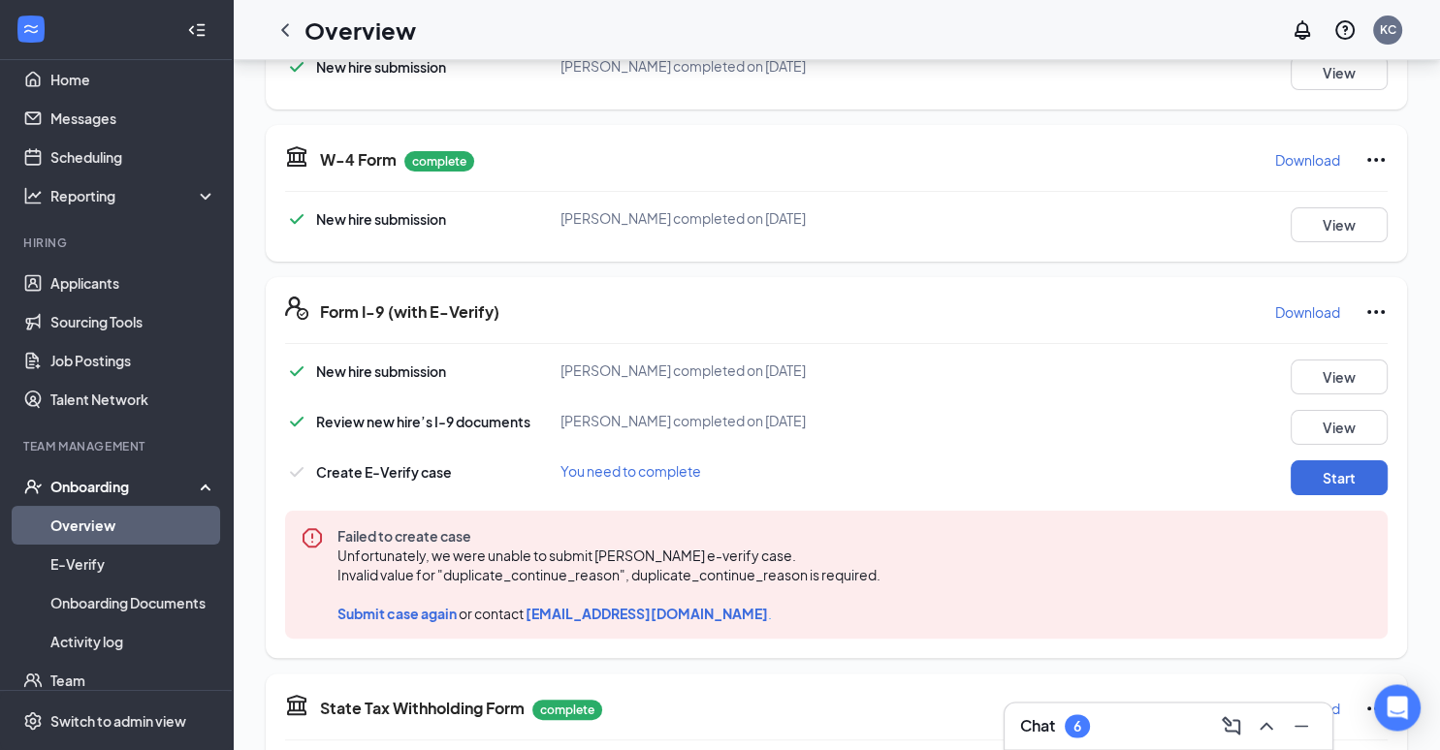
scroll to position [382, 0]
click at [632, 471] on span "You need to complete" at bounding box center [630, 469] width 141 height 17
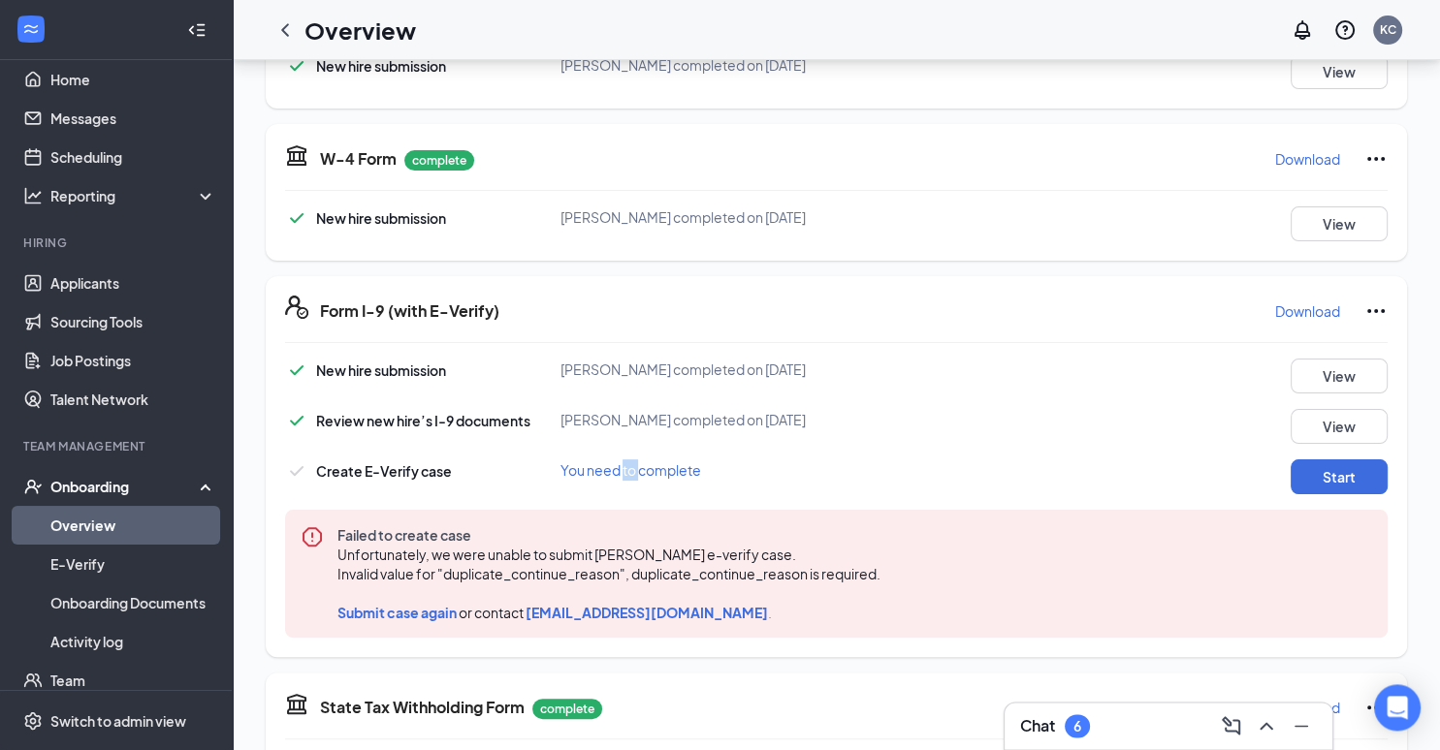
click at [632, 471] on span "You need to complete" at bounding box center [630, 469] width 141 height 17
click at [1331, 471] on button "Start" at bounding box center [1338, 476] width 97 height 35
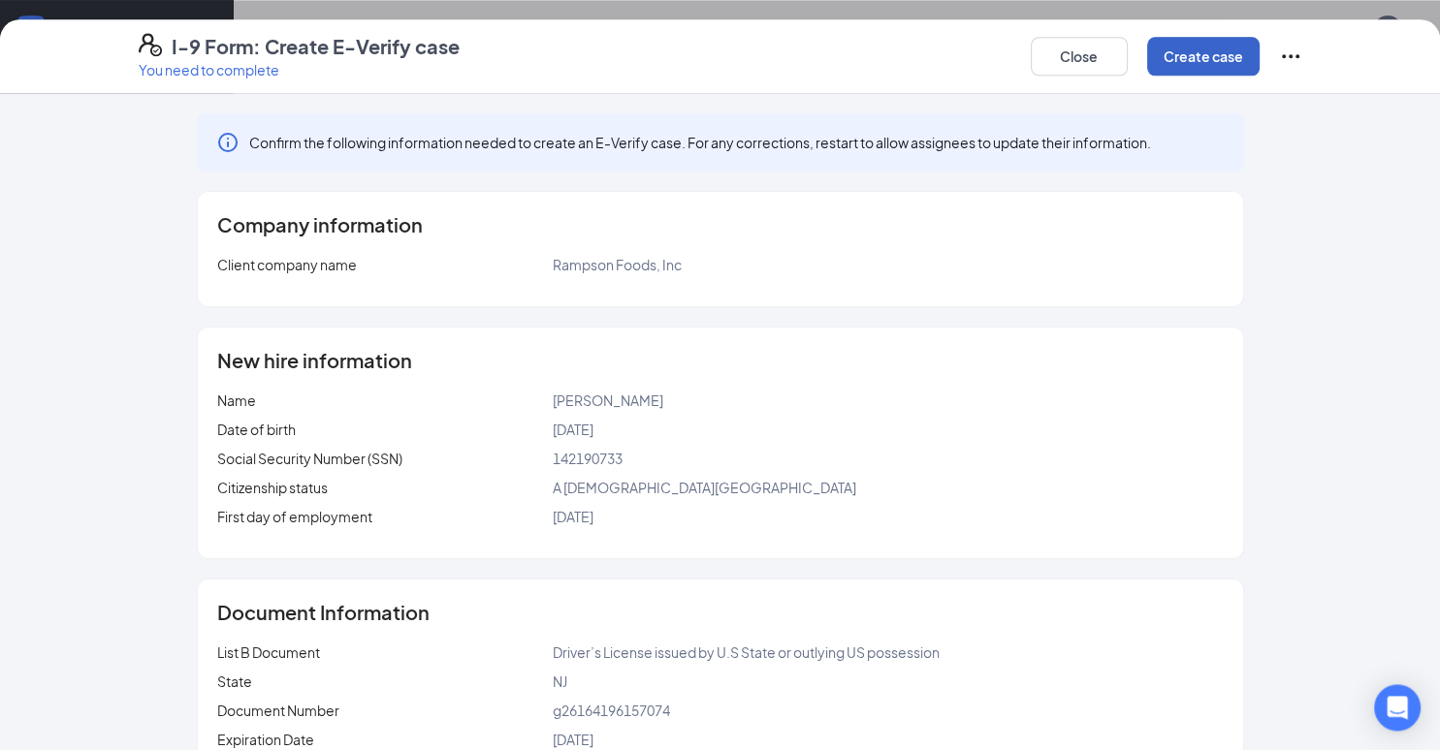
click at [1185, 61] on button "Create case" at bounding box center [1203, 56] width 112 height 39
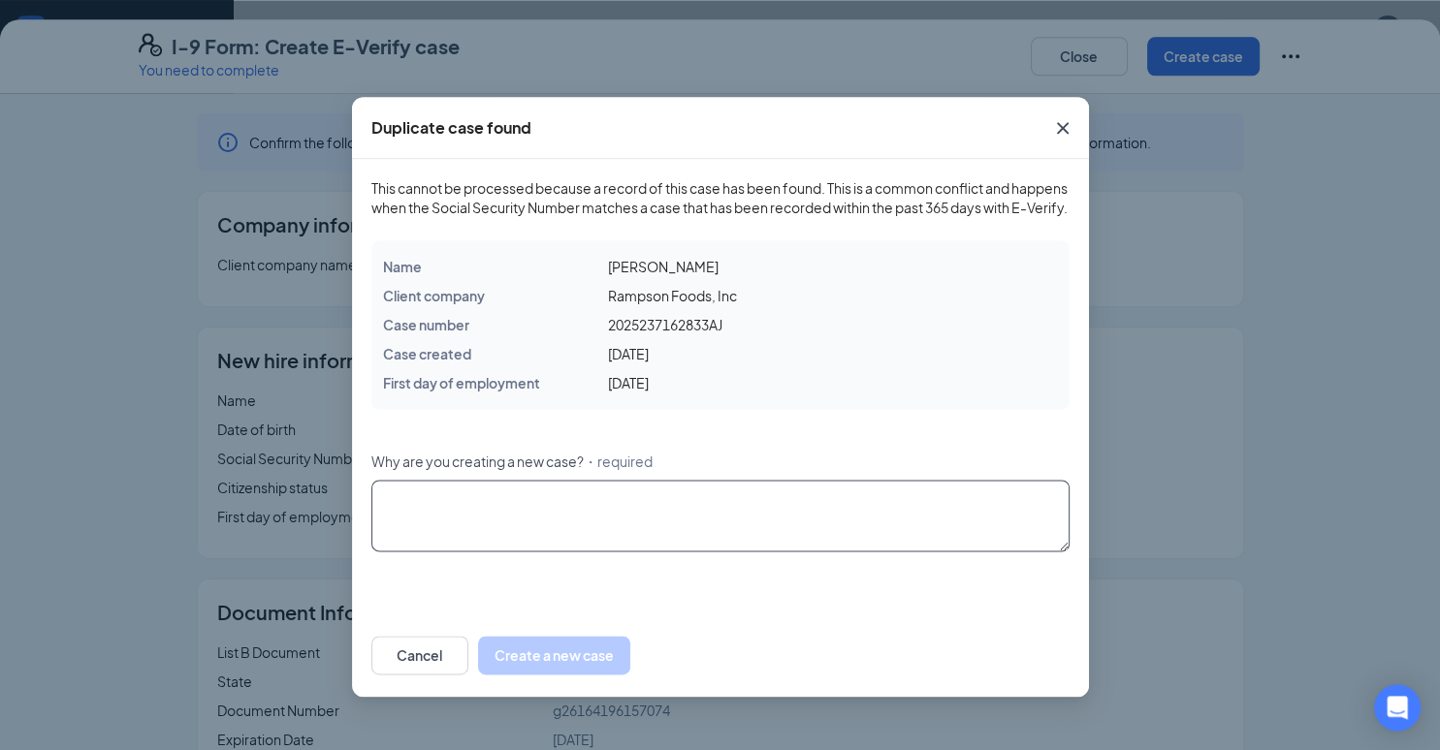
click at [864, 512] on textarea "Why are you creating a new case? ・required" at bounding box center [720, 516] width 698 height 72
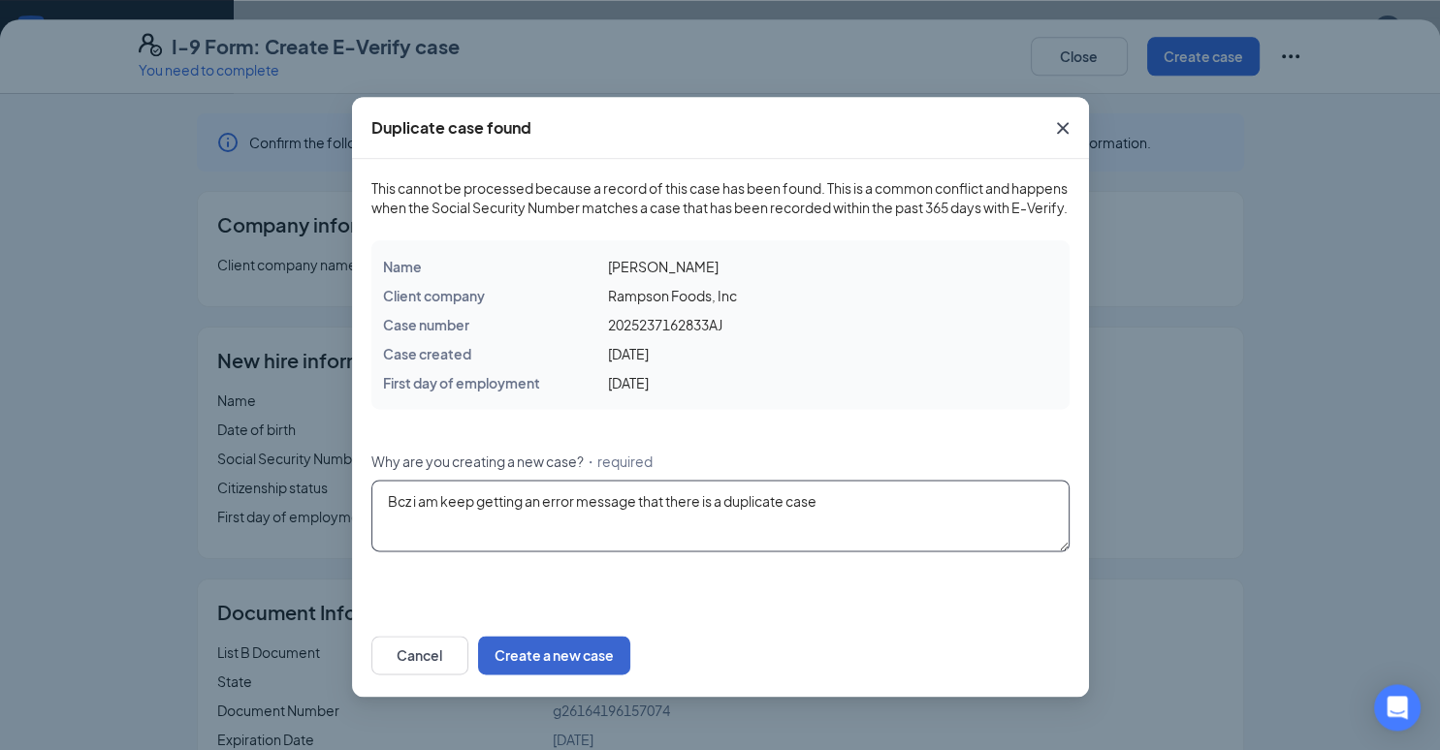
type textarea "Bcz i am keep getting an error message that there is a duplicate case"
click at [630, 667] on button "Create a new case" at bounding box center [554, 655] width 152 height 39
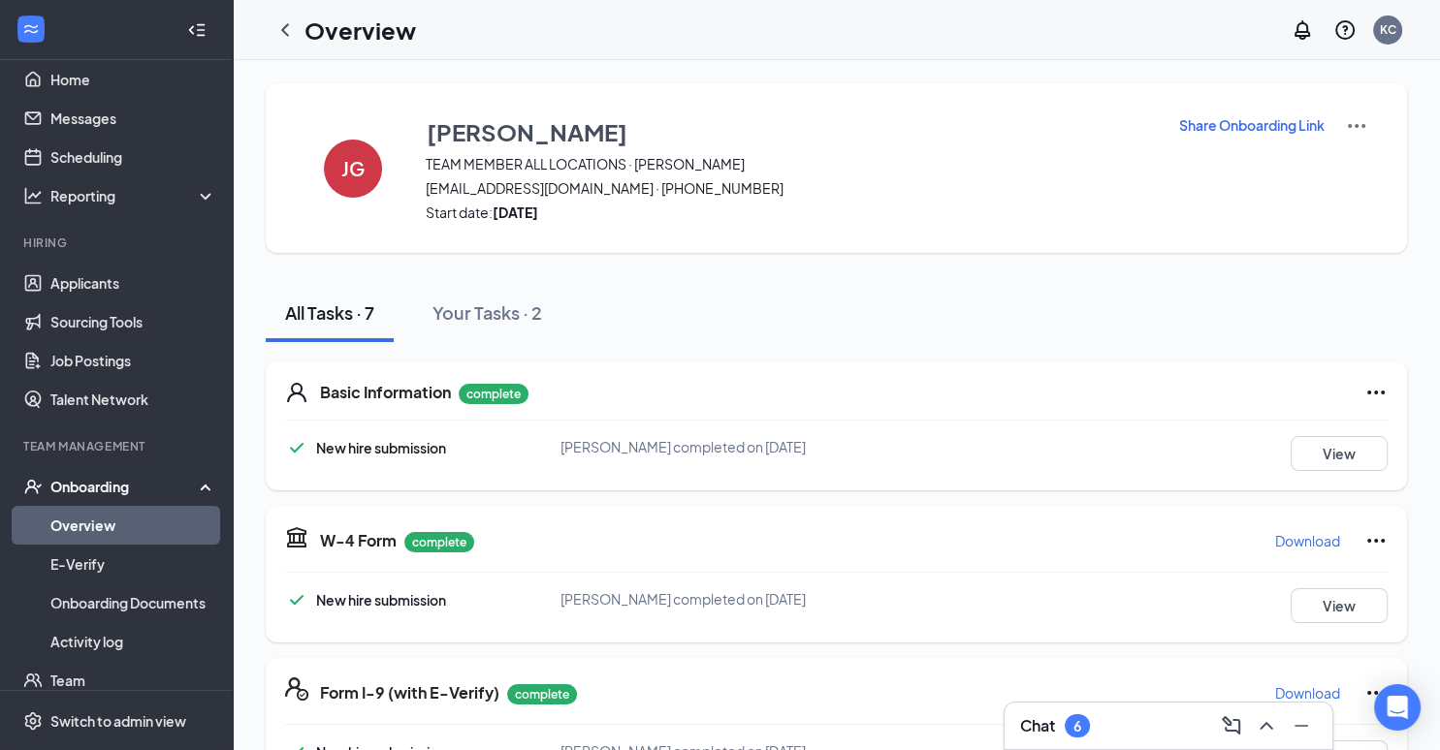
scroll to position [0, 0]
click at [284, 37] on icon "ChevronLeft" at bounding box center [284, 29] width 23 height 23
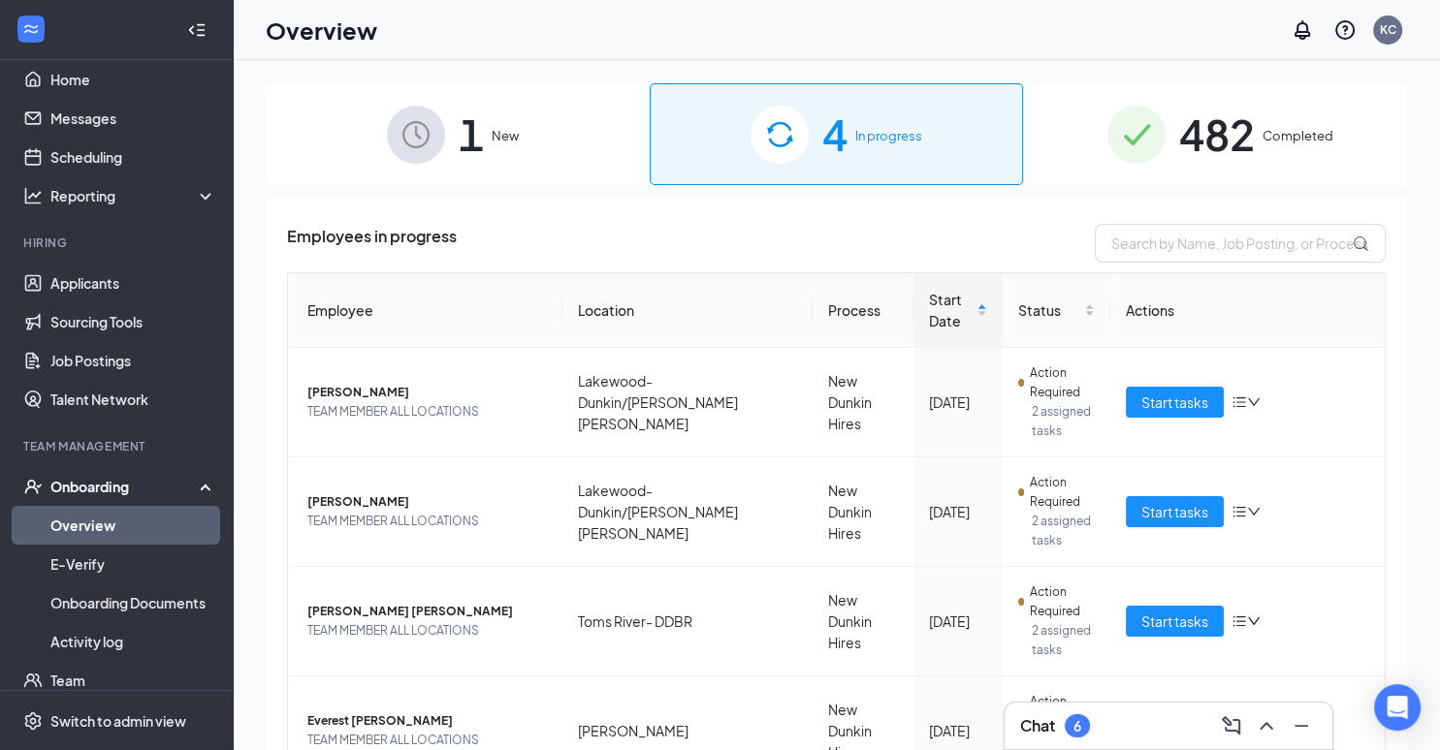
scroll to position [1, 0]
drag, startPoint x: 1407, startPoint y: 165, endPoint x: 1357, endPoint y: 343, distance: 185.1
click at [1357, 344] on div "1 New 4 In progress 482 Completed Employees in progress Employee Location Proce…" at bounding box center [836, 448] width 1207 height 777
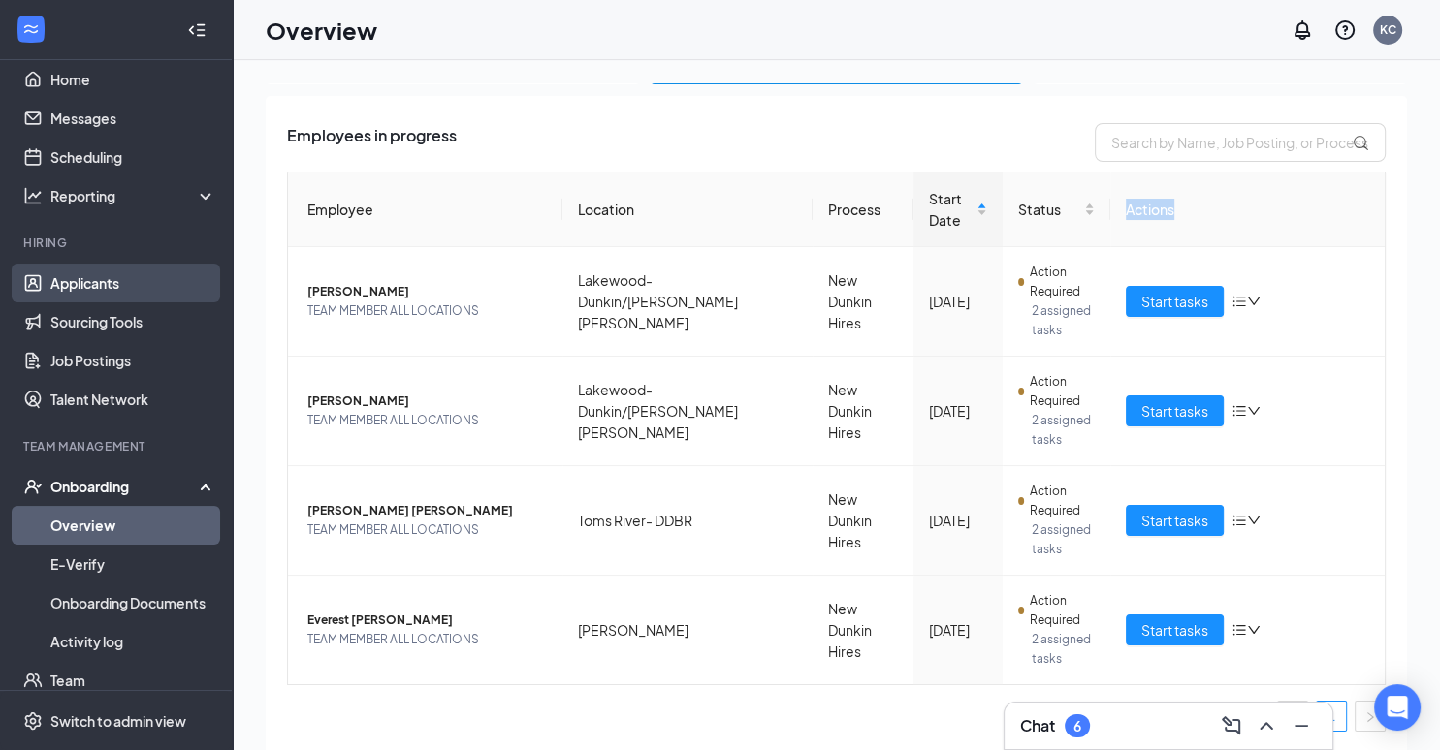
click at [133, 284] on link "Applicants" at bounding box center [133, 283] width 166 height 39
